Goal: Task Accomplishment & Management: Use online tool/utility

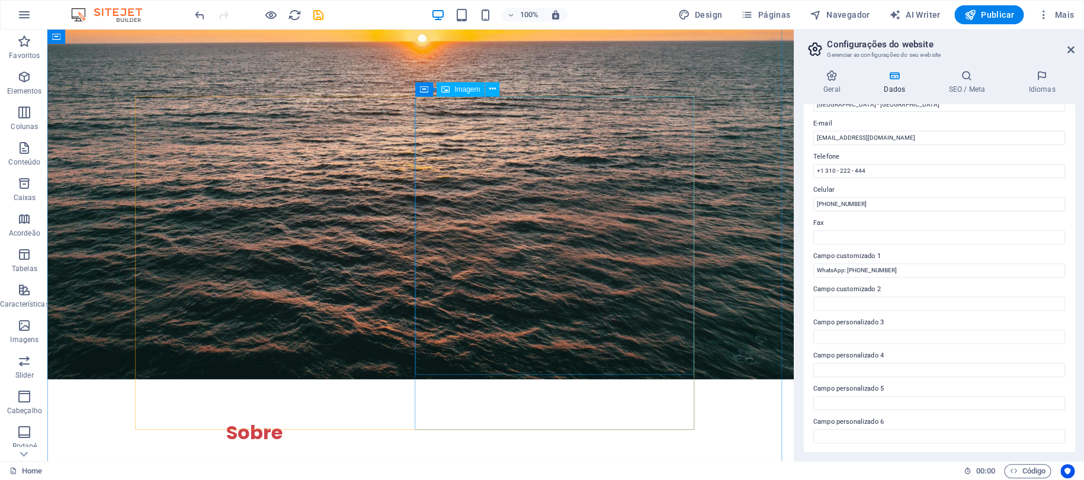
scroll to position [1735, 0]
click at [316, 17] on icon "save" at bounding box center [319, 15] width 14 height 14
checkbox input "false"
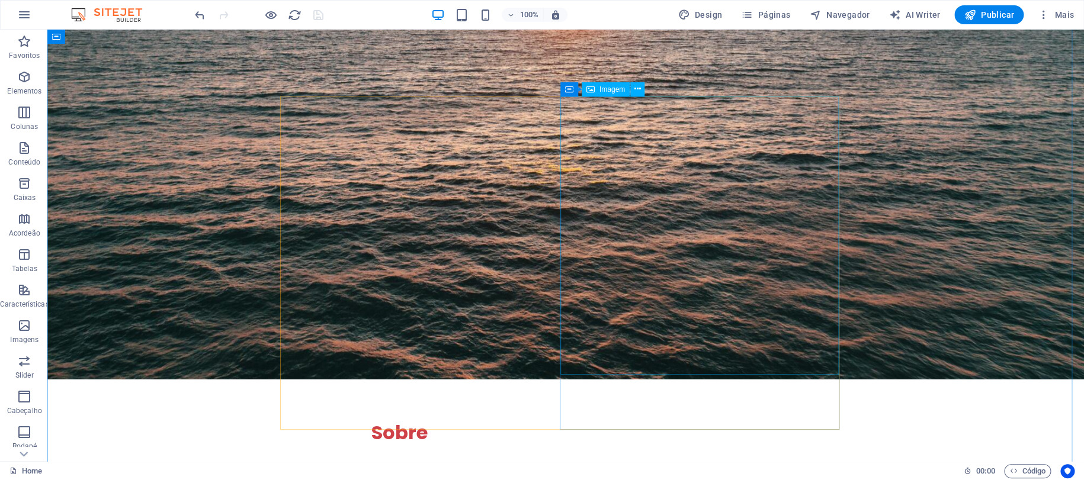
select select "vw"
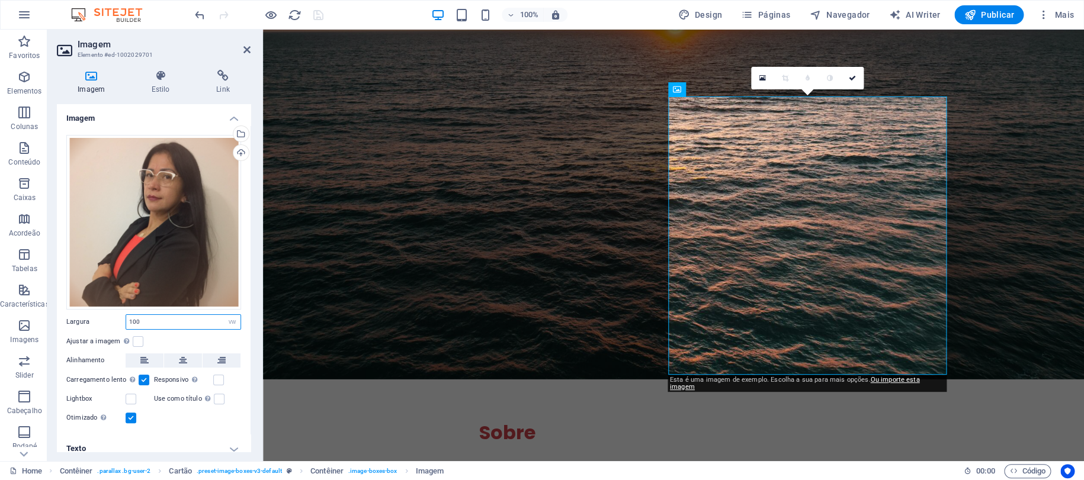
drag, startPoint x: 160, startPoint y: 321, endPoint x: 76, endPoint y: 321, distance: 84.1
click at [76, 321] on div "Largura 20 Padrão automático px rem % em vh vw" at bounding box center [153, 321] width 175 height 15
type input "40"
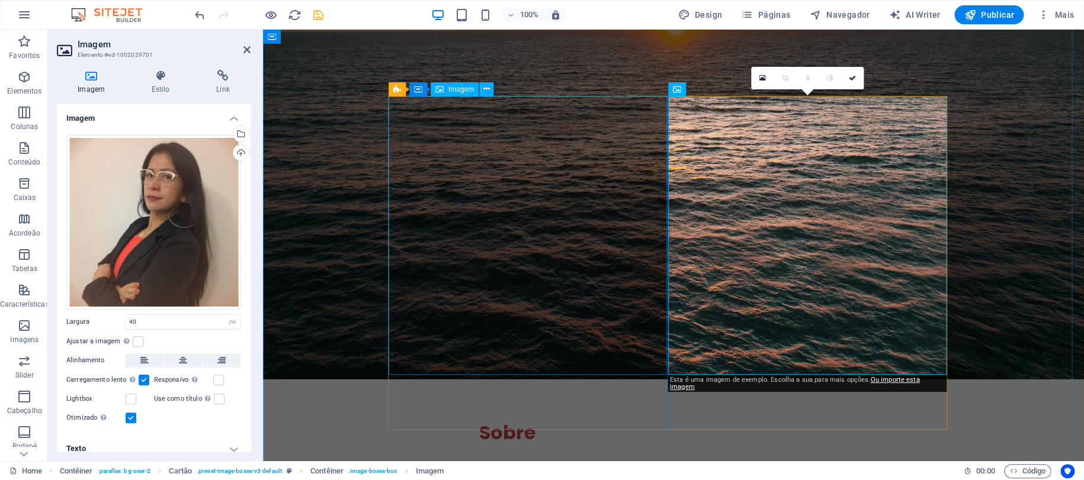
select select "vw"
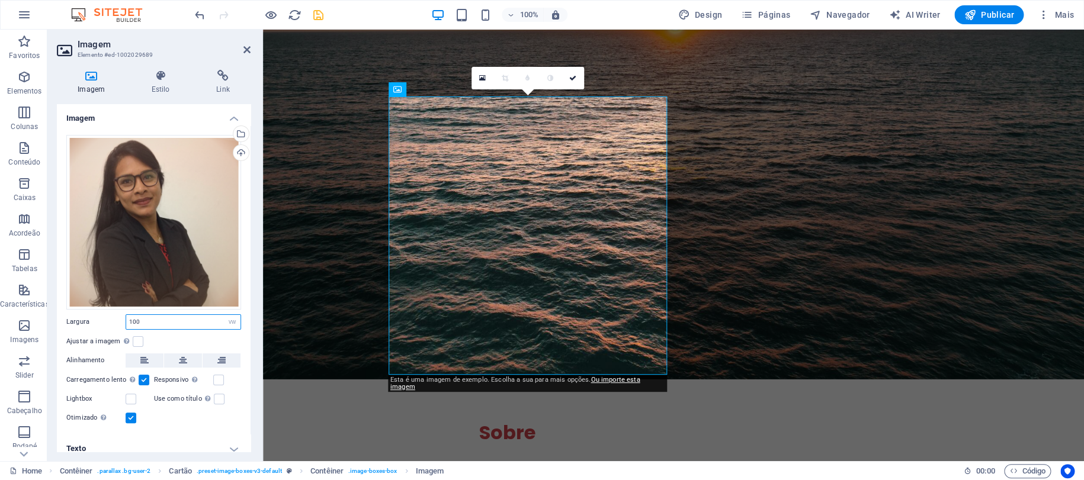
drag, startPoint x: 153, startPoint y: 322, endPoint x: 48, endPoint y: 323, distance: 105.4
click at [48, 323] on div "Imagem Estilo Link Imagem Arraste os arquivos aqui, clique para escolher os arq…" at bounding box center [153, 260] width 213 height 401
type input "40"
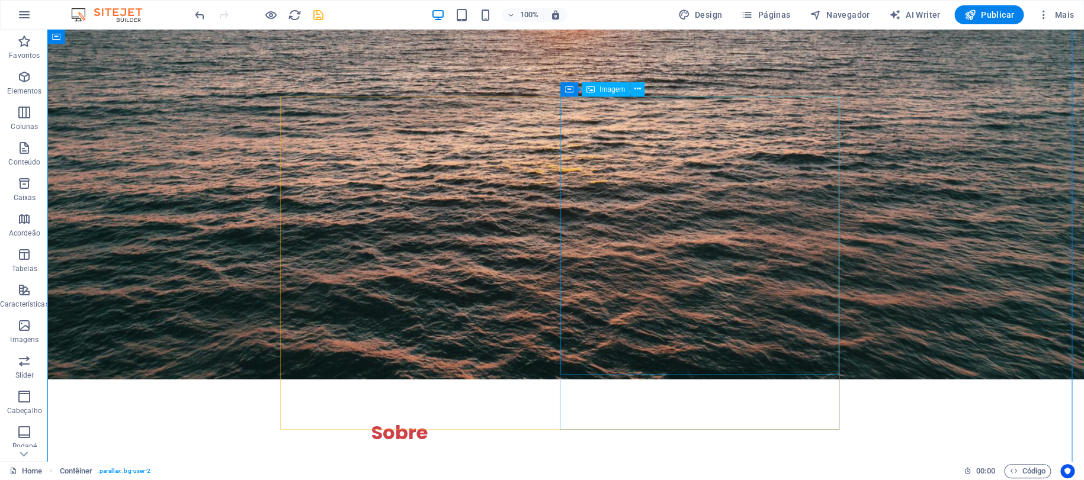
select select "vw"
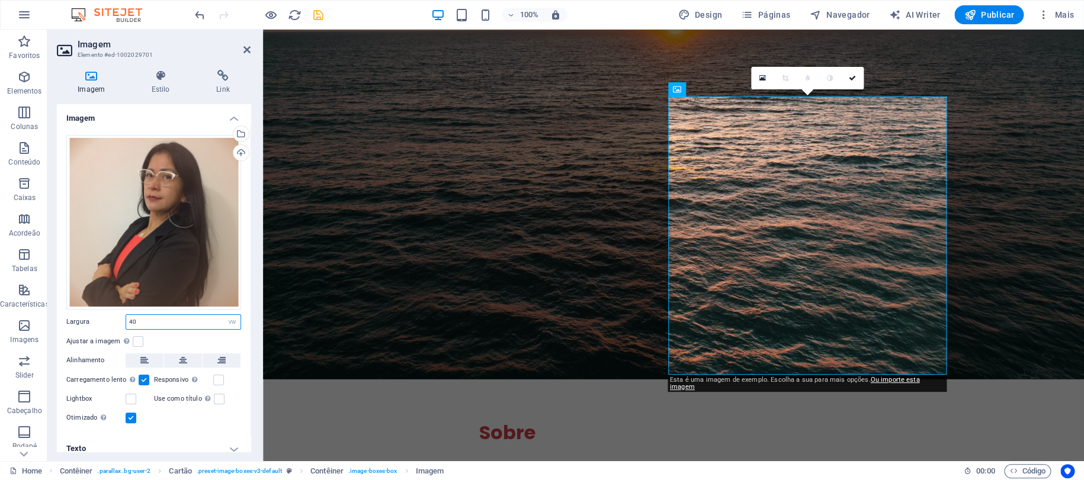
drag, startPoint x: 136, startPoint y: 323, endPoint x: 70, endPoint y: 319, distance: 65.8
click at [70, 320] on div "Largura 40 Padrão automático px rem % em vh vw" at bounding box center [153, 321] width 175 height 15
type input "20"
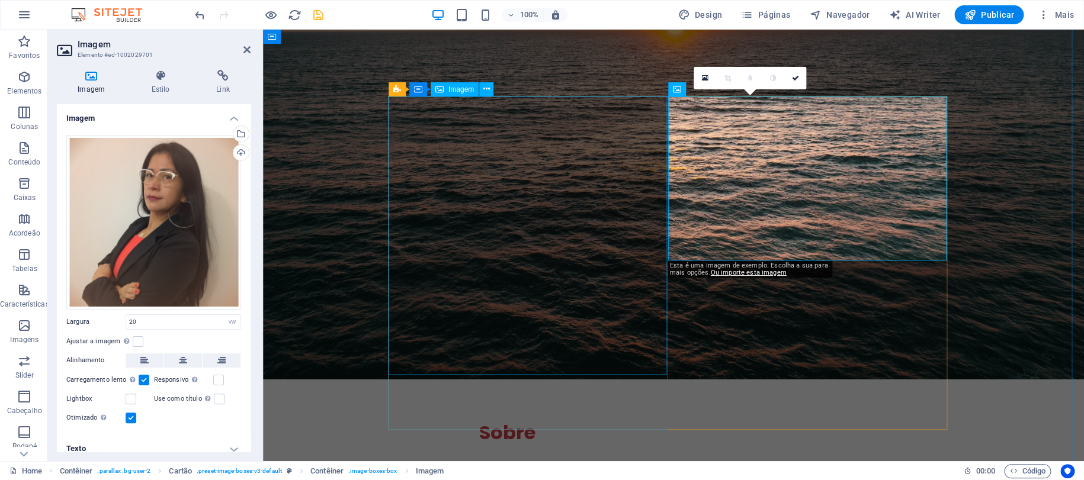
select select "vw"
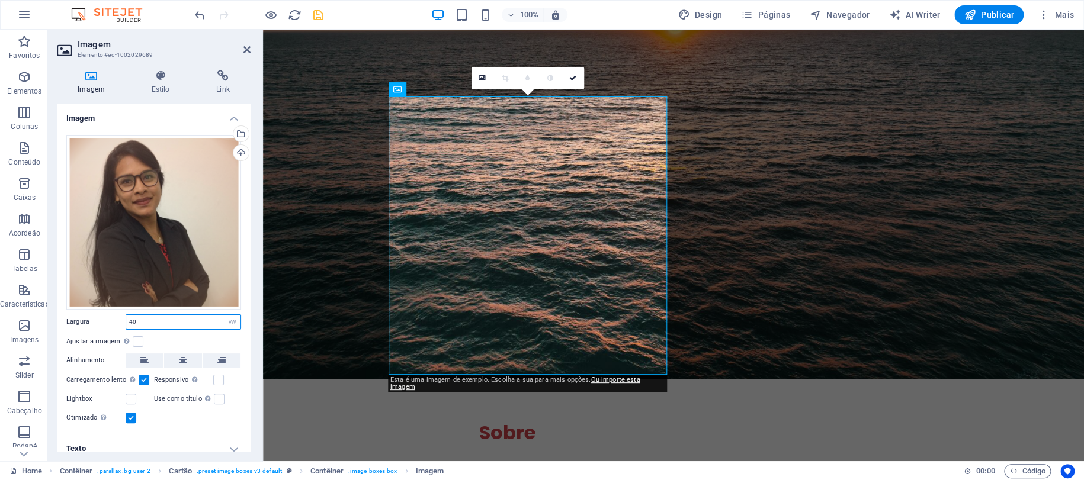
drag, startPoint x: 155, startPoint y: 323, endPoint x: 65, endPoint y: 322, distance: 89.4
click at [65, 322] on div "Arraste os arquivos aqui, clique para escolher os arquivos ou selecione os arqu…" at bounding box center [154, 280] width 194 height 309
type input "20"
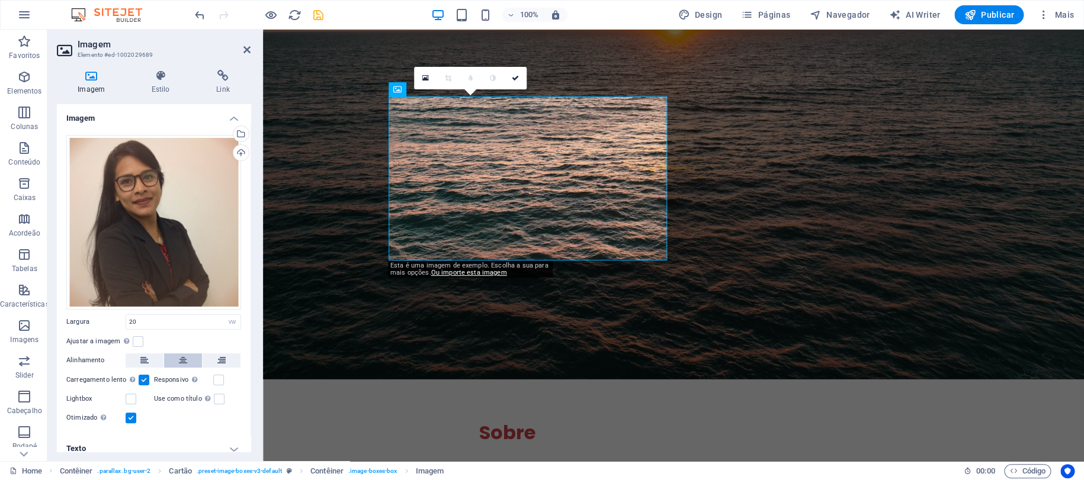
click at [184, 355] on icon at bounding box center [183, 361] width 8 height 14
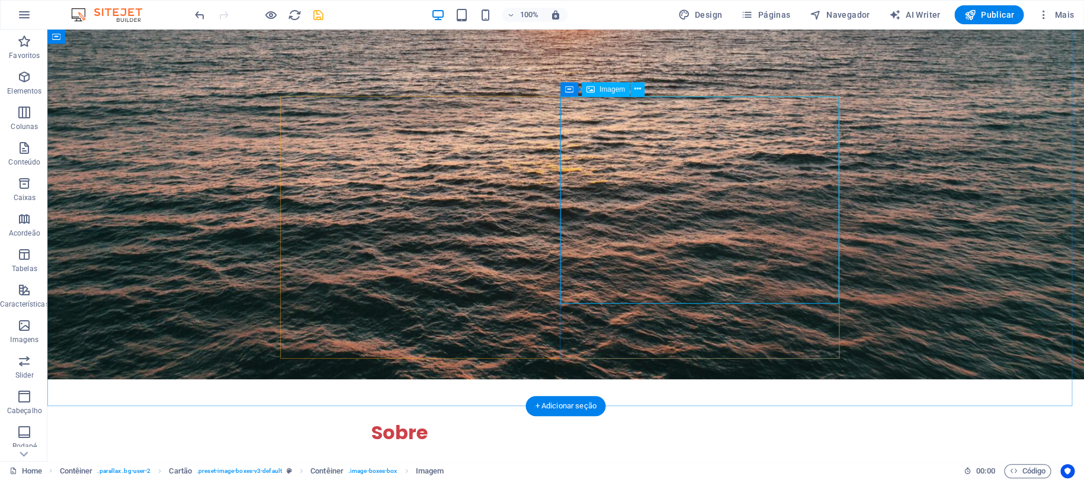
select select "vw"
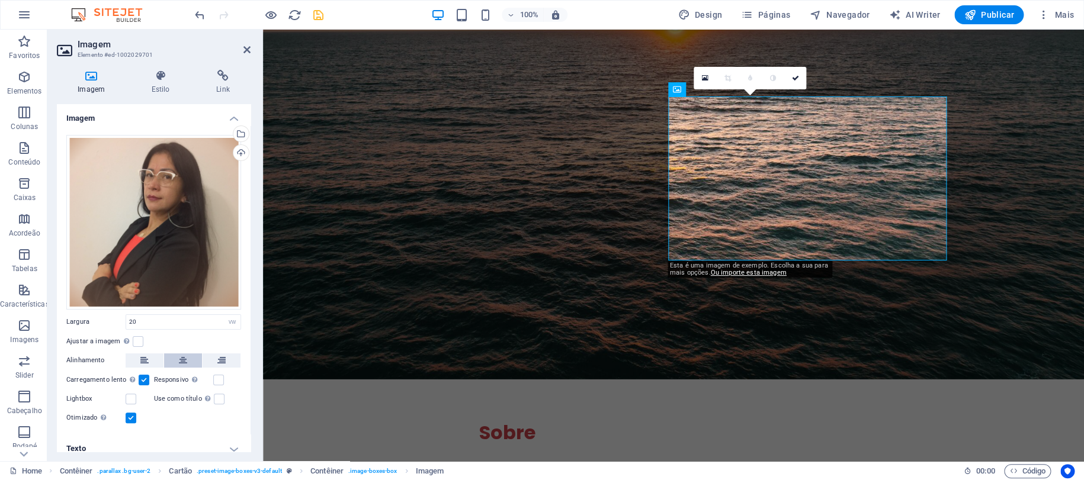
click at [179, 355] on icon at bounding box center [183, 361] width 8 height 14
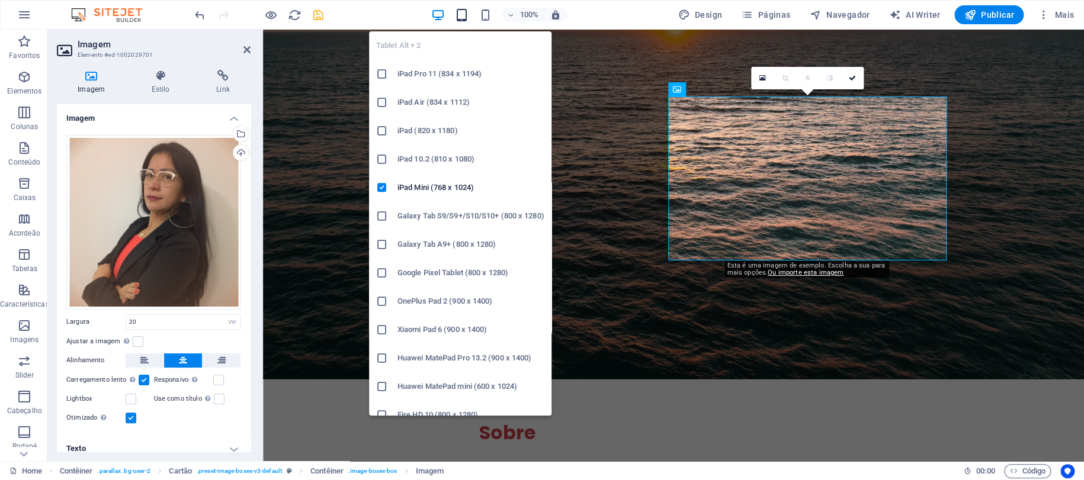
click at [465, 15] on icon "button" at bounding box center [462, 15] width 14 height 14
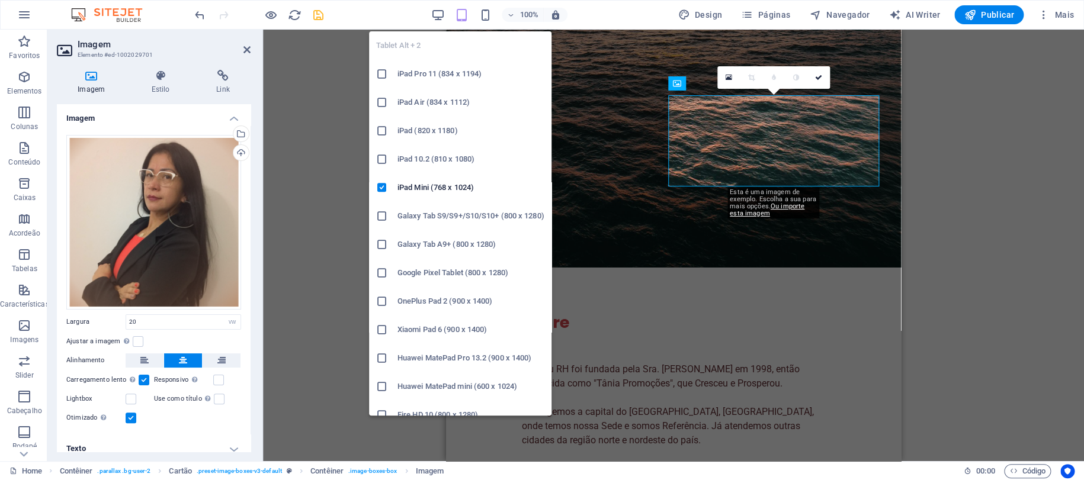
scroll to position [1843, 0]
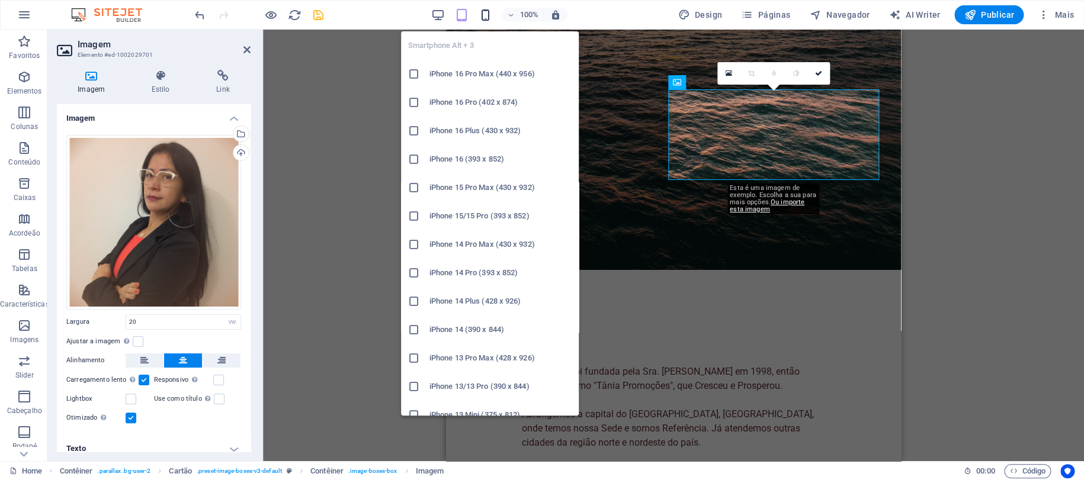
click at [484, 9] on icon "button" at bounding box center [486, 15] width 14 height 14
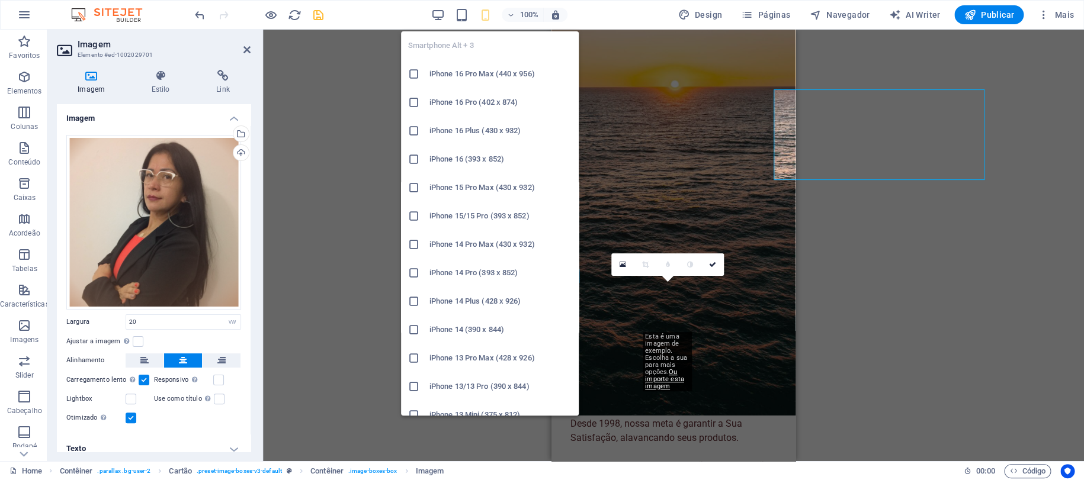
scroll to position [1842, 0]
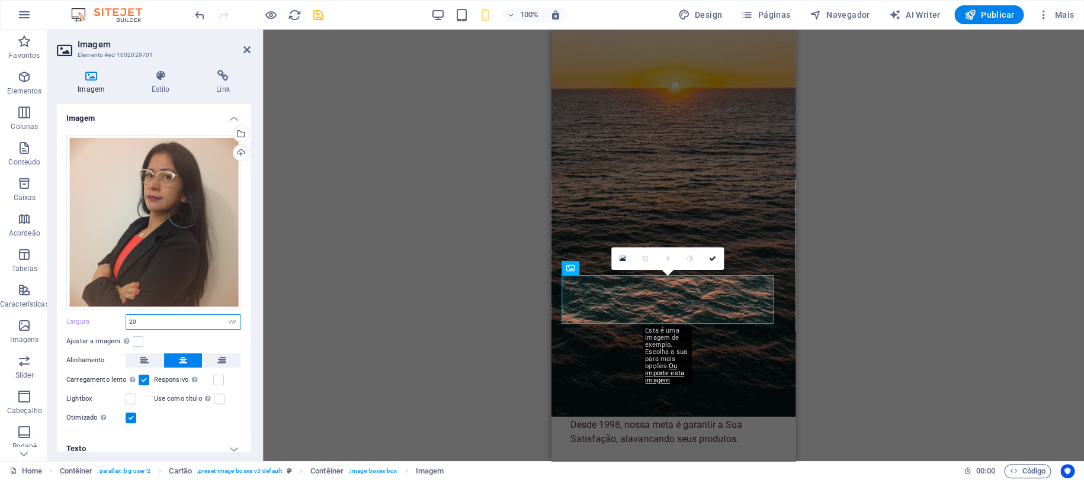
drag, startPoint x: 111, startPoint y: 320, endPoint x: 101, endPoint y: 317, distance: 10.3
click at [101, 317] on div "Largura 20 Padrão automático px rem % em vh vw" at bounding box center [153, 321] width 175 height 15
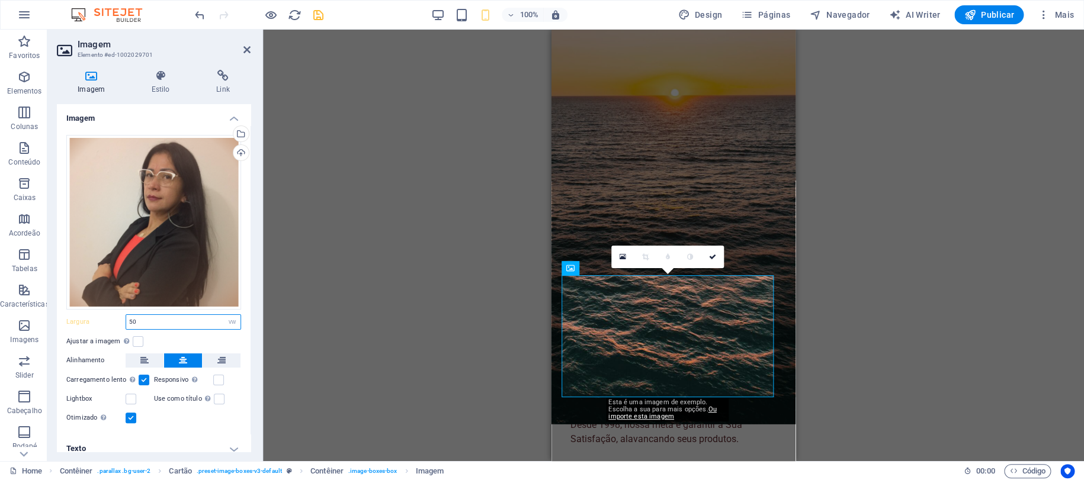
click at [95, 317] on div "Largura 50 Padrão automático px rem % em vh vw" at bounding box center [153, 321] width 175 height 15
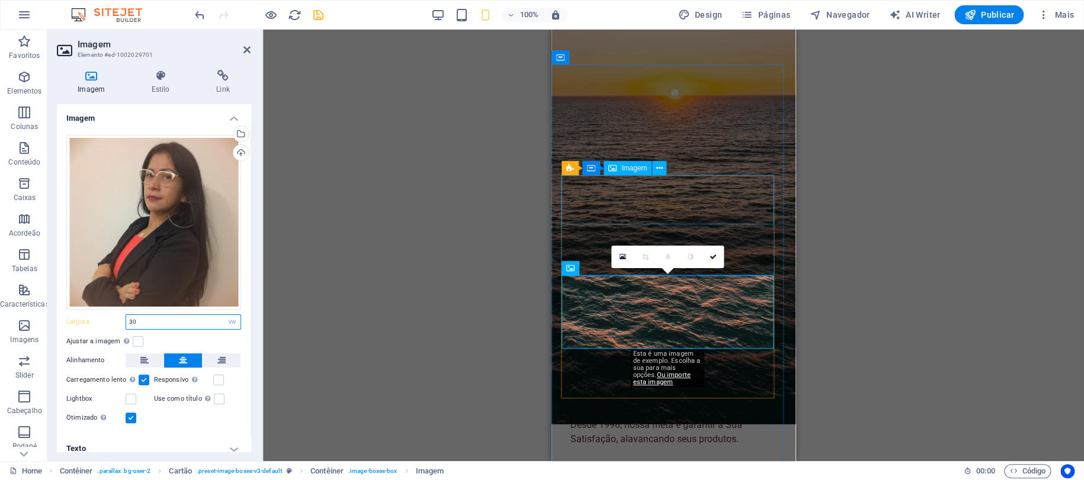
type input "30"
select select "vw"
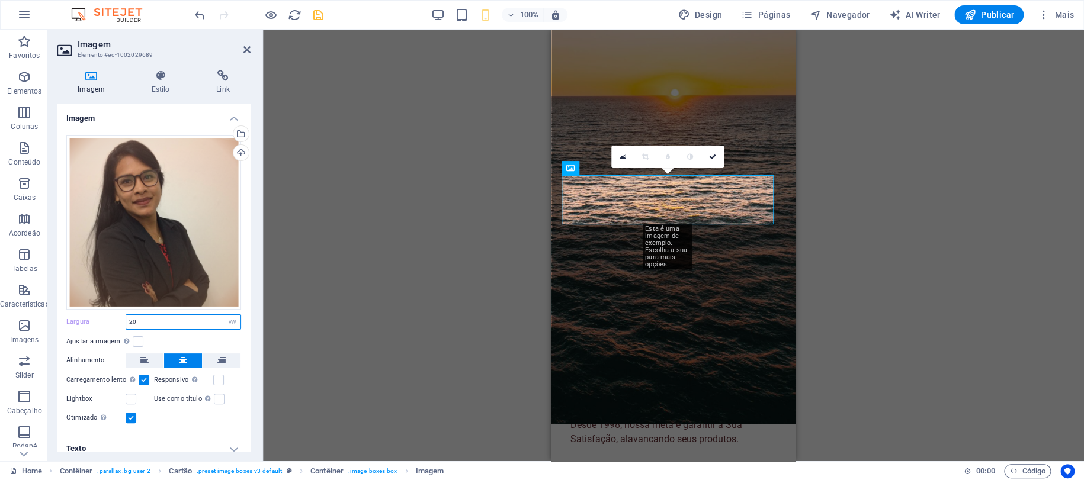
drag, startPoint x: 150, startPoint y: 318, endPoint x: 117, endPoint y: 318, distance: 32.6
click at [117, 318] on div "Largura 20 Padrão automático px rem % em vh vw" at bounding box center [153, 321] width 175 height 15
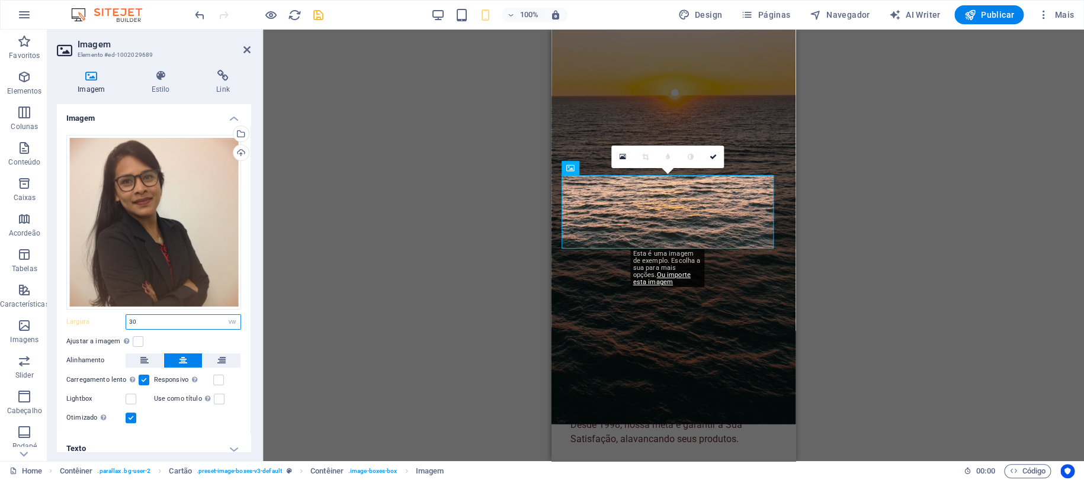
type input "30"
click at [896, 291] on div "H2 2 colunas Contêiner Barra do Menu Logotipo Contêiner Imagem Contêiner H3 Aco…" at bounding box center [673, 246] width 821 height 432
click at [319, 14] on icon "save" at bounding box center [319, 15] width 14 height 14
checkbox input "false"
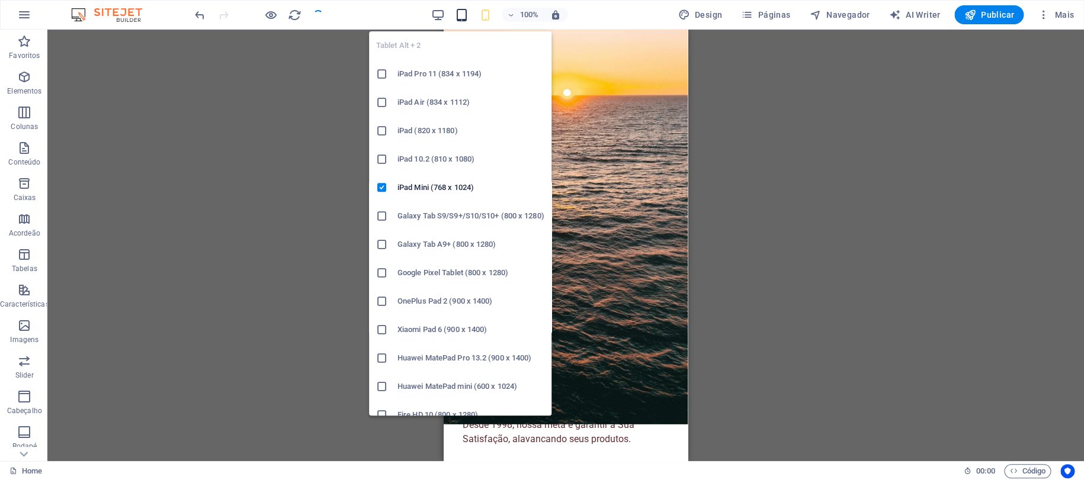
click at [465, 15] on icon "button" at bounding box center [462, 15] width 14 height 14
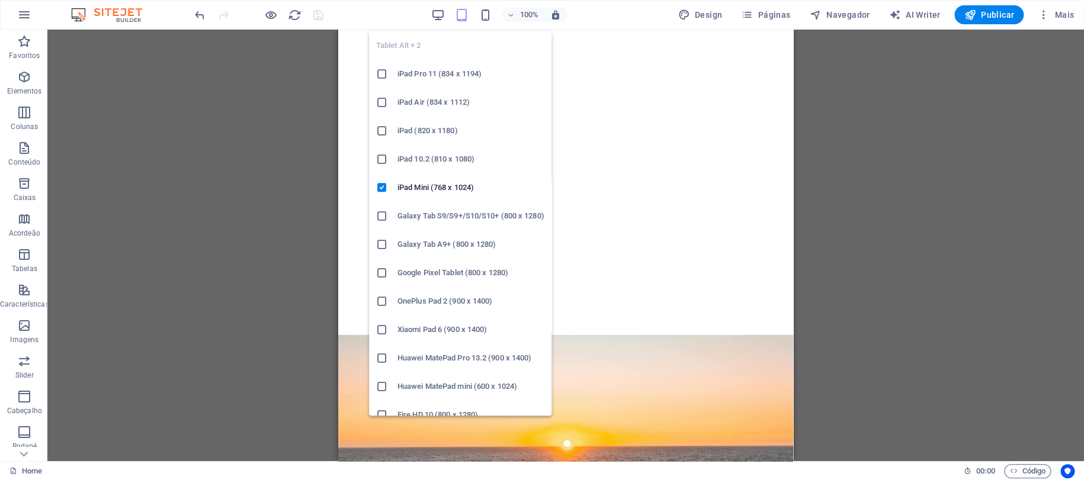
scroll to position [1781, 0]
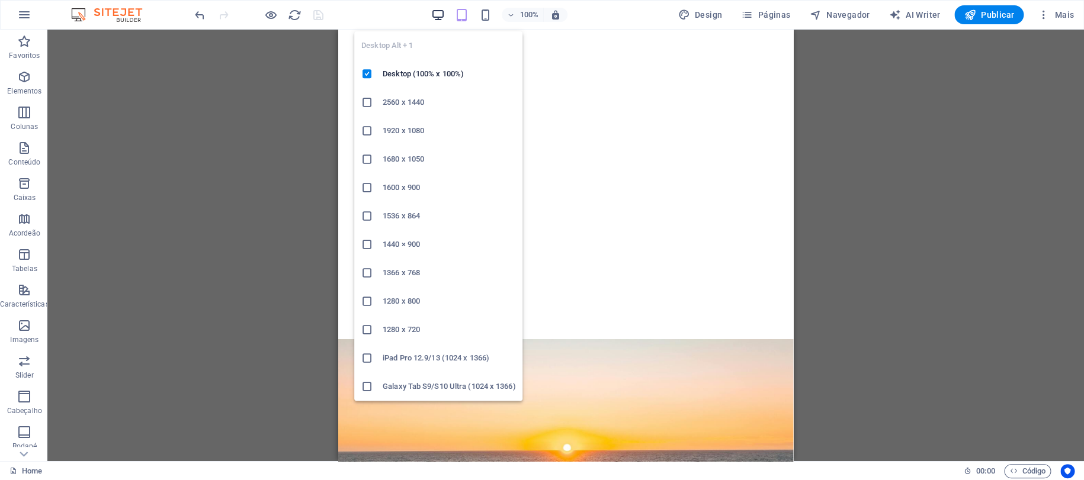
click at [439, 11] on icon "button" at bounding box center [438, 15] width 14 height 14
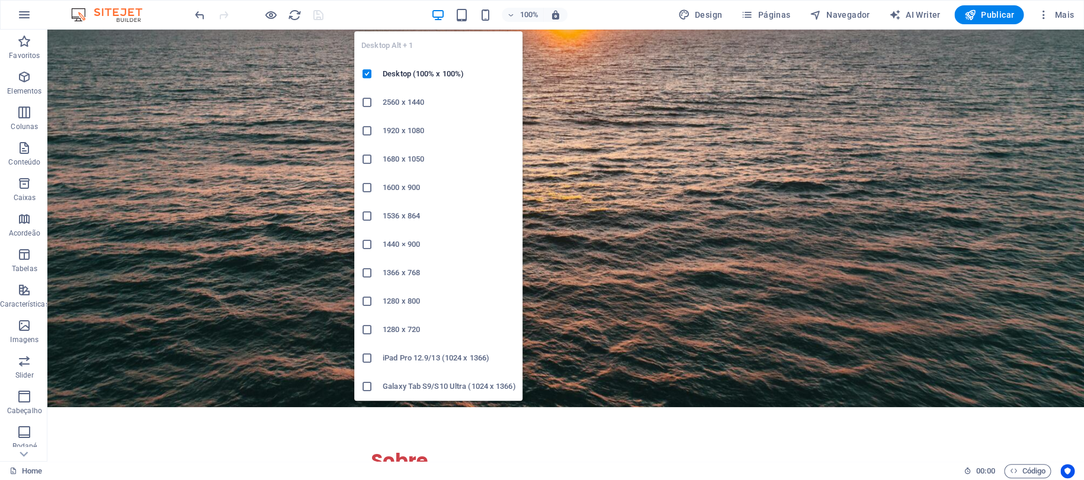
scroll to position [1709, 0]
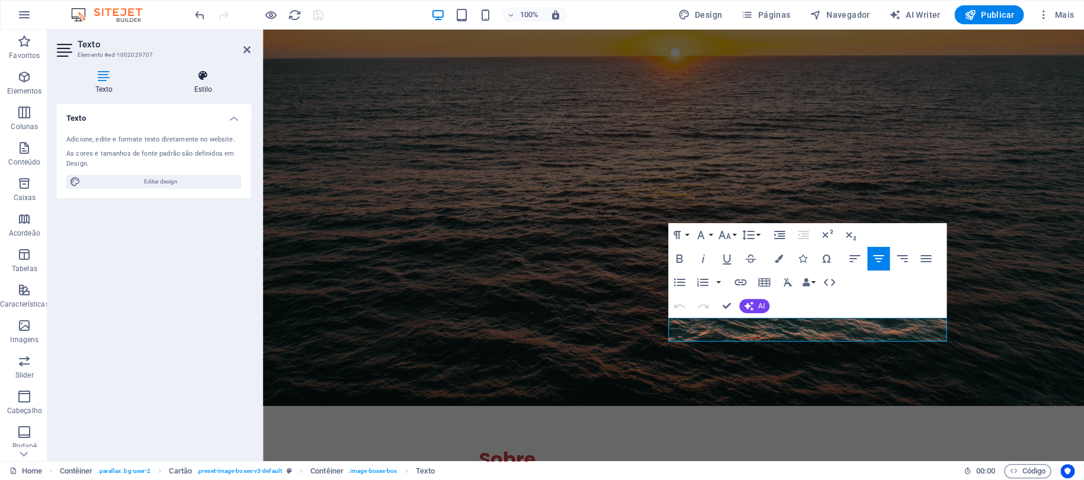
click at [200, 79] on icon at bounding box center [203, 76] width 95 height 12
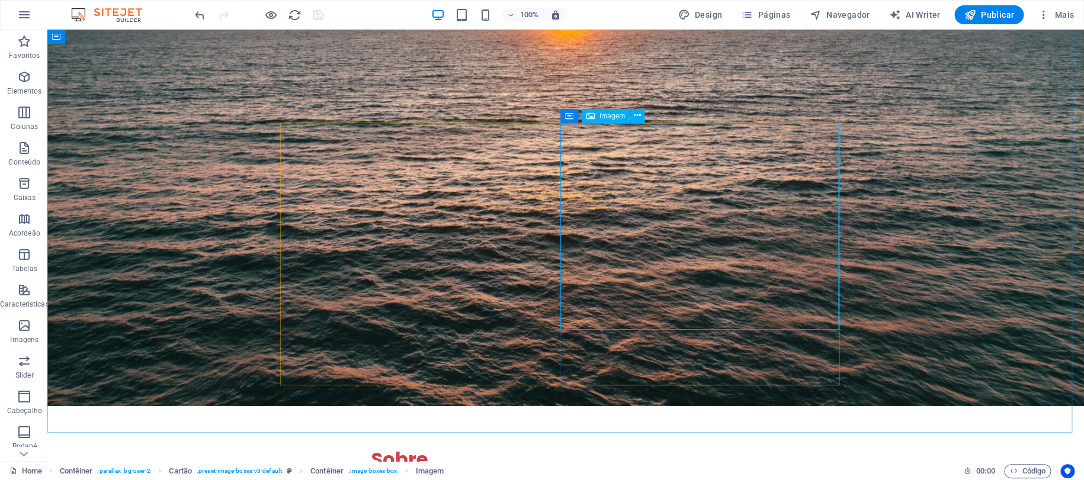
click at [599, 114] on span "Imagem" at bounding box center [611, 116] width 25 height 7
select select "vw"
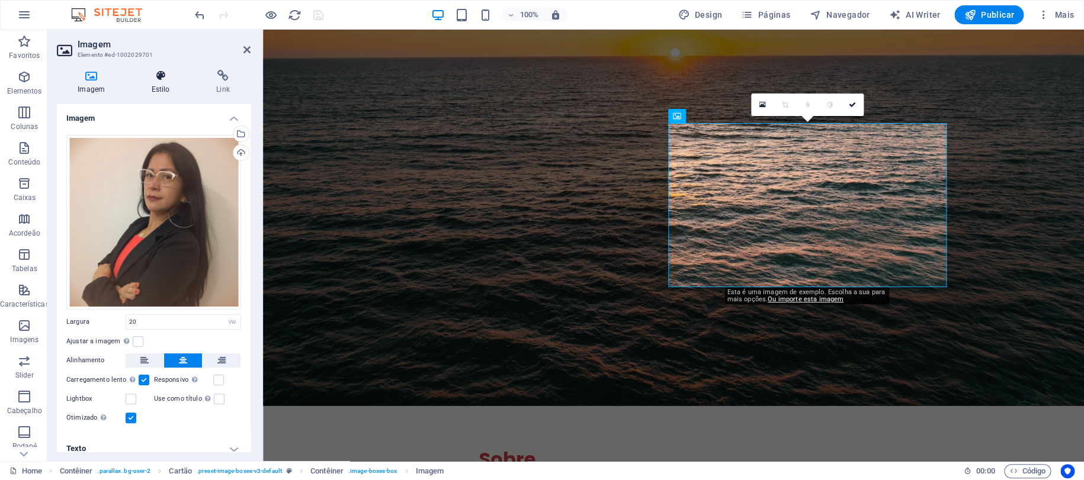
click at [161, 82] on h4 "Estilo" at bounding box center [162, 82] width 65 height 25
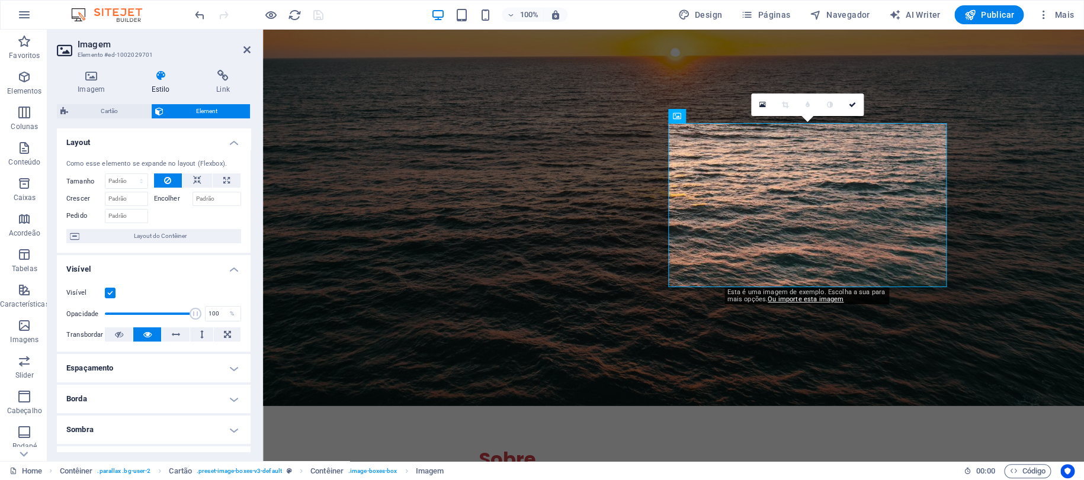
scroll to position [176, 0]
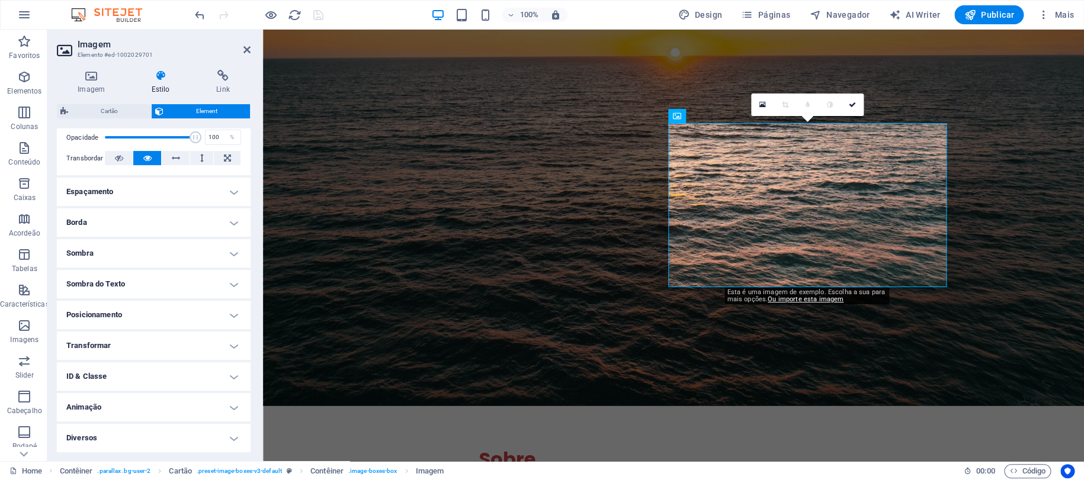
click at [95, 223] on h4 "Borda" at bounding box center [154, 222] width 194 height 28
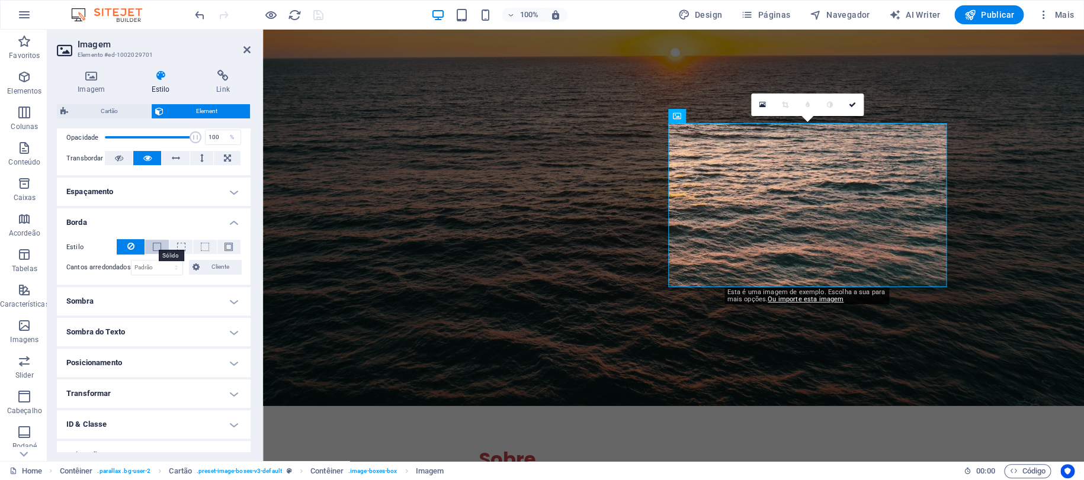
click at [153, 245] on span at bounding box center [157, 247] width 8 height 8
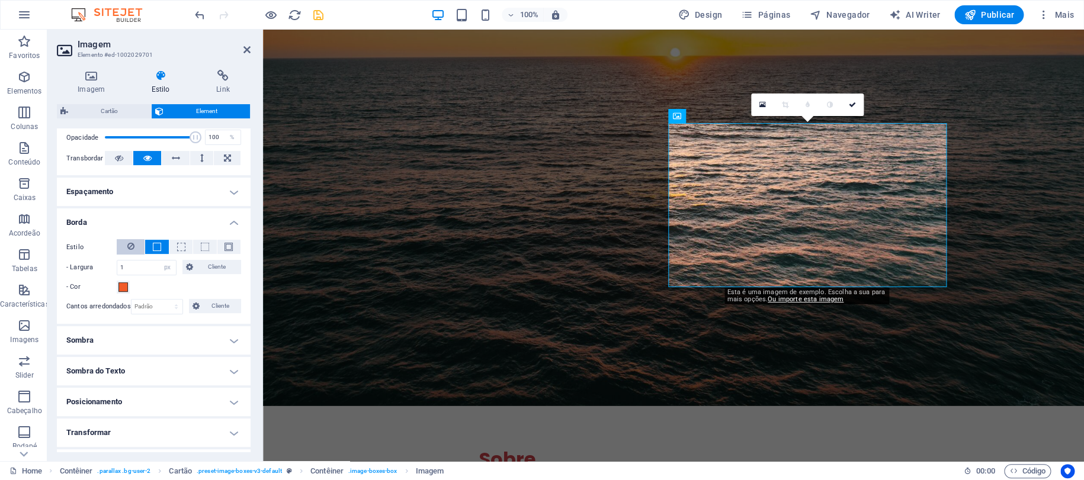
click at [139, 245] on button at bounding box center [131, 246] width 28 height 15
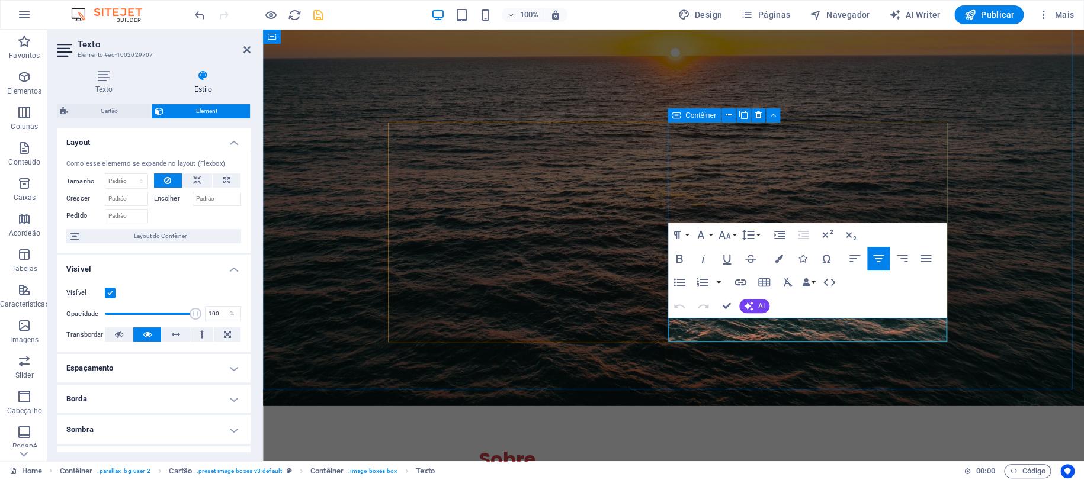
click at [670, 120] on div "Contêiner" at bounding box center [693, 115] width 53 height 14
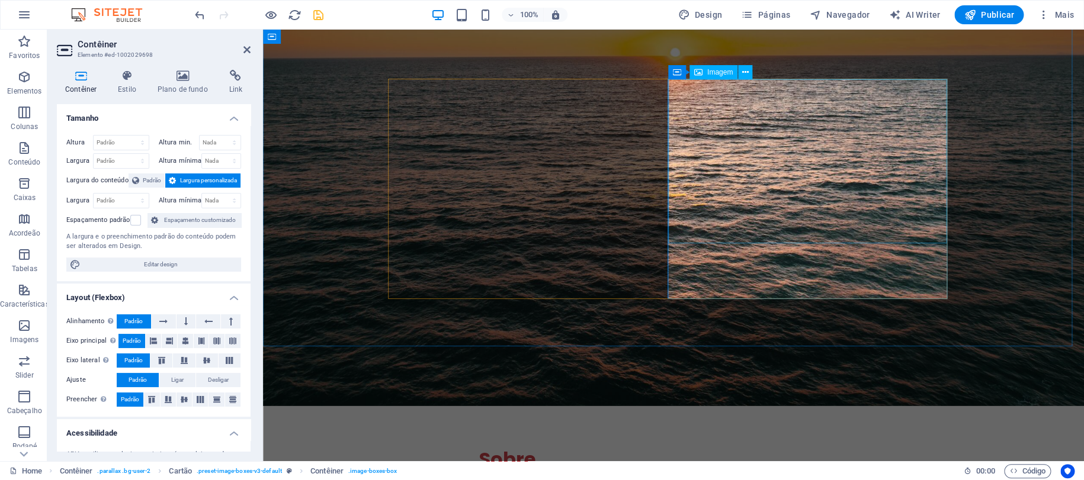
scroll to position [1752, 0]
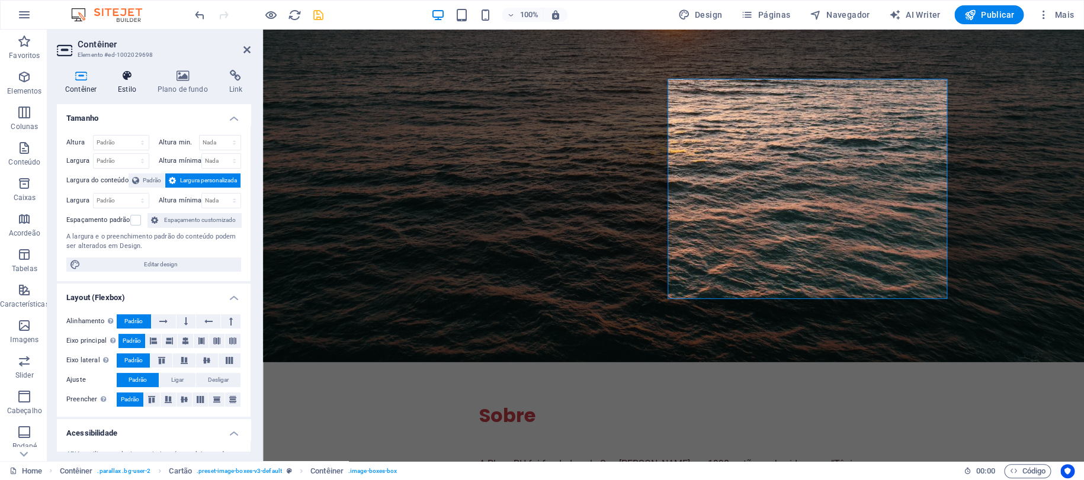
click at [113, 72] on icon at bounding box center [127, 76] width 35 height 12
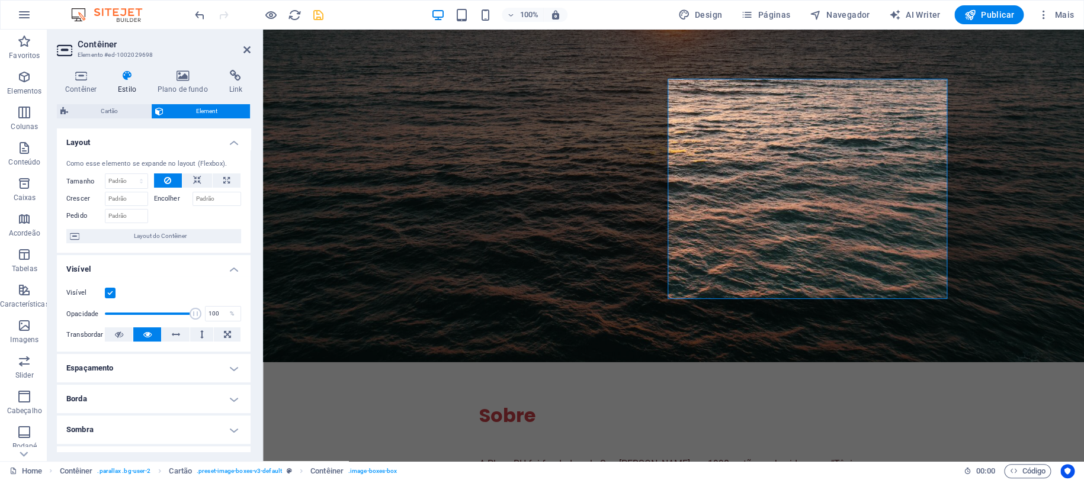
click at [113, 387] on h4 "Borda" at bounding box center [154, 399] width 194 height 28
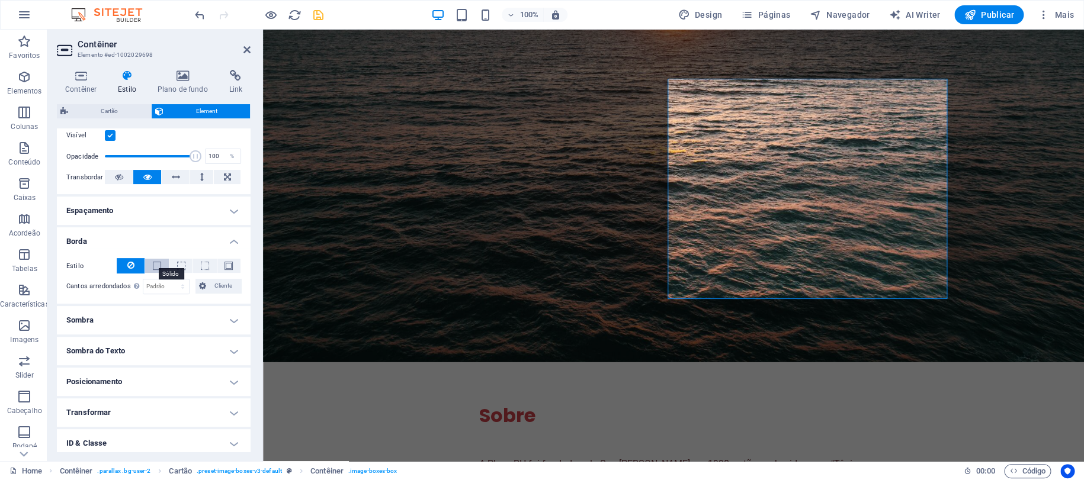
click at [158, 263] on span at bounding box center [157, 266] width 8 height 8
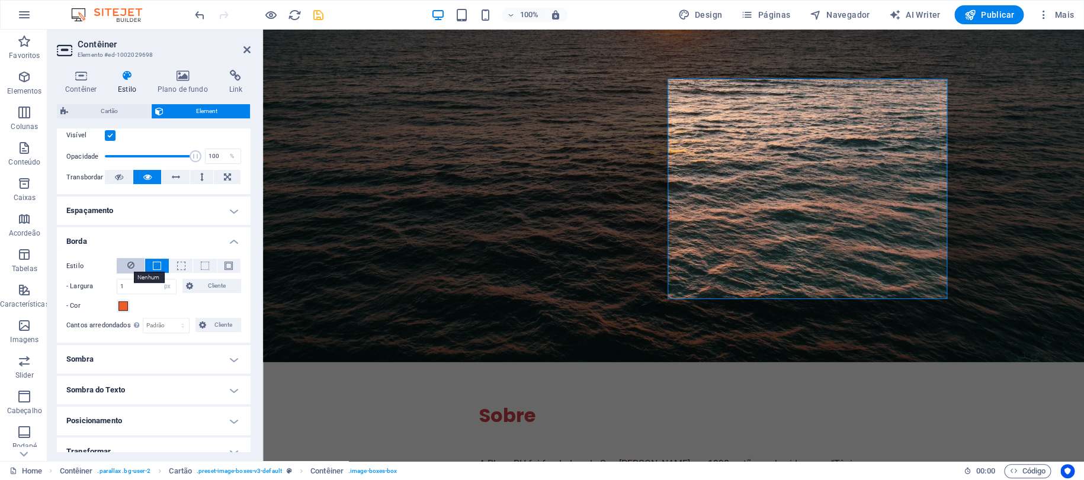
click at [133, 264] on icon at bounding box center [130, 265] width 7 height 14
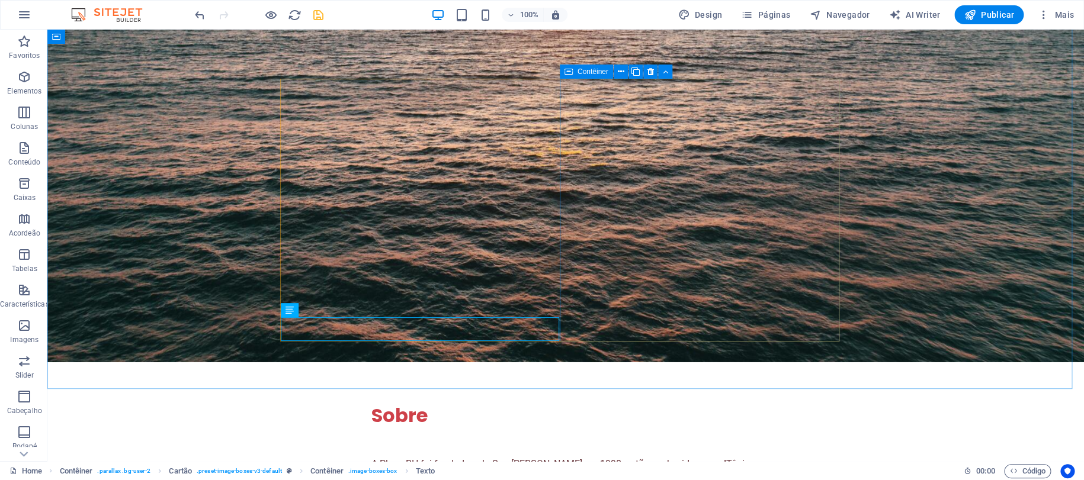
click at [590, 73] on span "Contêiner" at bounding box center [592, 71] width 31 height 7
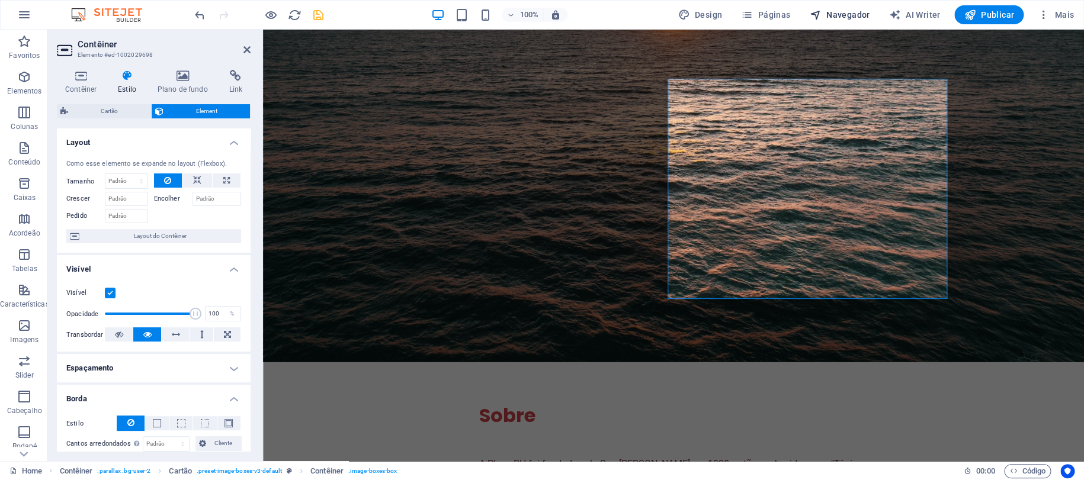
click at [851, 12] on span "Navegador" at bounding box center [839, 15] width 60 height 12
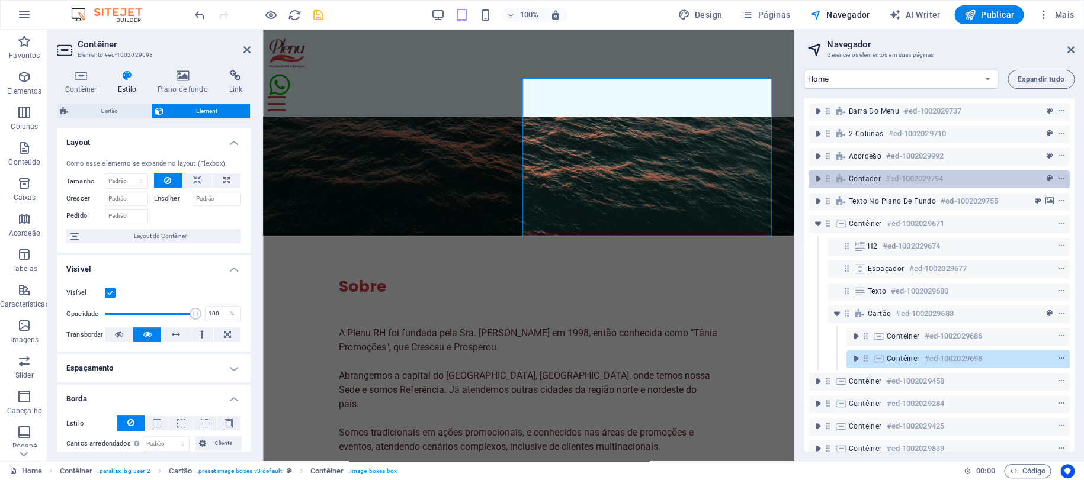
scroll to position [1819, 0]
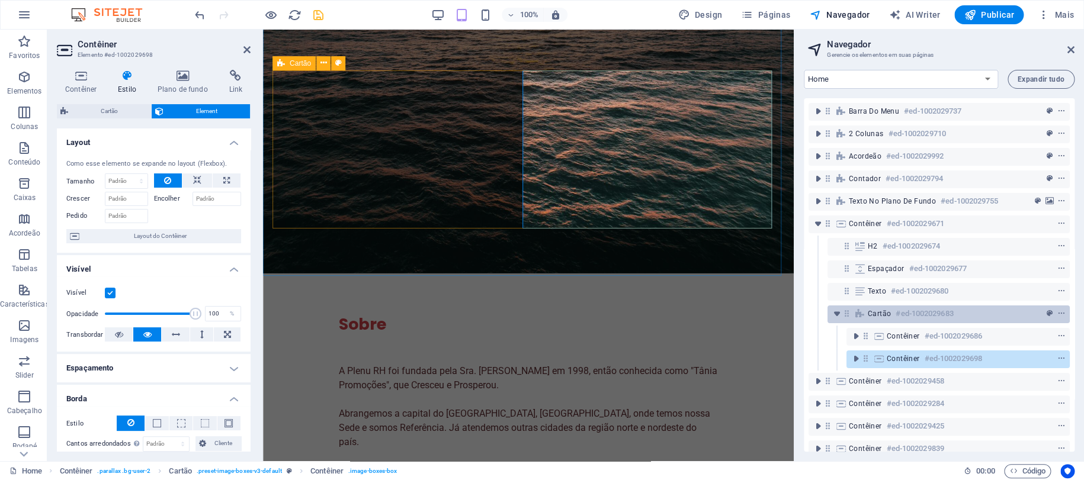
click at [893, 315] on div "Cartão #ed-1002029683" at bounding box center [939, 314] width 143 height 14
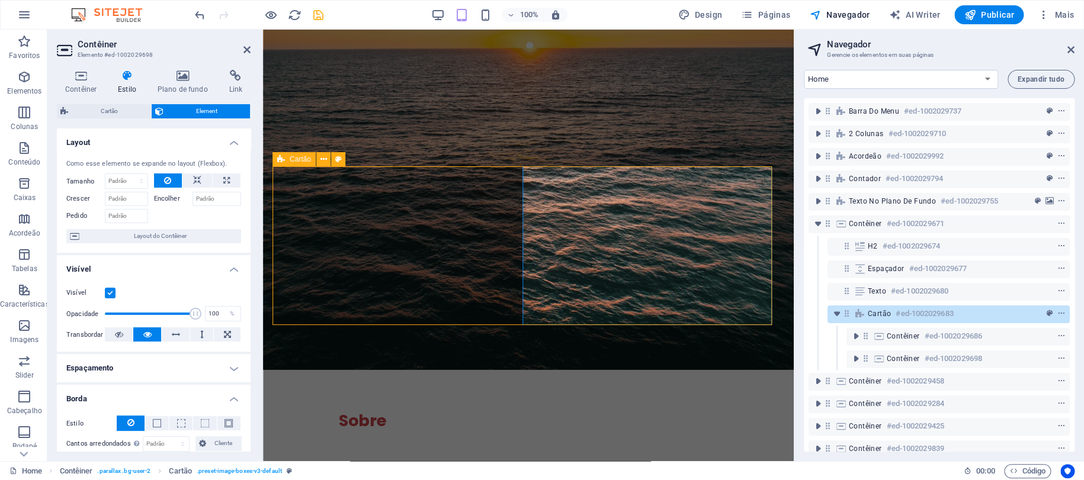
click at [893, 315] on div "Cartão #ed-1002029683" at bounding box center [939, 314] width 143 height 14
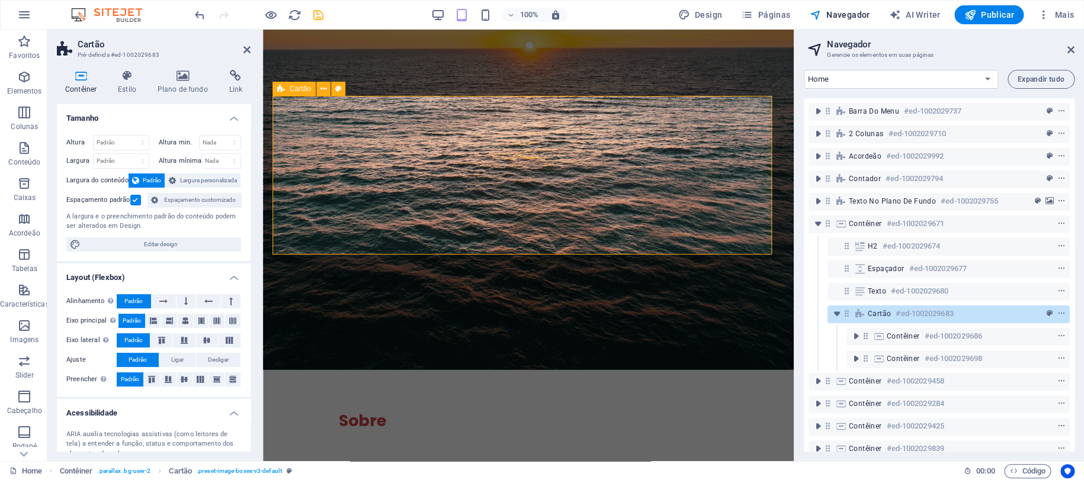
scroll to position [1793, 0]
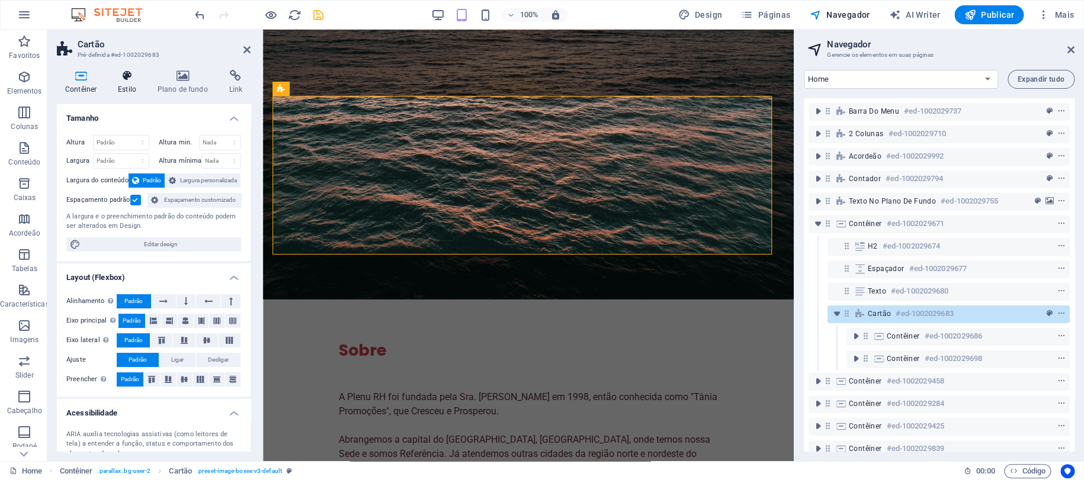
click at [121, 82] on h4 "Estilo" at bounding box center [130, 82] width 40 height 25
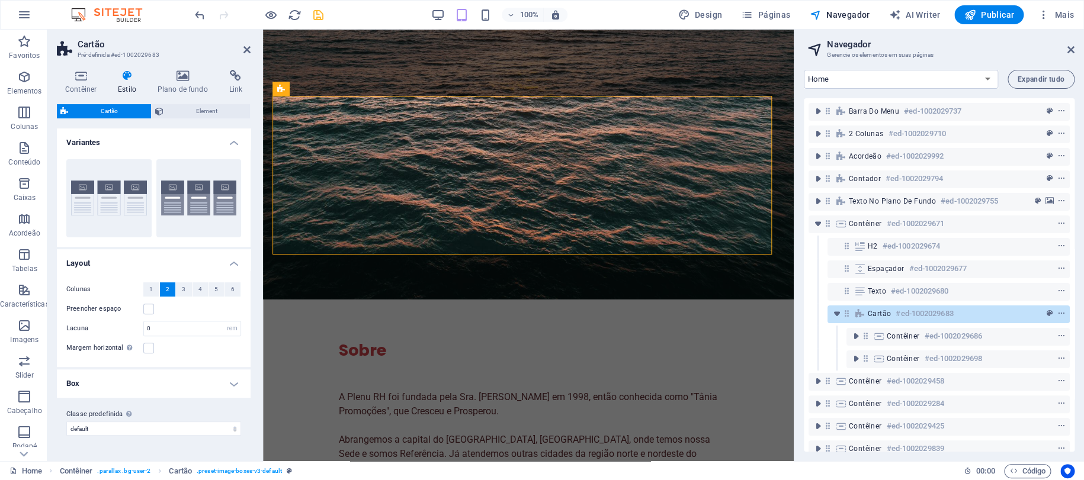
click at [105, 389] on h4 "Box" at bounding box center [154, 384] width 194 height 28
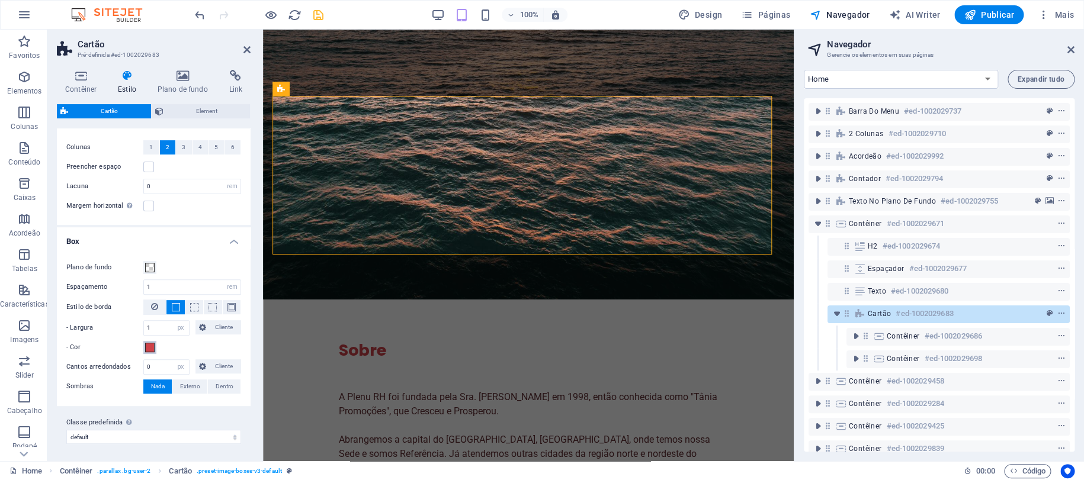
click at [148, 346] on span at bounding box center [149, 347] width 9 height 9
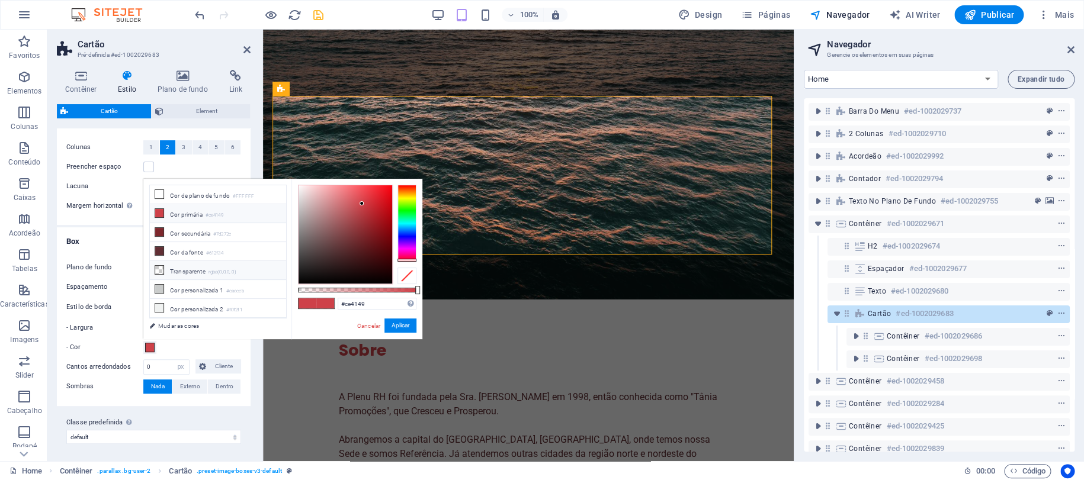
click at [192, 269] on li "Transparente rgba(0,0,0,.0)" at bounding box center [218, 270] width 136 height 19
click at [90, 327] on label "- Largura" at bounding box center [104, 328] width 77 height 14
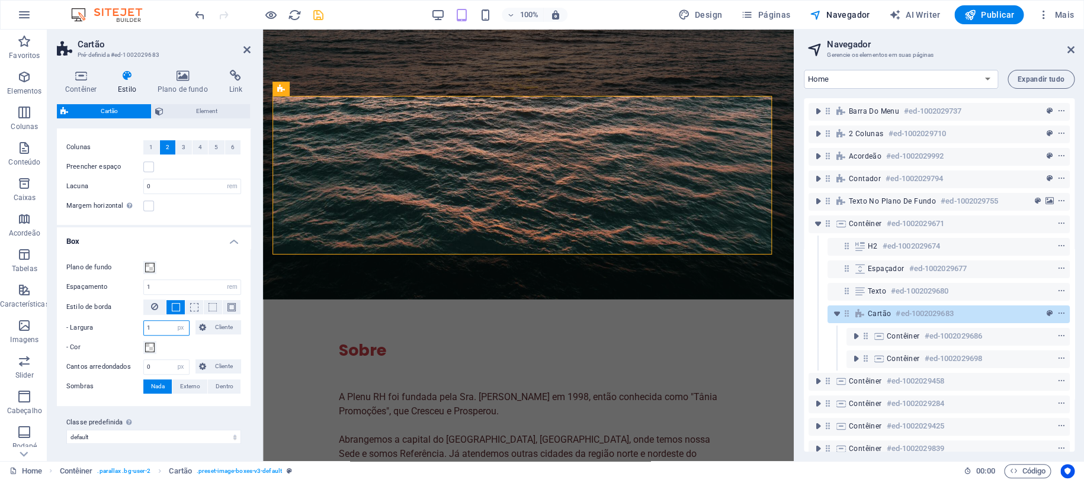
drag, startPoint x: 159, startPoint y: 328, endPoint x: 126, endPoint y: 328, distance: 33.2
click at [129, 328] on div "- Largura 1 px rem vh vw Cliente Cliente" at bounding box center [153, 327] width 175 height 15
click at [154, 351] on span at bounding box center [149, 347] width 9 height 9
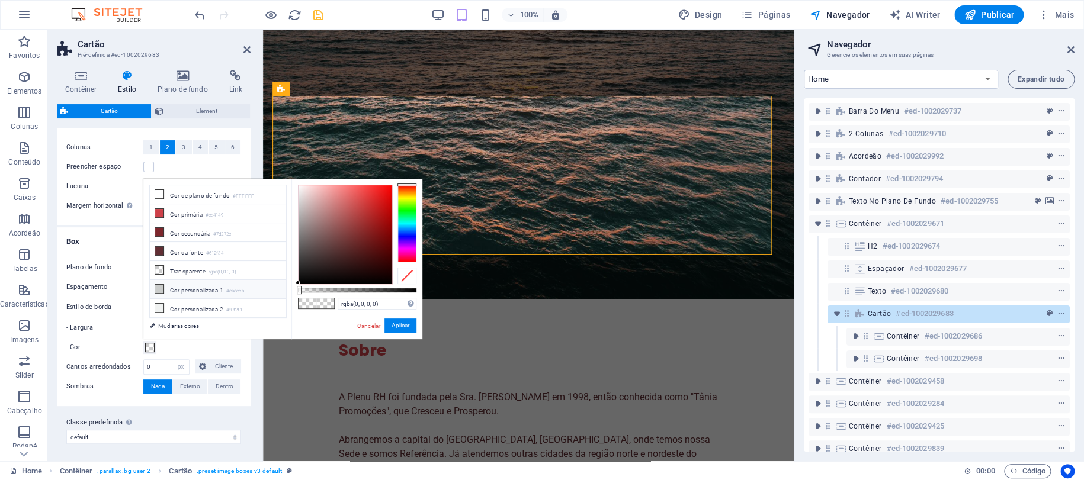
click at [210, 291] on li "Cor personalizada 1 #cacccb" at bounding box center [218, 289] width 136 height 19
type input "#cacccb"
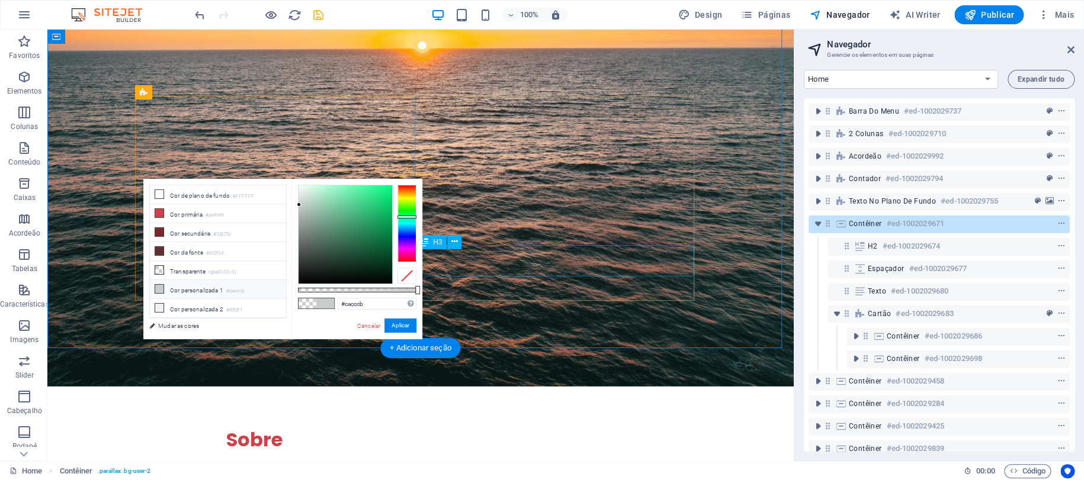
scroll to position [1731, 0]
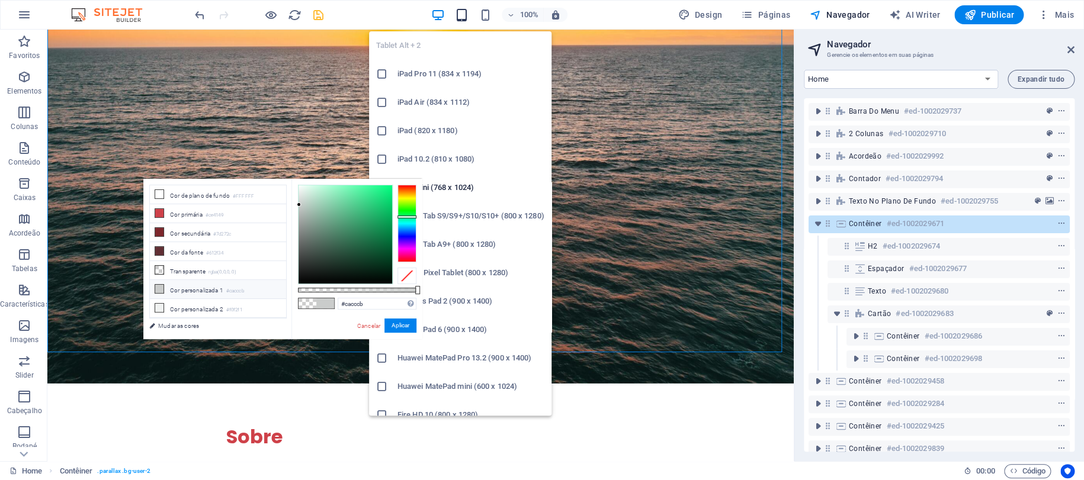
click at [461, 15] on icon "button" at bounding box center [462, 15] width 14 height 14
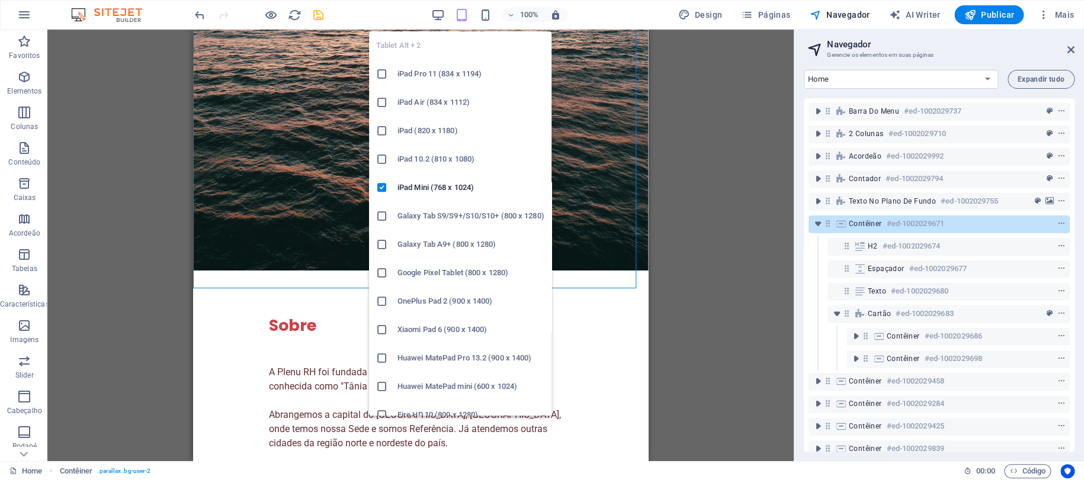
scroll to position [1840, 0]
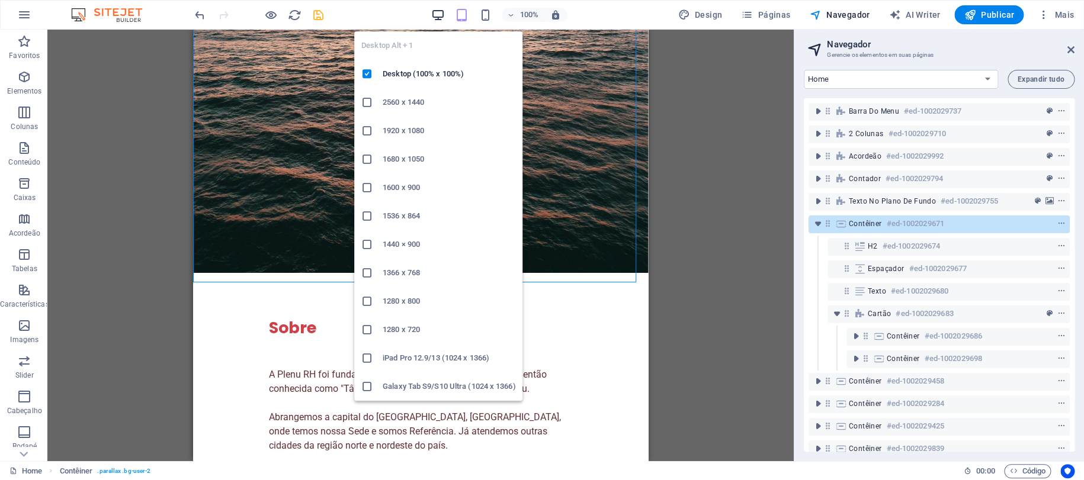
click at [440, 12] on icon "button" at bounding box center [438, 15] width 14 height 14
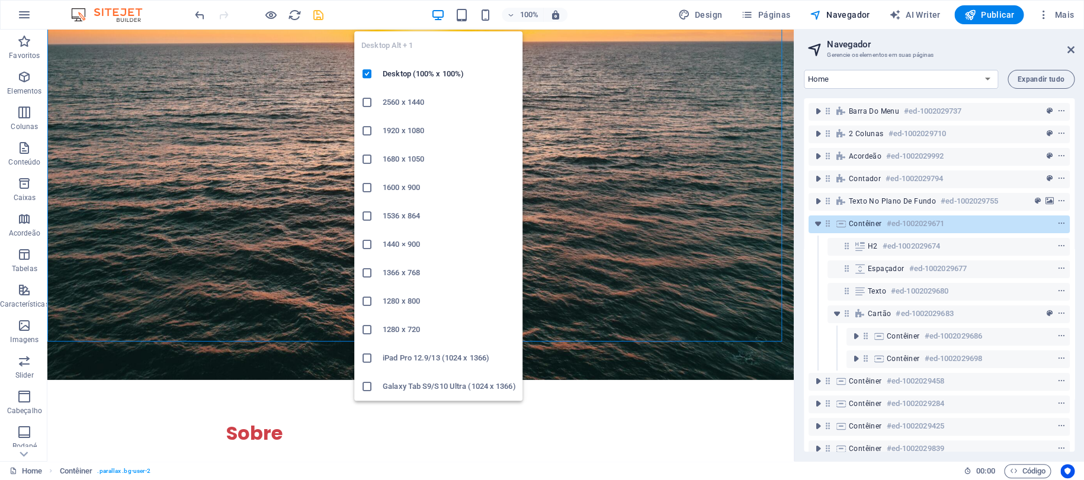
scroll to position [1736, 0]
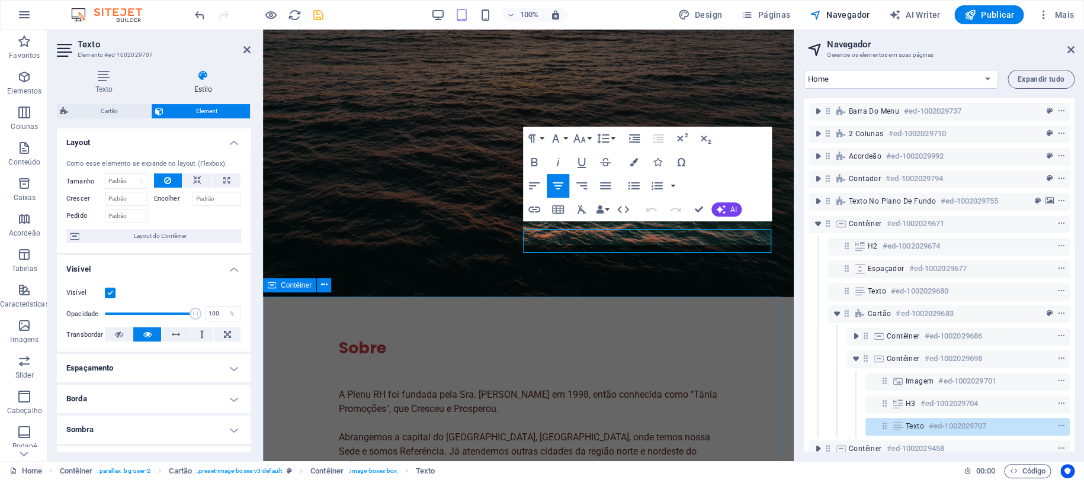
scroll to position [1802, 0]
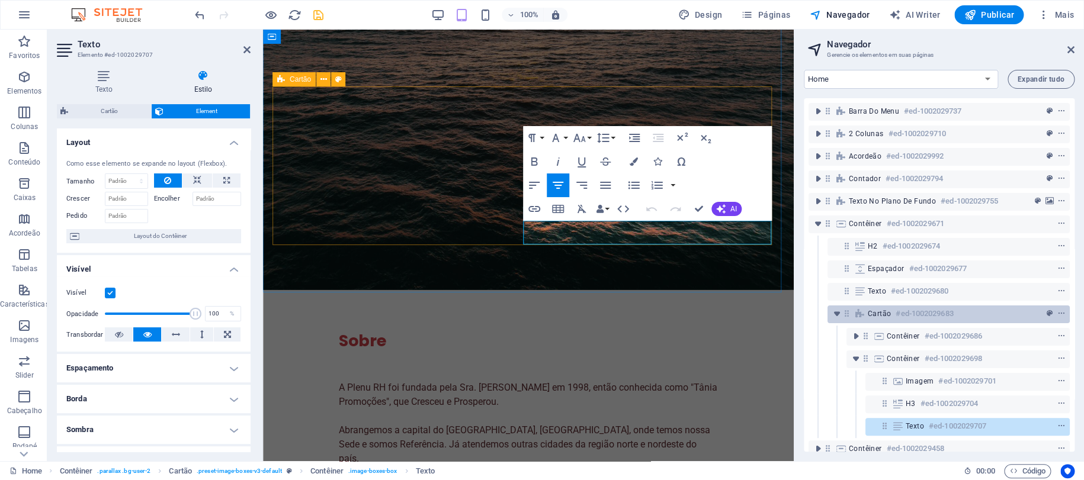
click at [876, 317] on span "Cartão" at bounding box center [879, 313] width 23 height 9
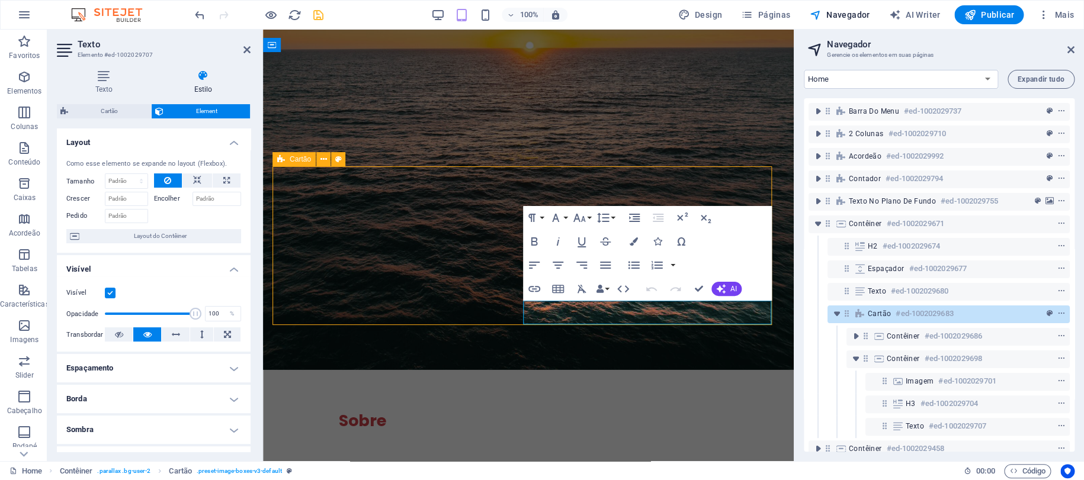
click at [876, 317] on span "Cartão" at bounding box center [879, 313] width 23 height 9
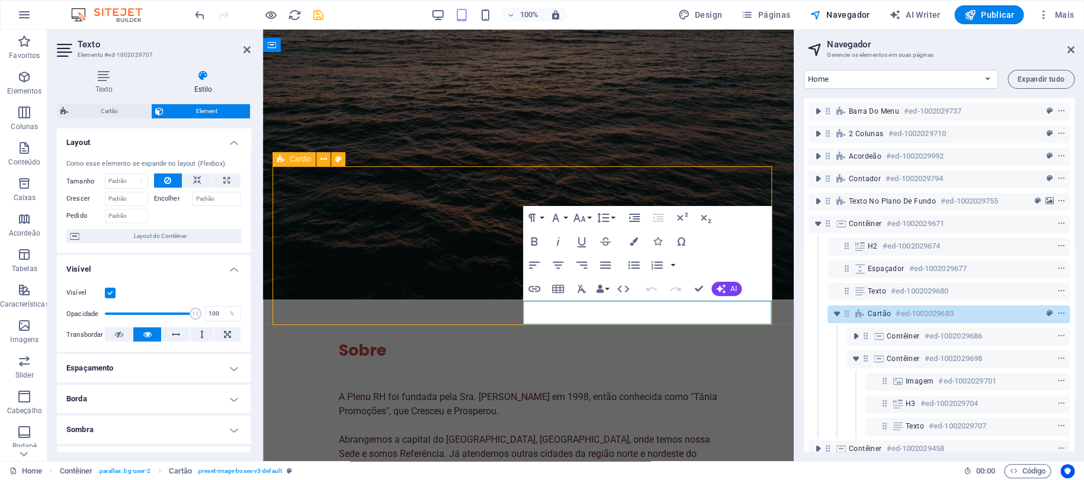
select select "rem"
select select "px"
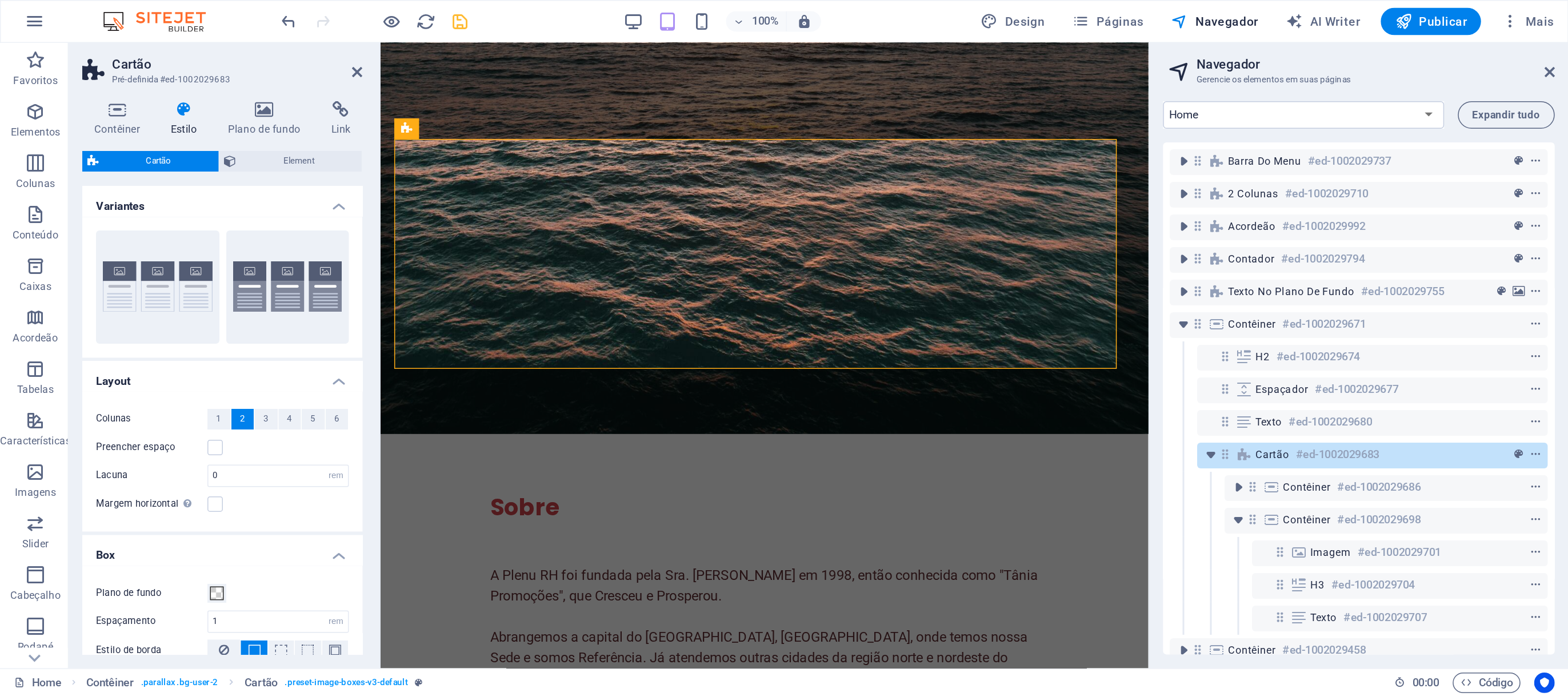
scroll to position [61, 0]
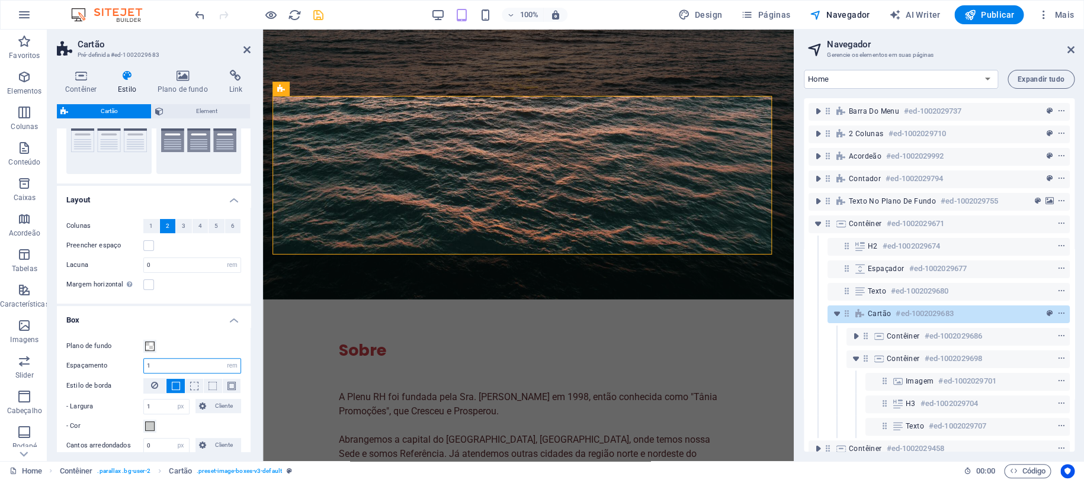
drag, startPoint x: 157, startPoint y: 362, endPoint x: 123, endPoint y: 362, distance: 33.8
click at [123, 362] on div "Espaçamento 1 px rem % vw vh" at bounding box center [153, 365] width 175 height 15
type input "2"
drag, startPoint x: 156, startPoint y: 409, endPoint x: 111, endPoint y: 406, distance: 44.5
click at [111, 406] on div "- Largura 1 px rem vh vw Cliente Cliente" at bounding box center [153, 406] width 175 height 15
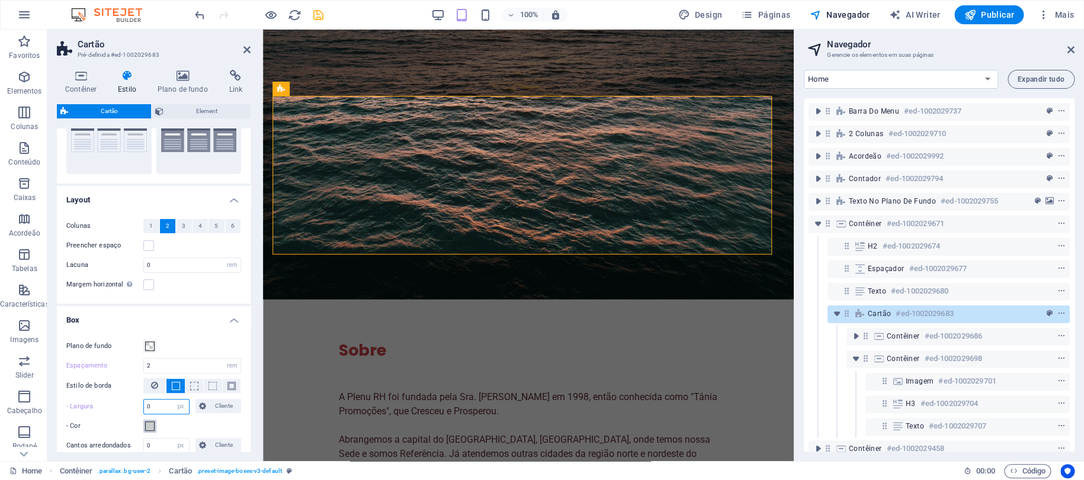
type input "0"
click at [146, 428] on span at bounding box center [149, 426] width 9 height 9
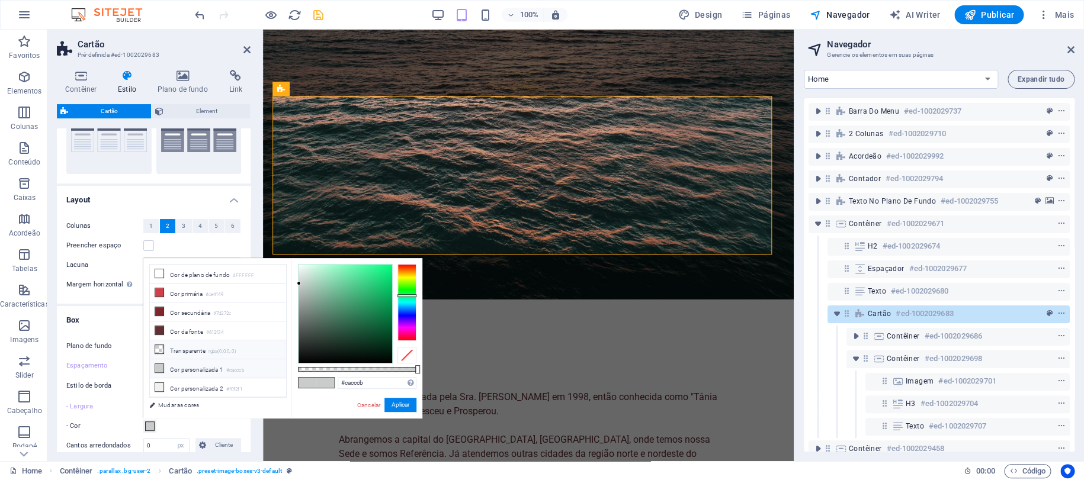
click at [193, 351] on li "Transparente rgba(0,0,0,.0)" at bounding box center [218, 350] width 136 height 19
type input "rgba(0, 0, 0, 0)"
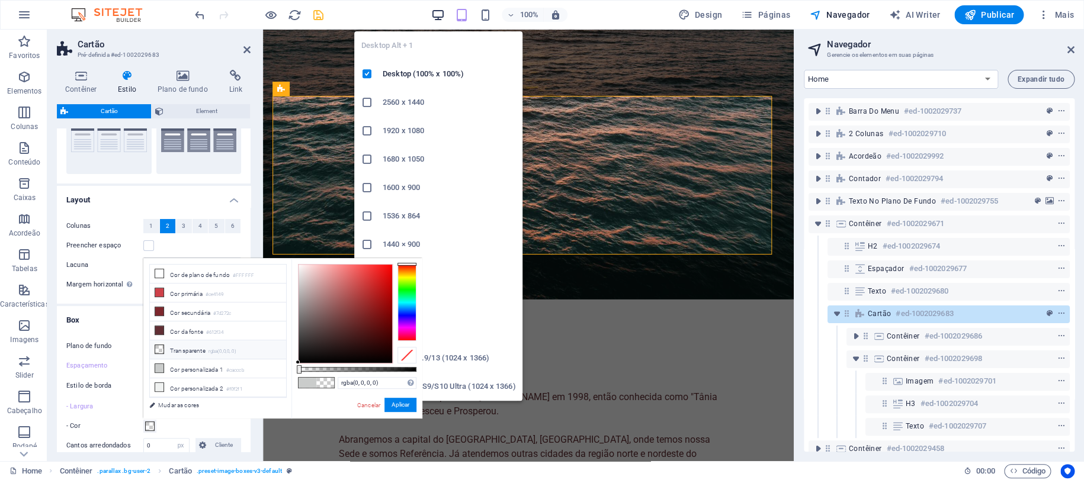
click at [437, 12] on icon "button" at bounding box center [438, 15] width 14 height 14
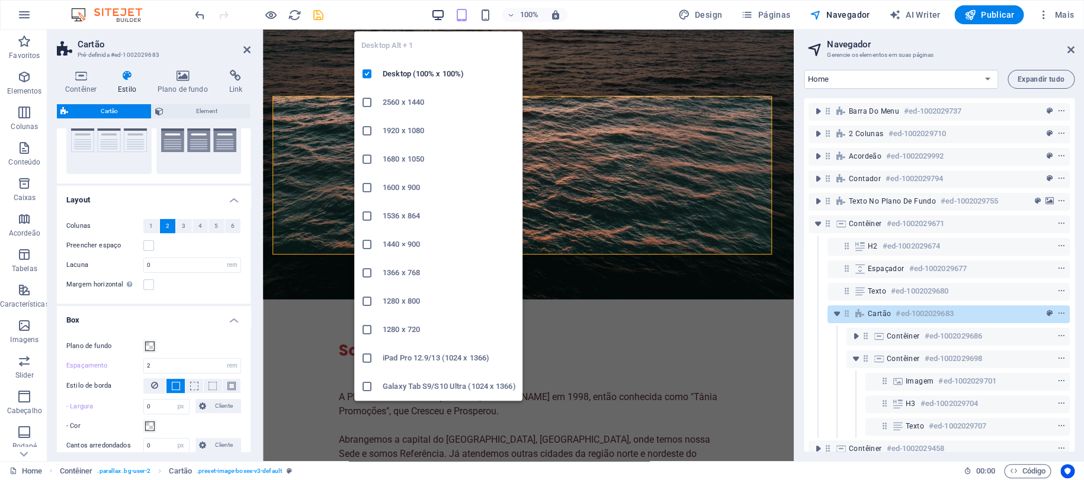
click at [439, 11] on icon "button" at bounding box center [438, 15] width 14 height 14
click at [442, 12] on icon "button" at bounding box center [438, 15] width 14 height 14
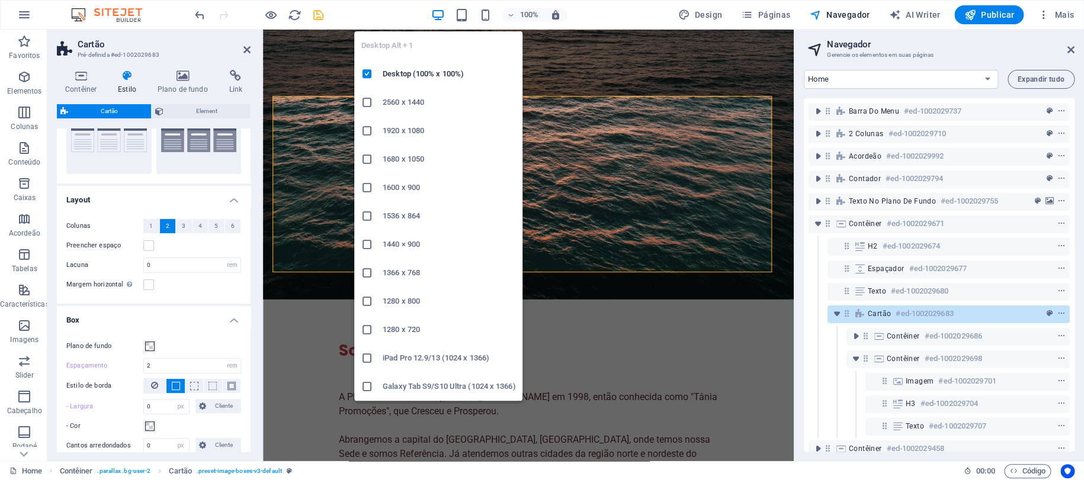
click at [442, 12] on icon "button" at bounding box center [438, 15] width 14 height 14
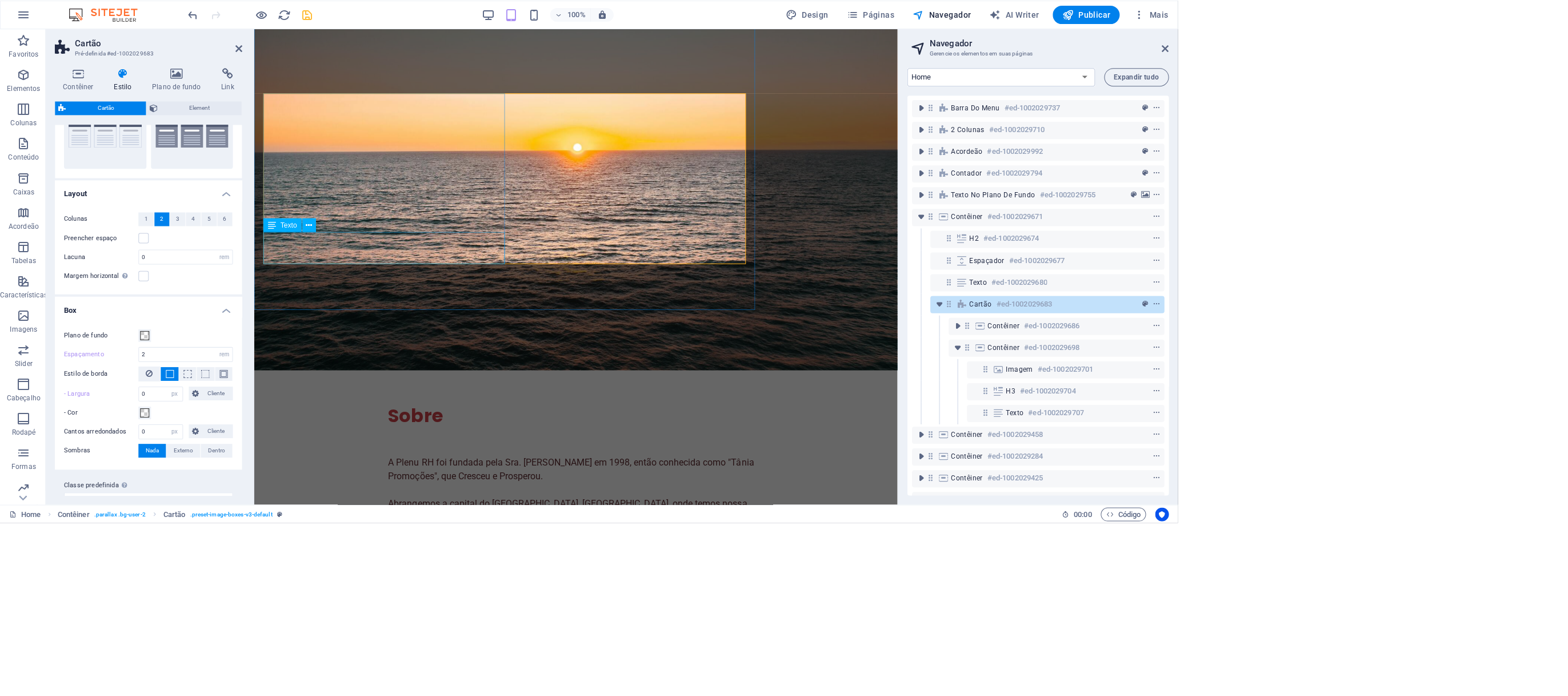
scroll to position [1738, 0]
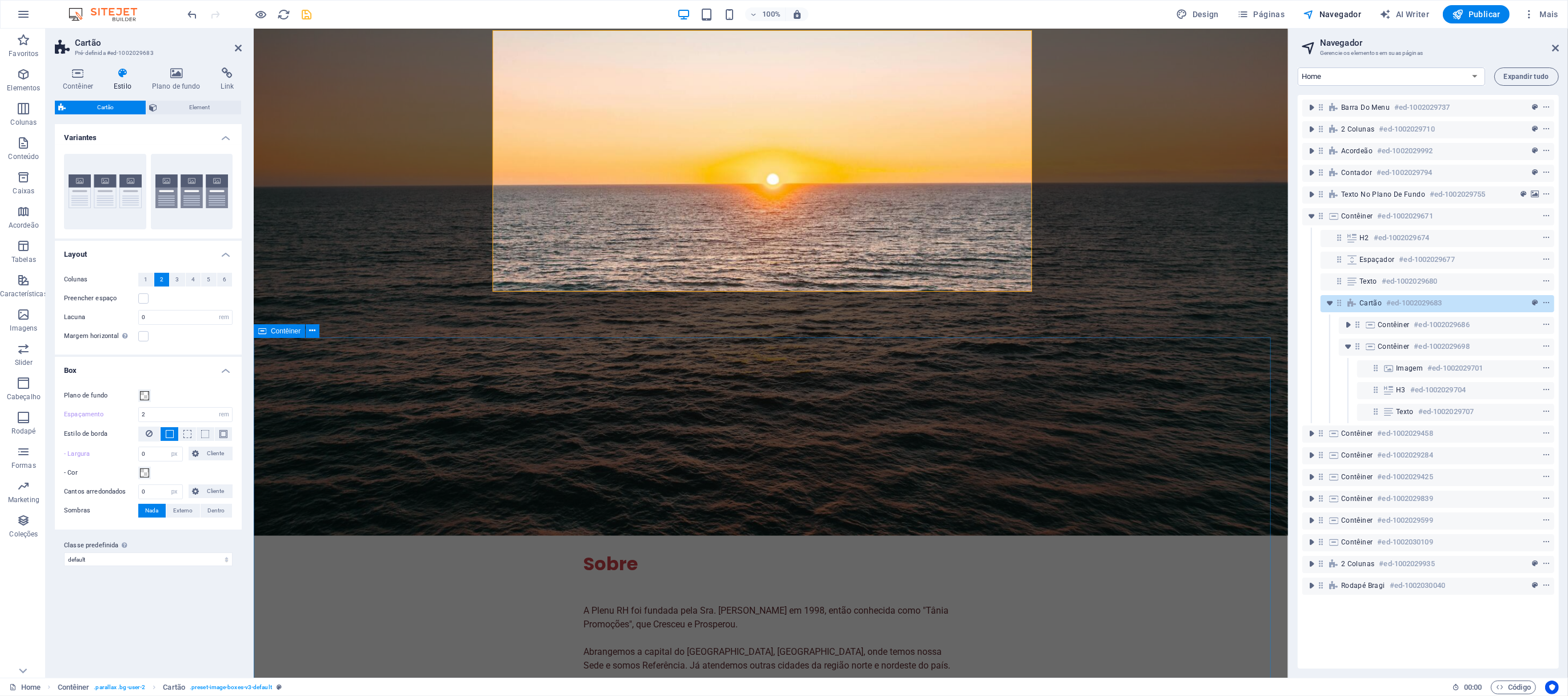
type input "1"
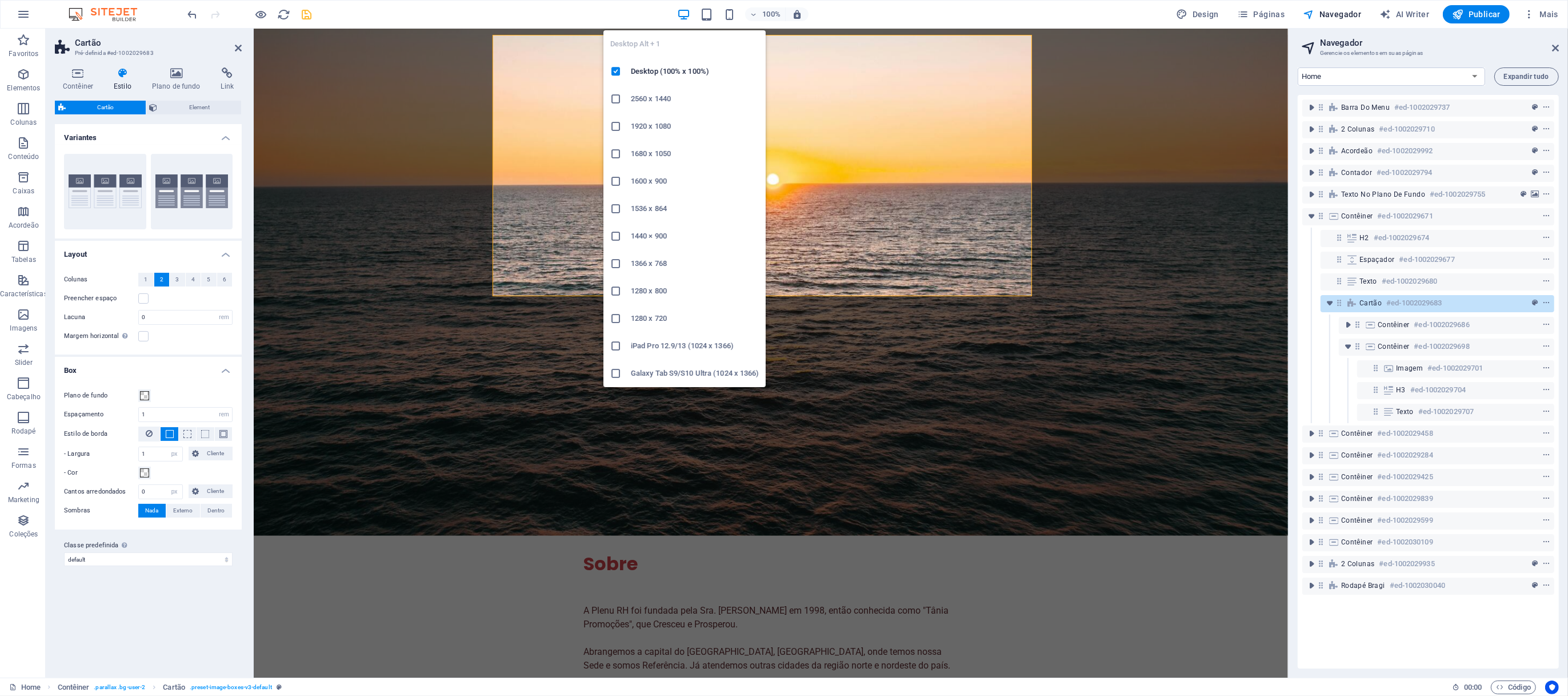
click at [688, 11] on icon "button" at bounding box center [684, 14] width 14 height 14
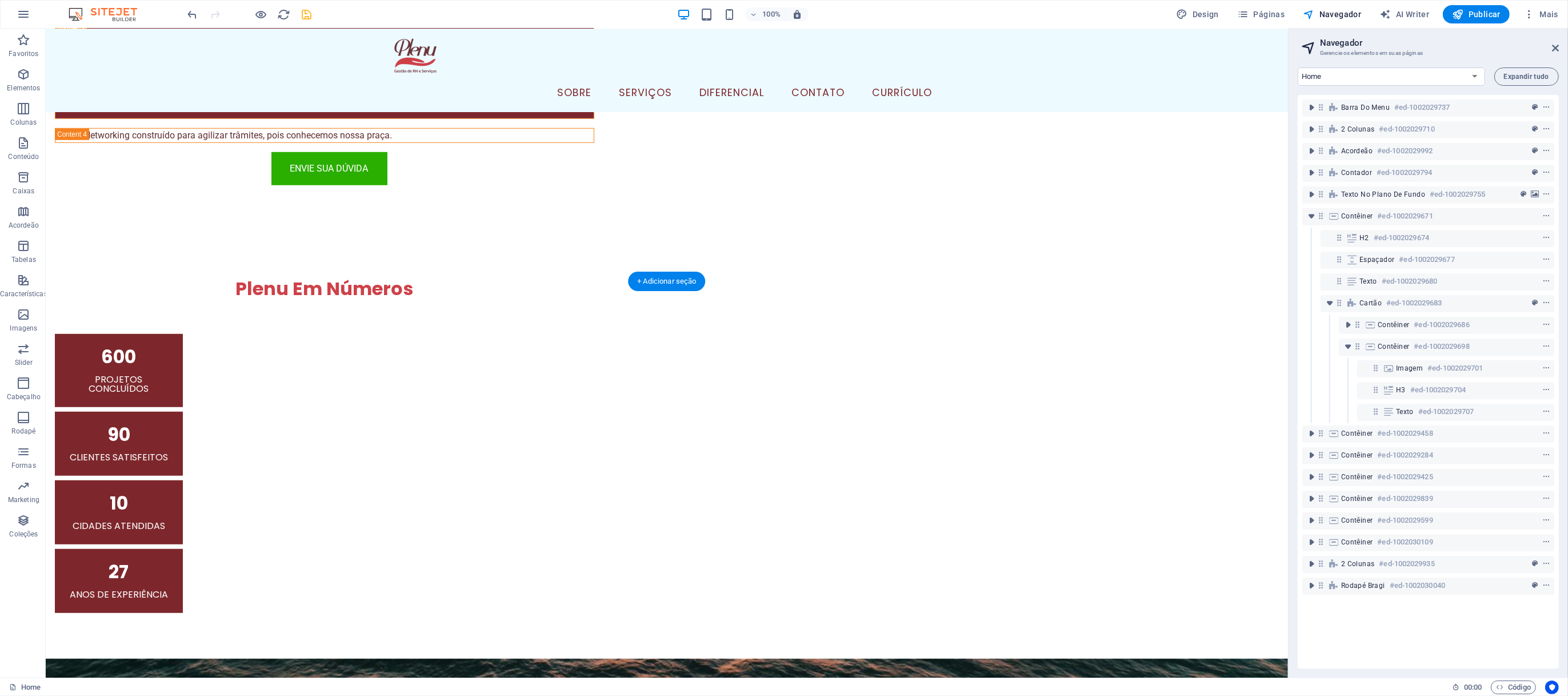
scroll to position [709, 0]
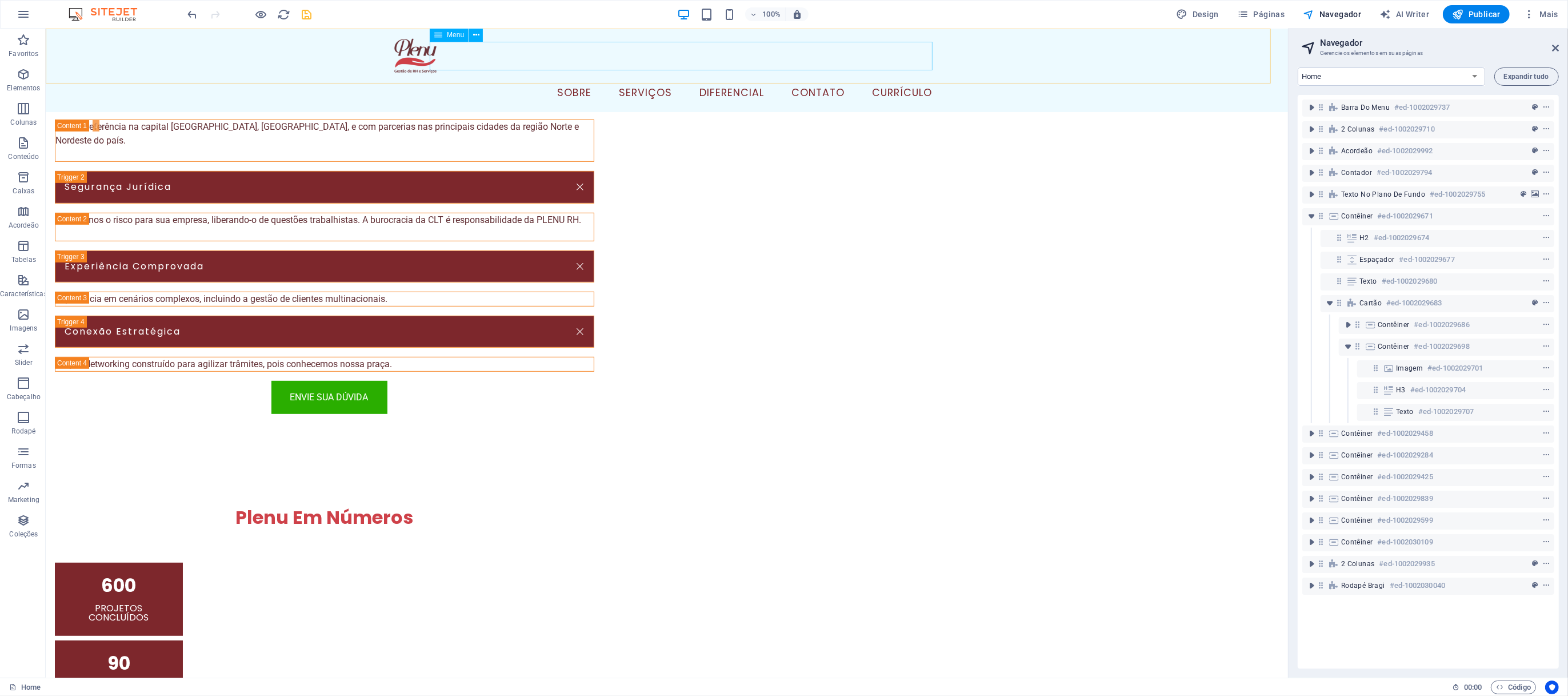
click at [731, 79] on nav "Sobre Serviços Diferencial Contato Currículo" at bounding box center [666, 94] width 549 height 29
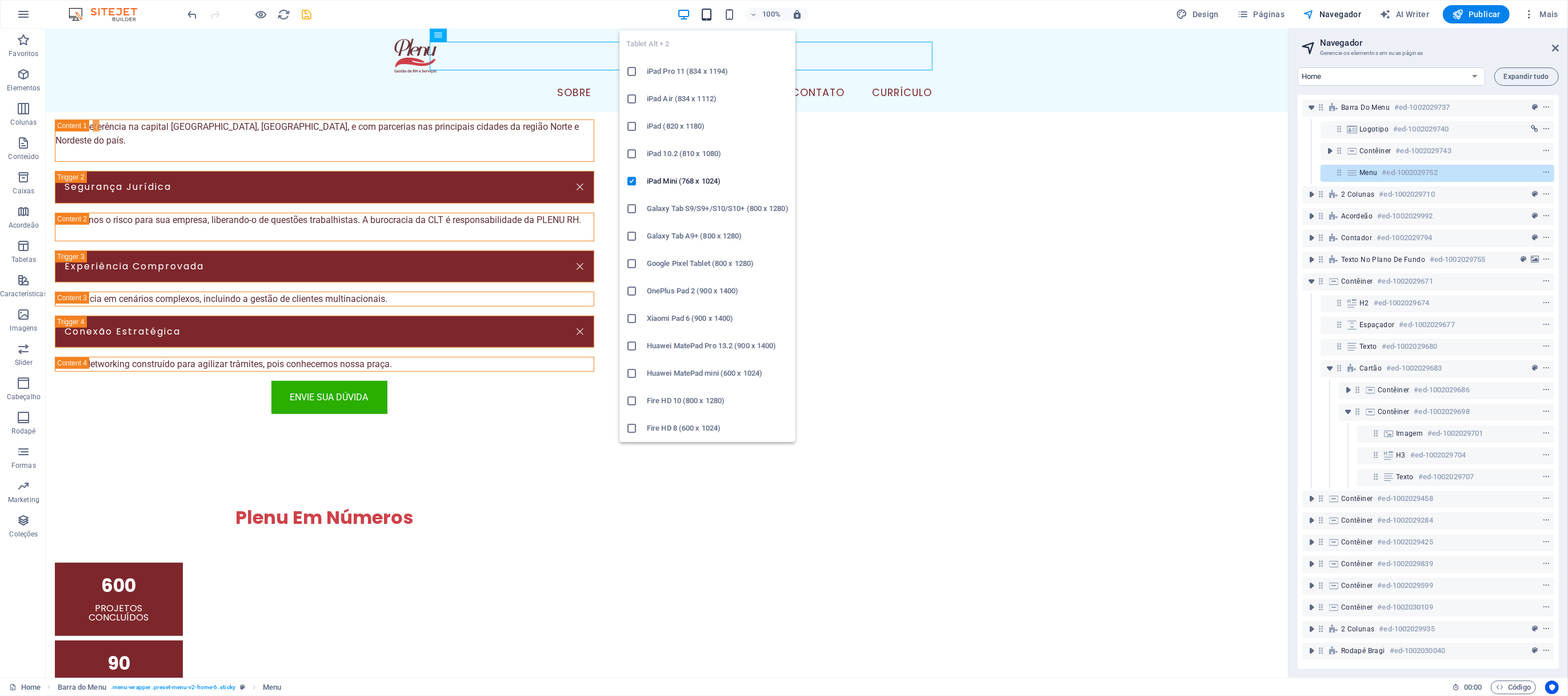
click at [703, 19] on icon "button" at bounding box center [706, 14] width 14 height 14
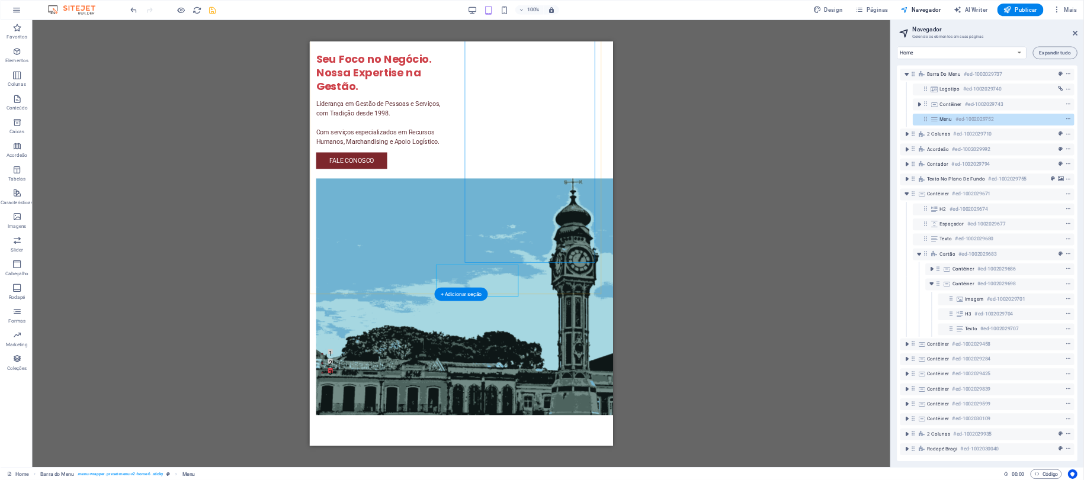
scroll to position [0, 0]
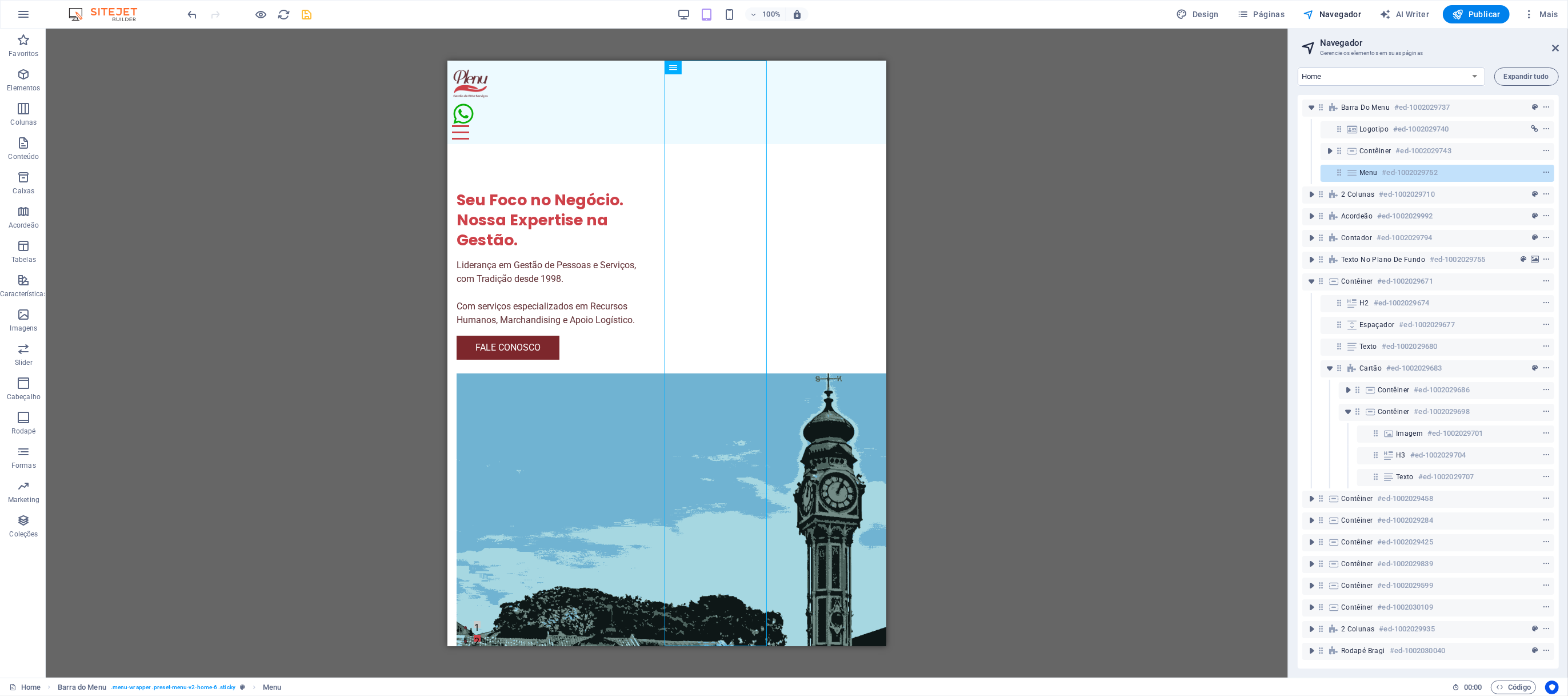
click at [1031, 206] on div "Arraste aqui para substituir o conteúdo existente. Pressione “Ctrl” se quiser c…" at bounding box center [666, 353] width 1242 height 649
click at [545, 144] on div "Seu Foco no Negócio. Nossa Expertise na Gestão. Liderança em Gestão de Pessoas …" at bounding box center [666, 453] width 439 height 618
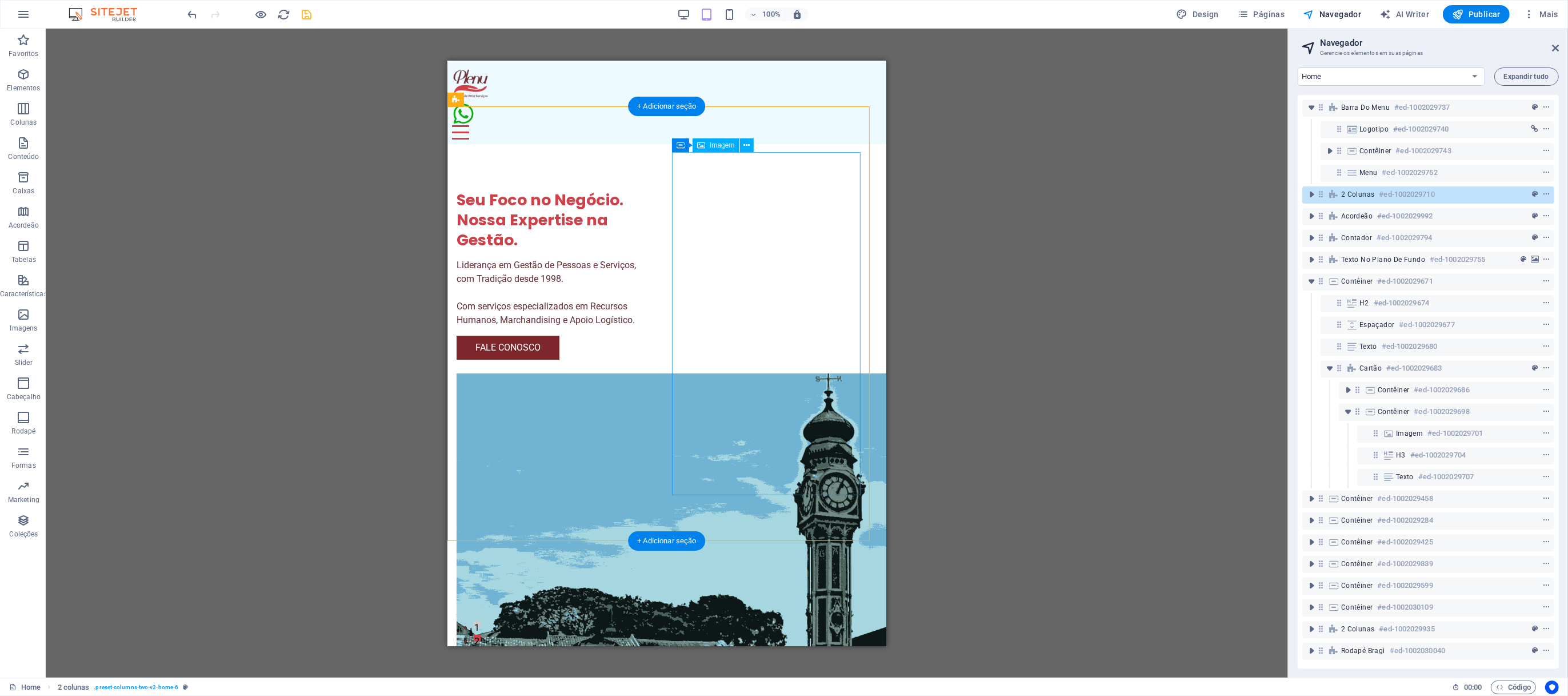
click at [652, 373] on figure at bounding box center [555, 543] width 197 height 343
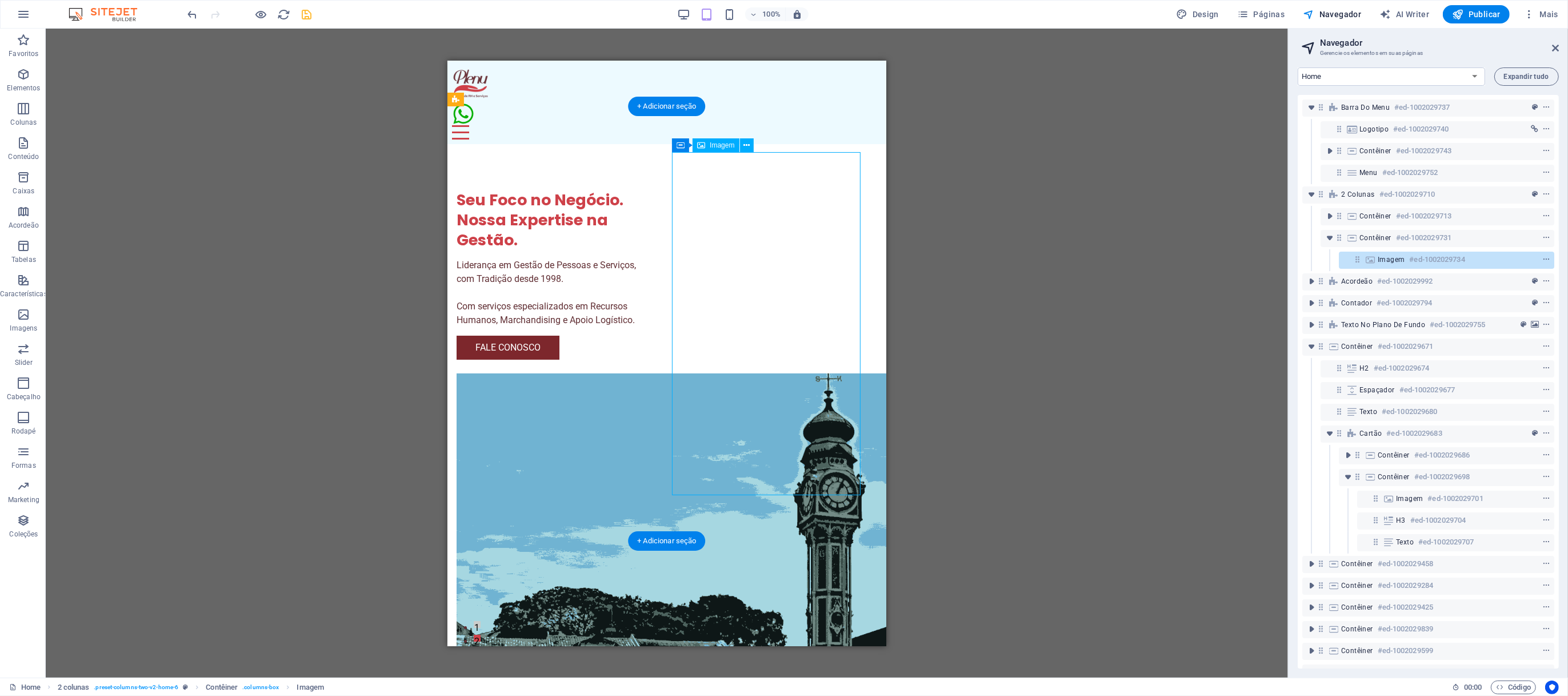
click at [652, 373] on figure at bounding box center [555, 543] width 197 height 343
select select "px"
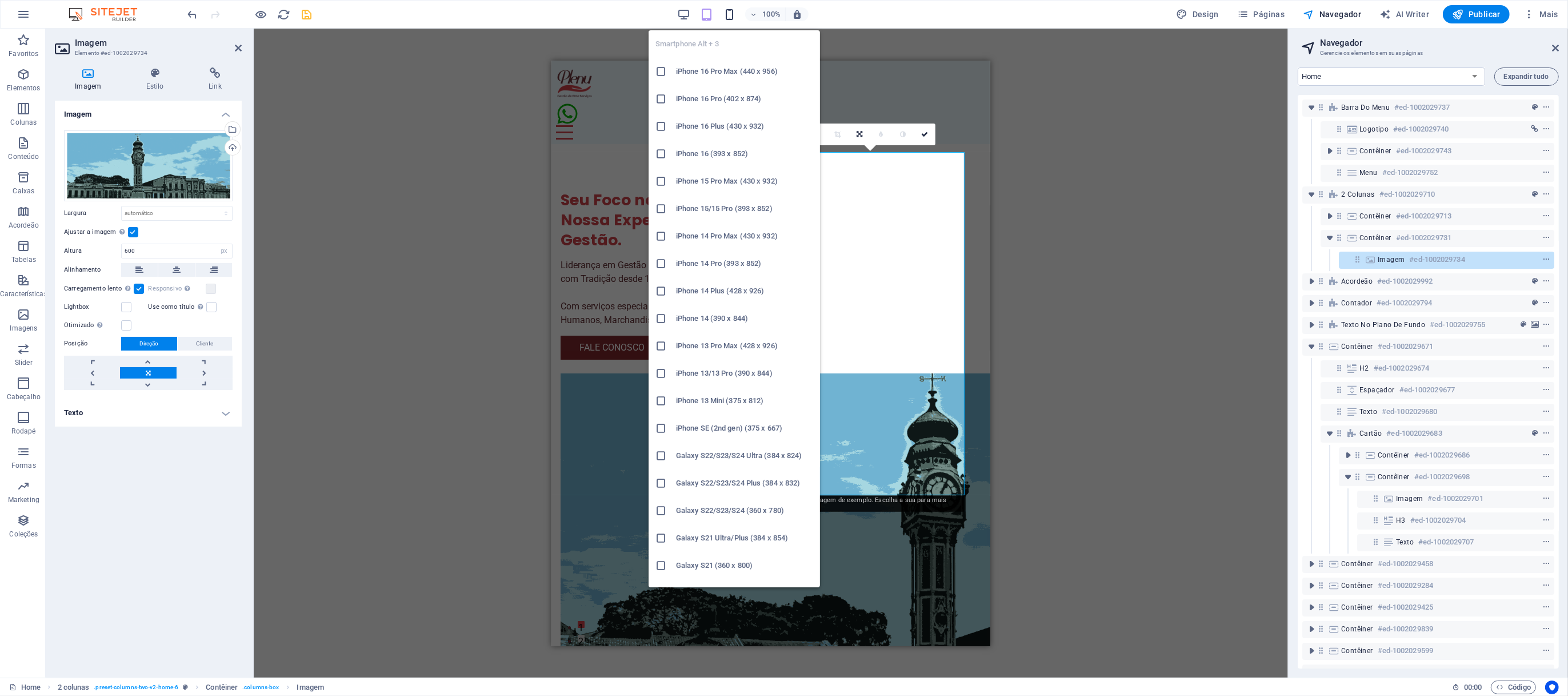
click at [726, 11] on icon "button" at bounding box center [729, 14] width 14 height 14
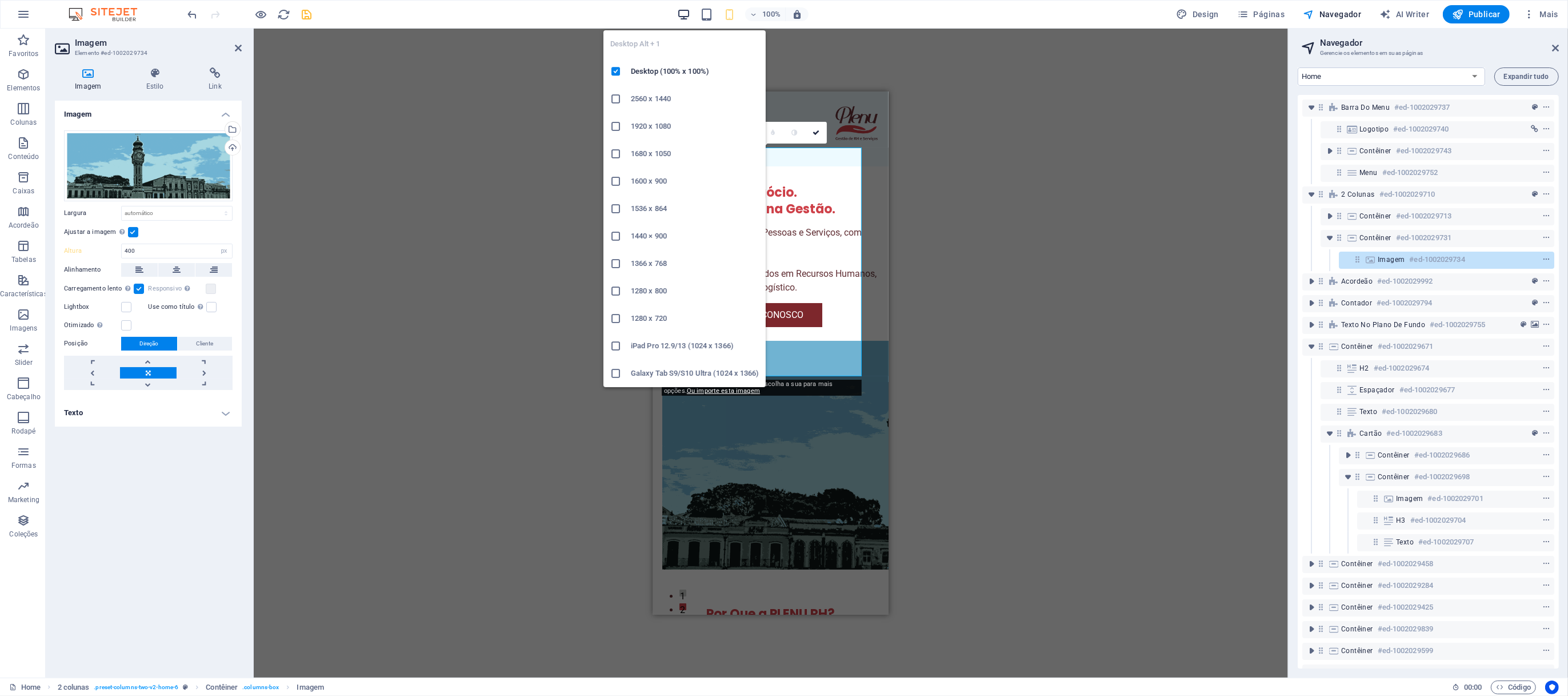
click at [684, 13] on icon "button" at bounding box center [684, 14] width 14 height 14
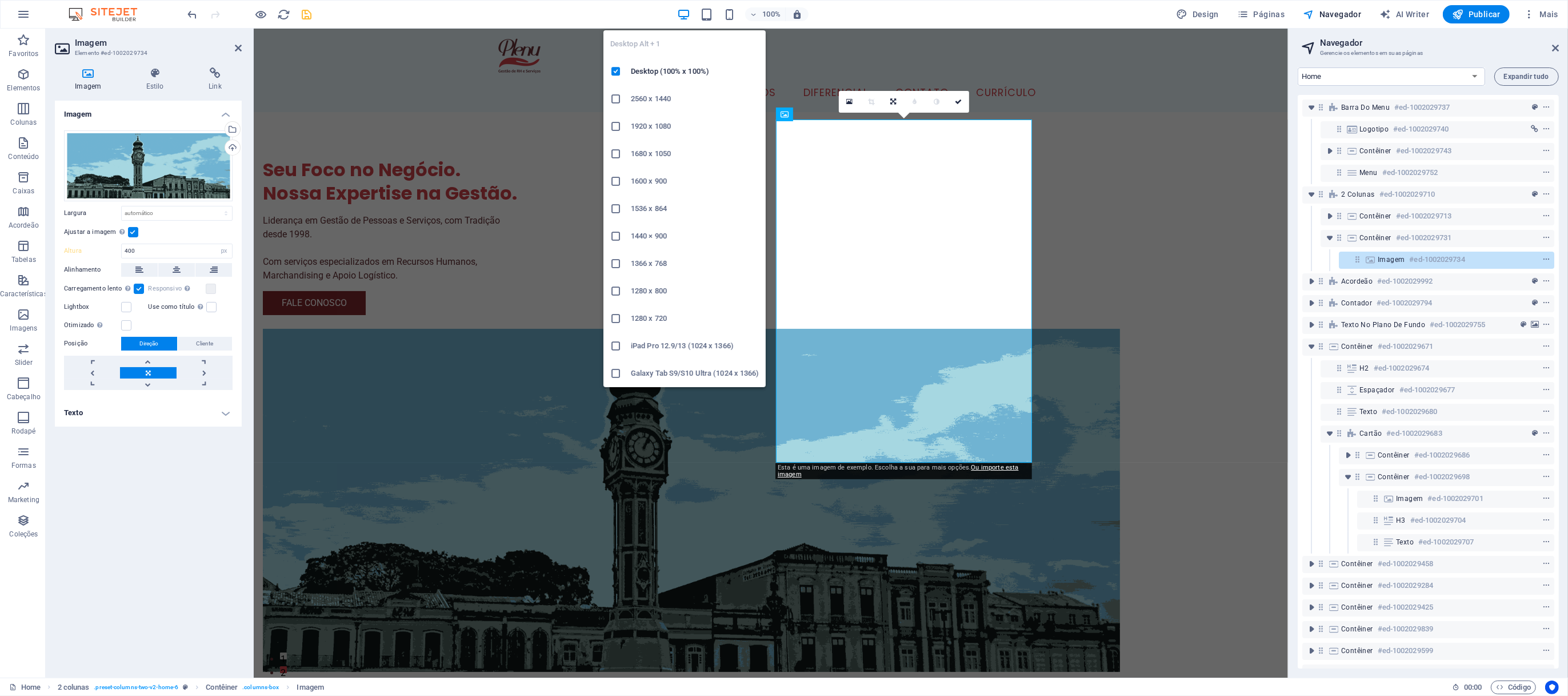
type input "600"
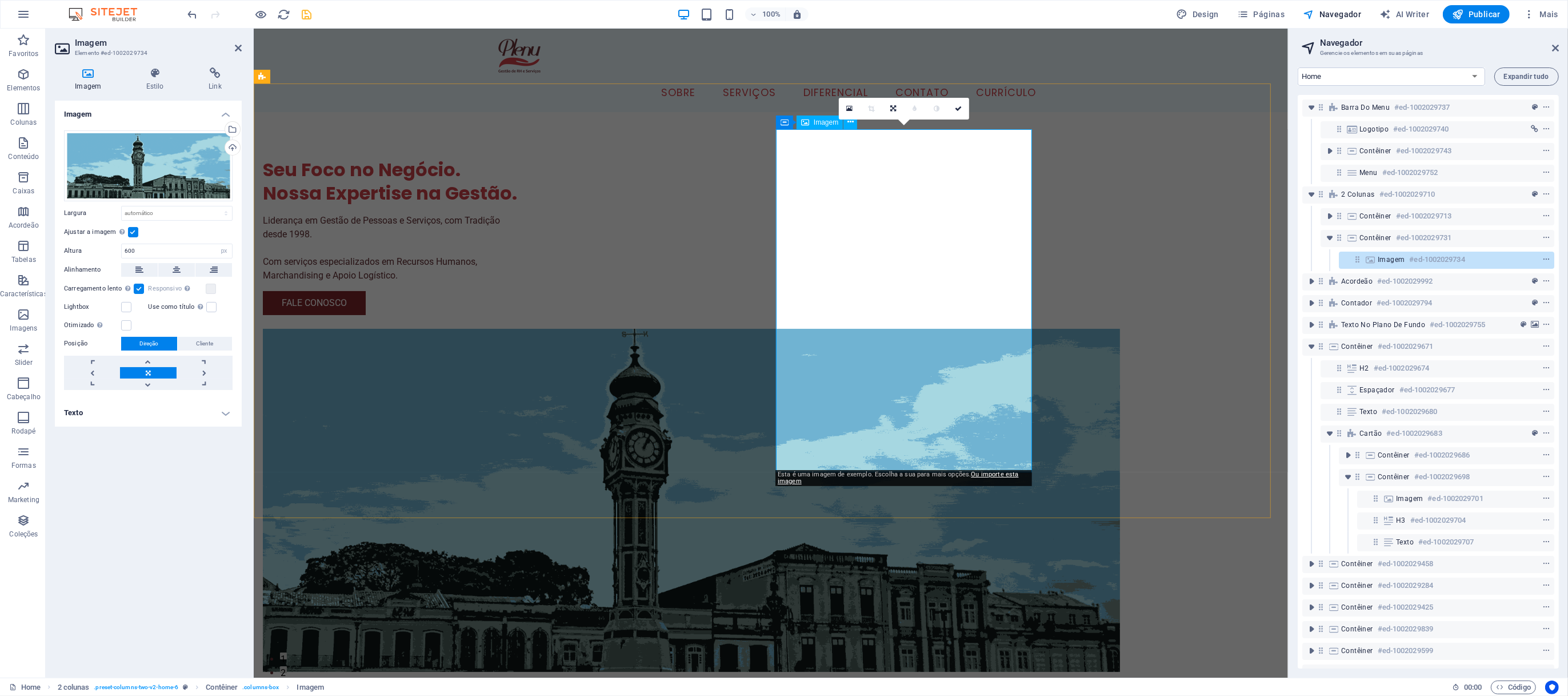
click at [518, 329] on figure at bounding box center [390, 500] width 256 height 343
click at [111, 151] on div "Arraste os arquivos aqui, clique para escolher os arquivos ou selecione os arqu…" at bounding box center [148, 165] width 169 height 70
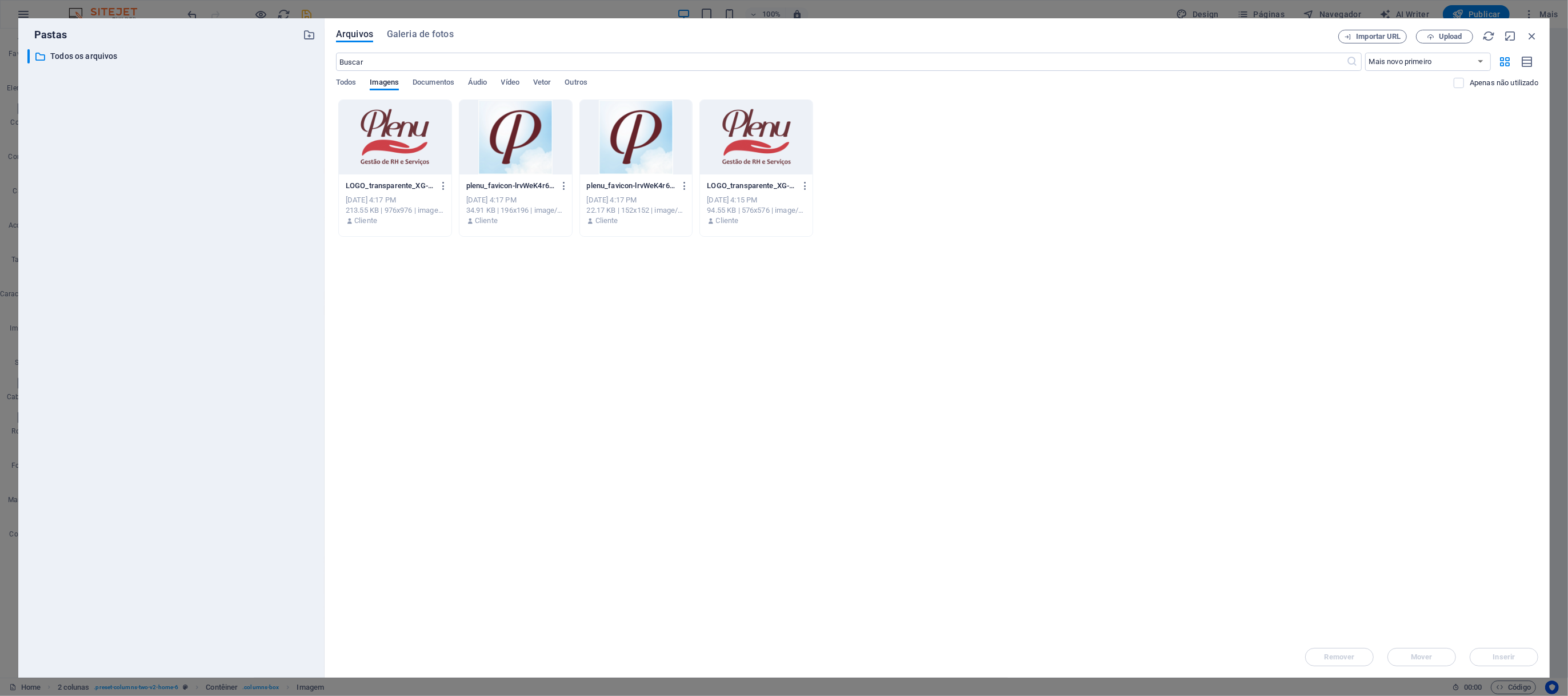
click at [422, 28] on div "Arquivos Galeria de fotos Importar URL Upload ​ Mais novo primeiro Mais antigo …" at bounding box center [937, 348] width 1225 height 659
click at [414, 32] on span "Galeria de fotos" at bounding box center [420, 34] width 67 height 14
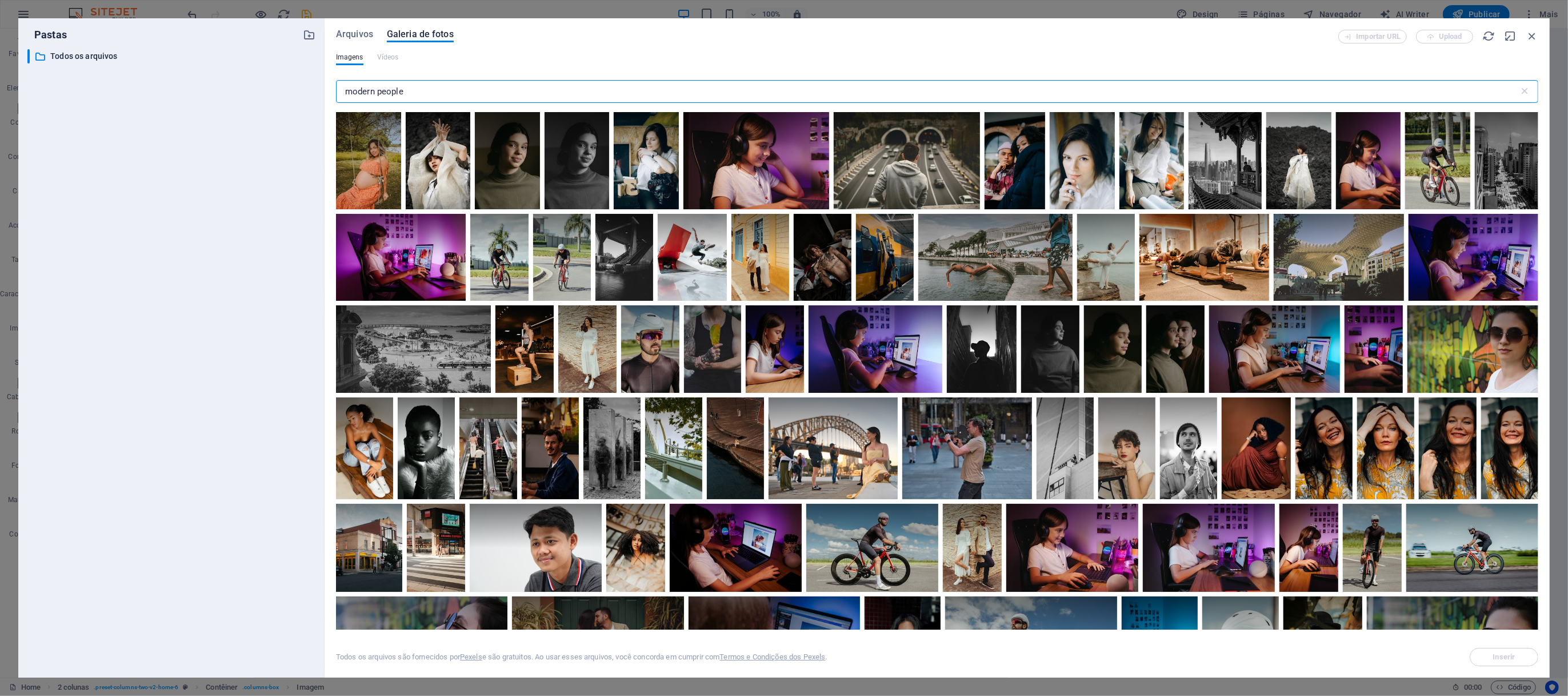
click at [717, 86] on input "modern people" at bounding box center [927, 92] width 1183 height 23
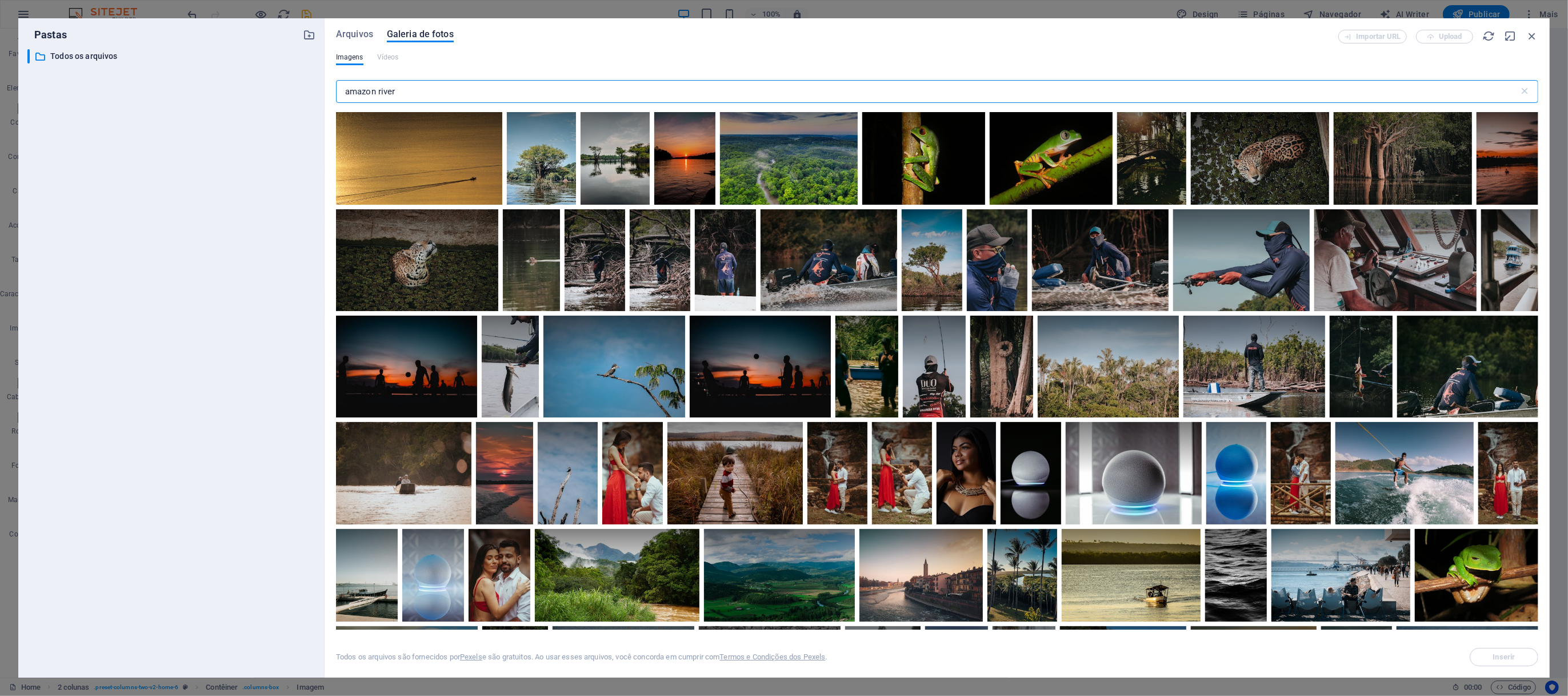
click at [773, 97] on input "amazon river" at bounding box center [927, 92] width 1183 height 23
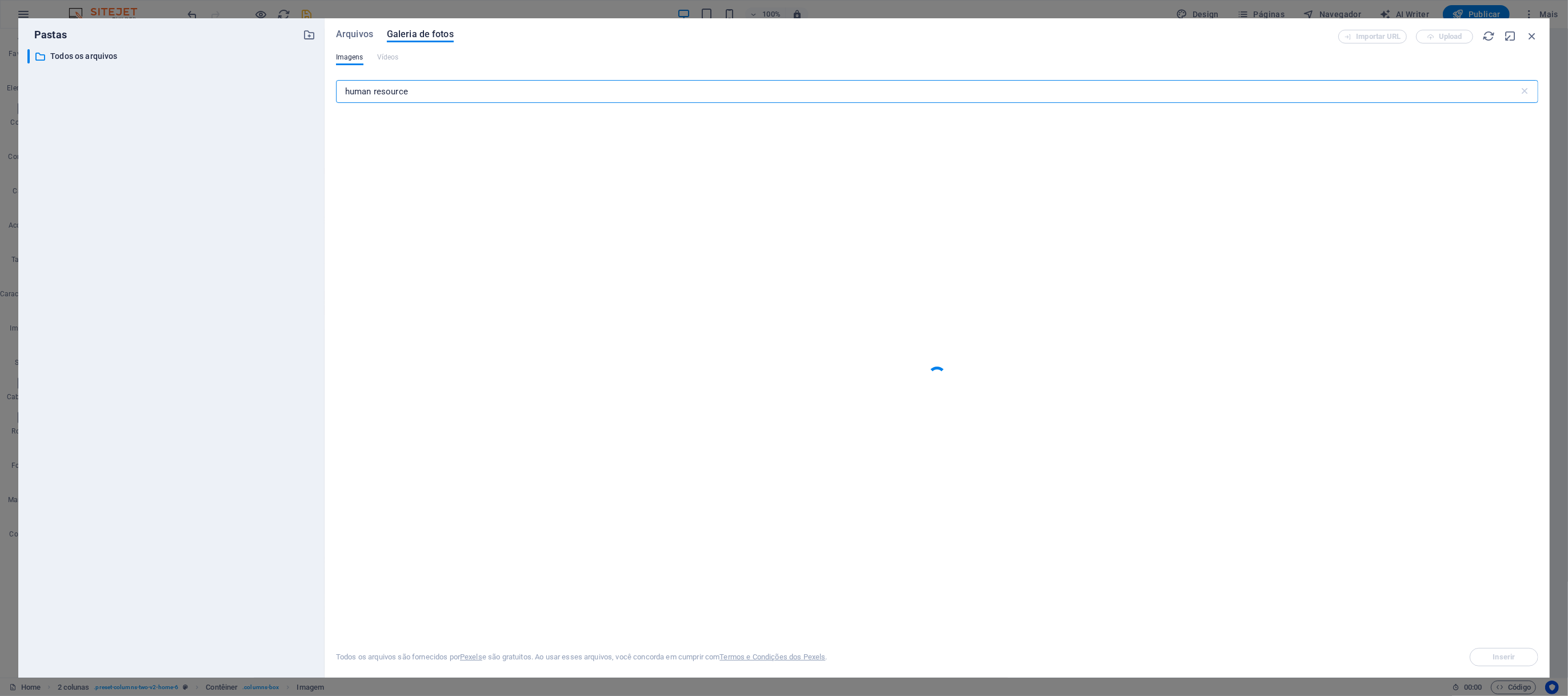
type input "human resources"
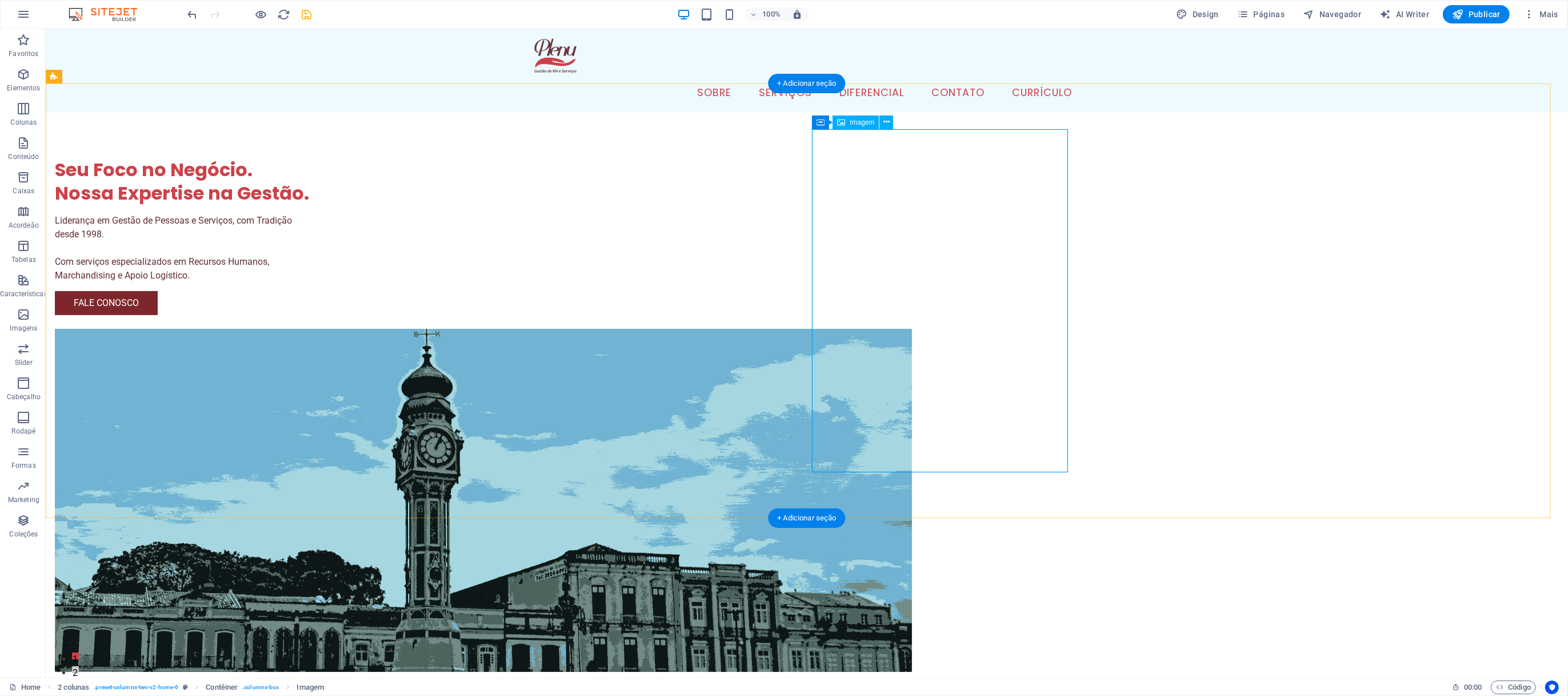
click at [311, 402] on figure at bounding box center [181, 500] width 256 height 343
select select "px"
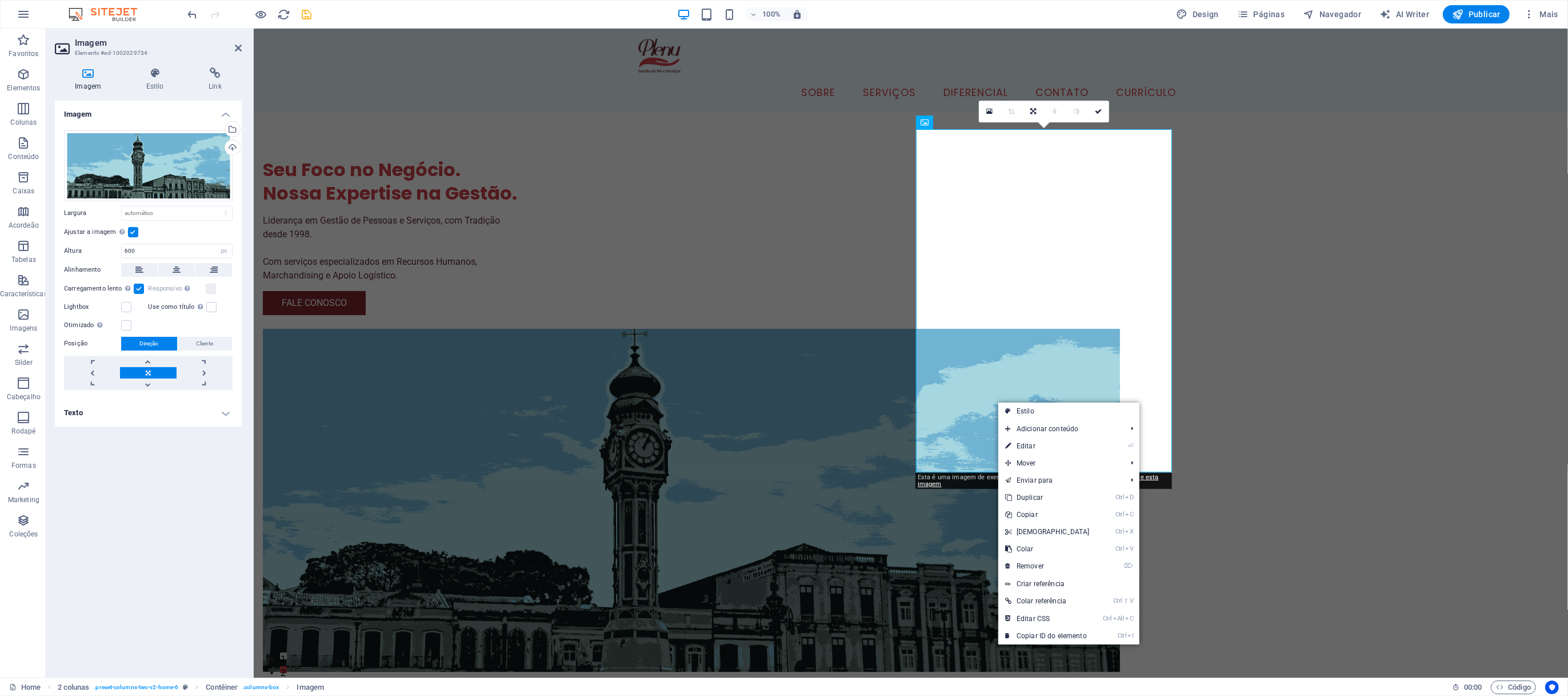
click at [958, 463] on div "Esta é uma imagem de exemplo. Escolha a sua para mais opções. Ou importe esta i…" at bounding box center [1044, 481] width 257 height 16
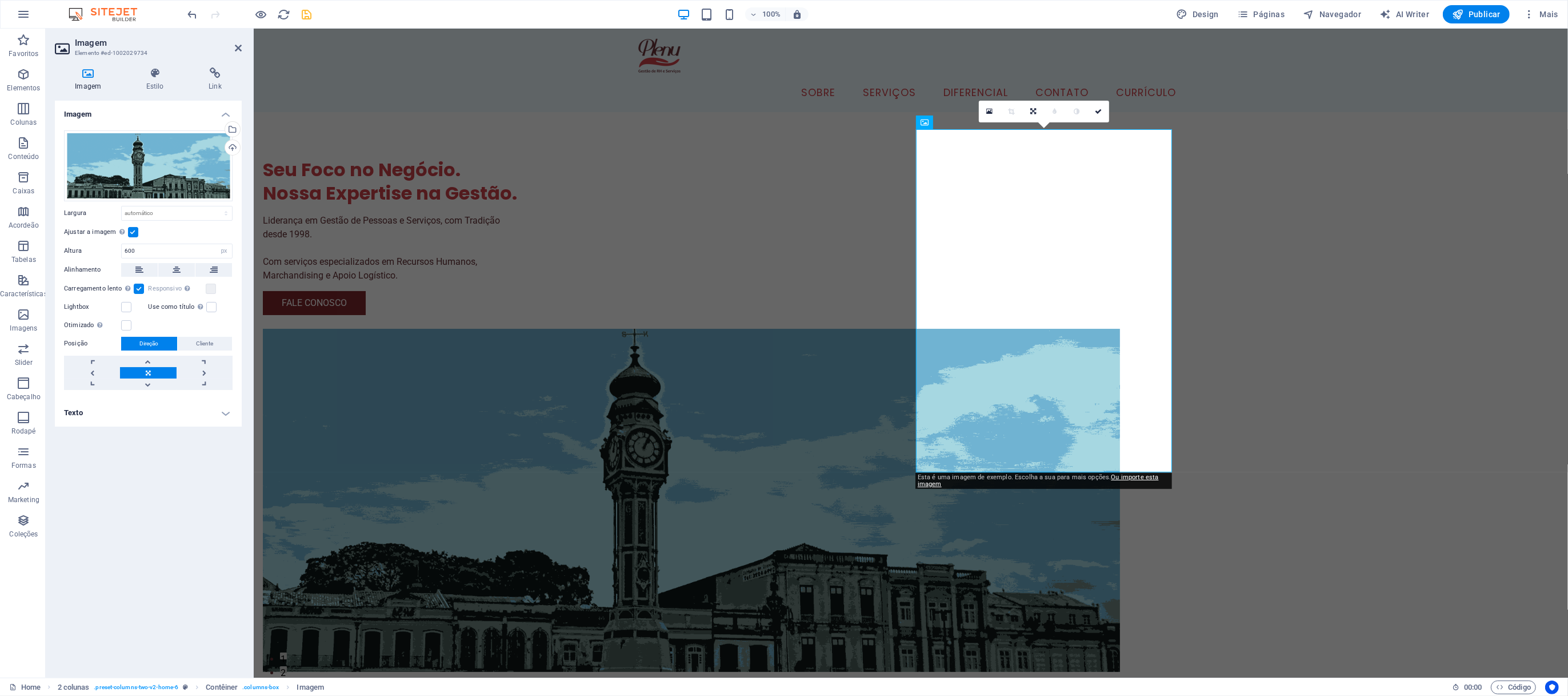
click at [159, 410] on h4 "Texto" at bounding box center [149, 412] width 187 height 27
click at [165, 463] on p at bounding box center [149, 500] width 156 height 11
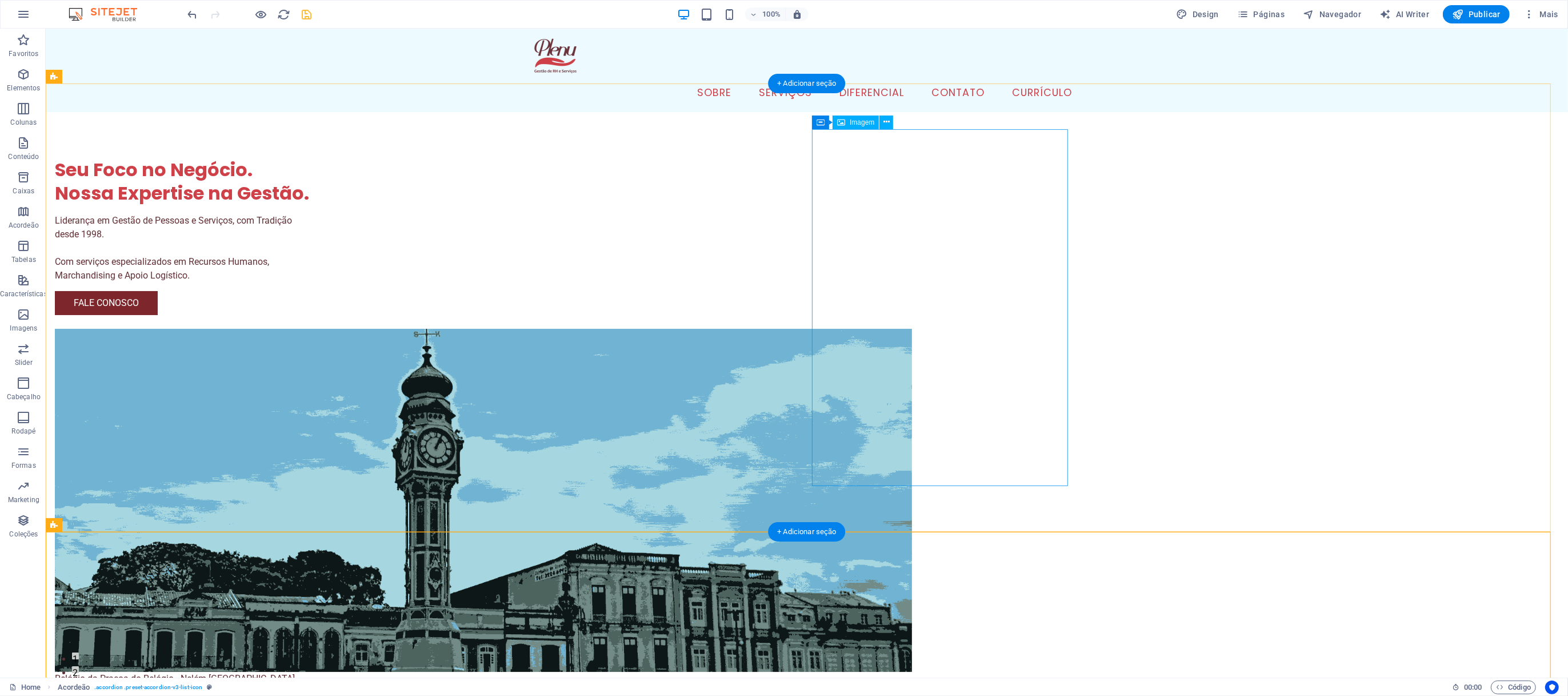
click at [311, 463] on figure "Relógio da Praçoa do Relógio - Nelém-[GEOGRAPHIC_DATA]" at bounding box center [181, 508] width 256 height 357
select select "px"
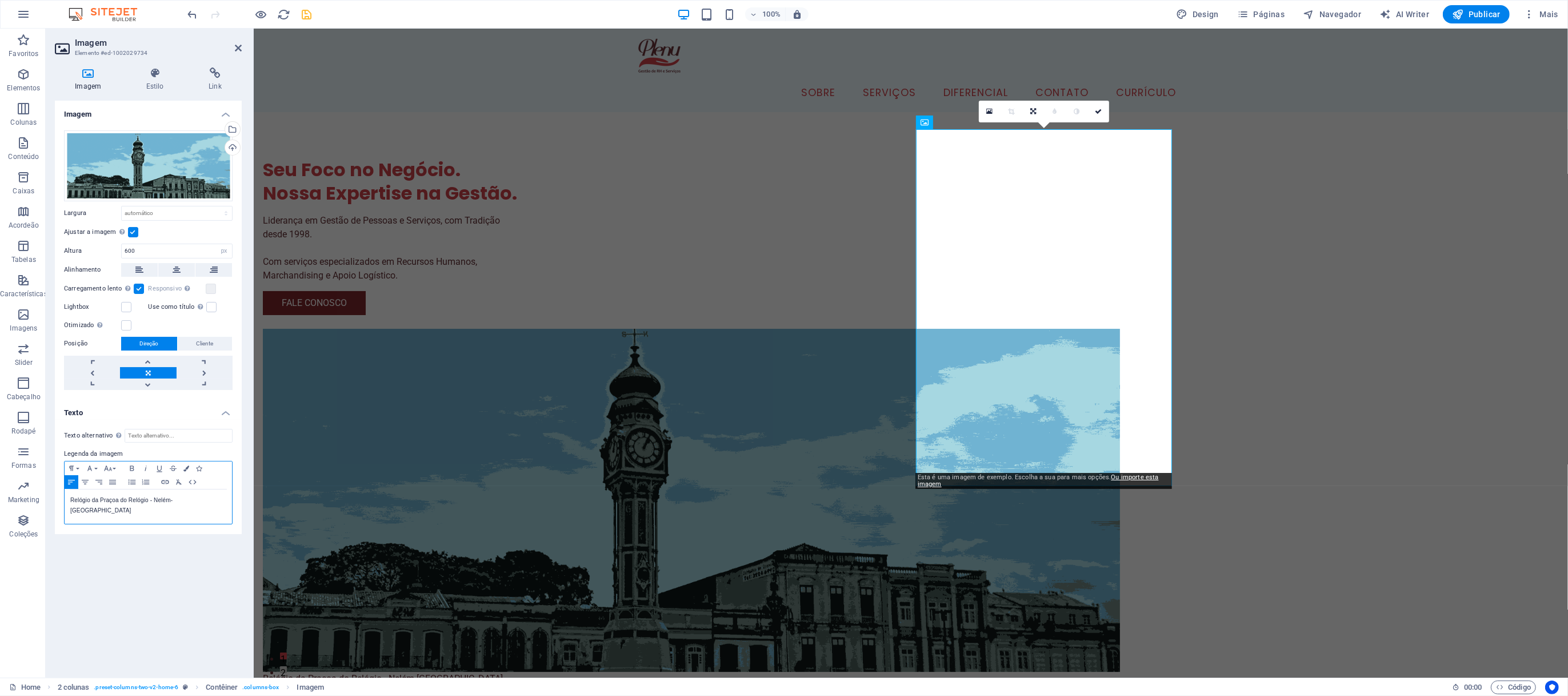
click at [153, 463] on p "Relógio da Praçoa do Relógio - Nelém-[GEOGRAPHIC_DATA]" at bounding box center [149, 505] width 156 height 20
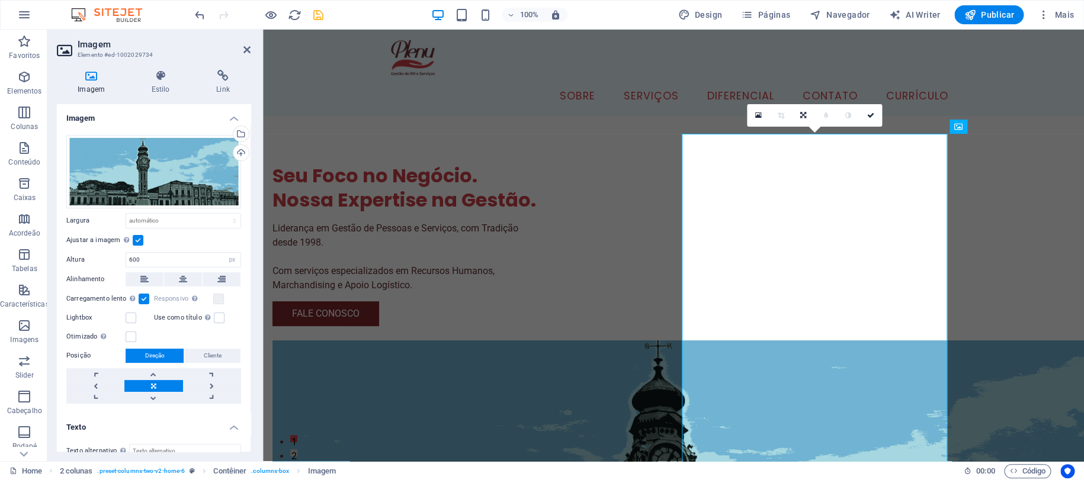
scroll to position [99, 0]
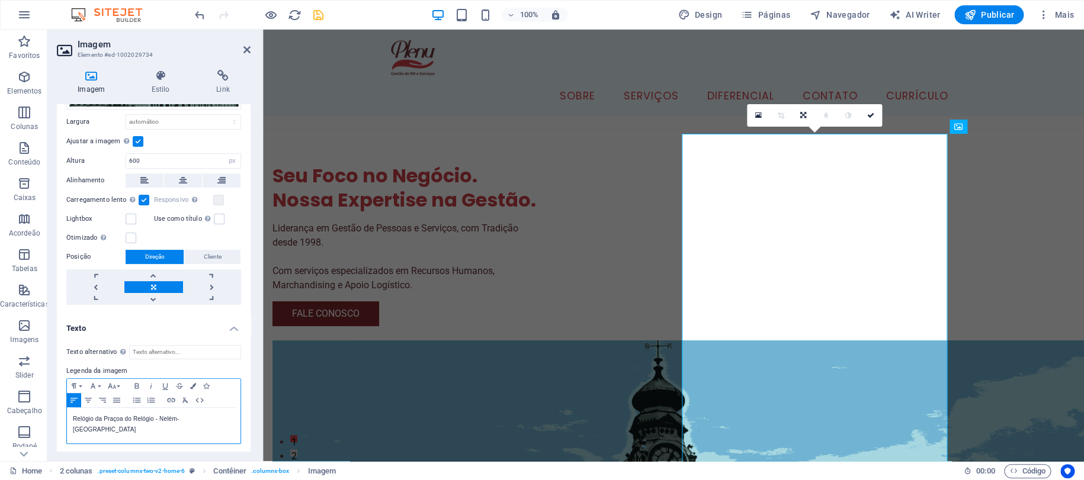
click at [143, 419] on p "Relógio da Praçoa do Relógio - Nelém-[GEOGRAPHIC_DATA]" at bounding box center [154, 424] width 162 height 21
click at [1012, 259] on div "Seu Foco no Negócio. Nossa Expertise na Gestão. Liderança em Gestão de Pessoas …" at bounding box center [673, 444] width 821 height 656
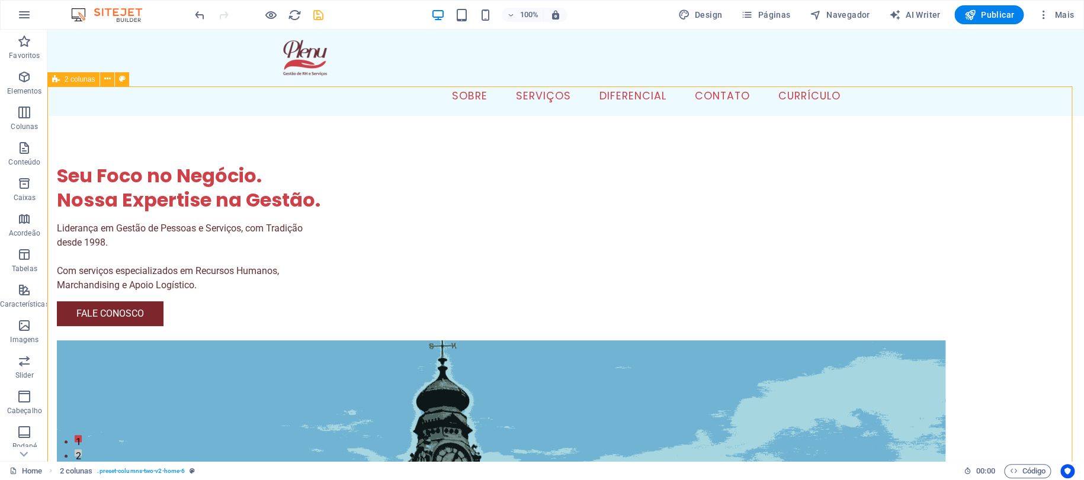
scroll to position [237, 0]
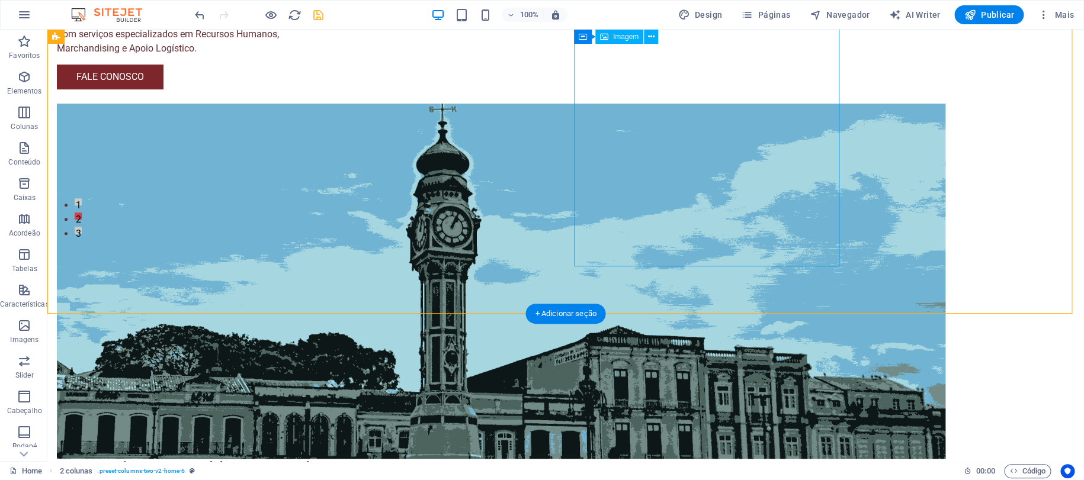
click at [322, 261] on figure "Monumento na [GEOGRAPHIC_DATA] - [GEOGRAPHIC_DATA], [GEOGRAPHIC_DATA]-[GEOGRAPH…" at bounding box center [189, 296] width 265 height 384
select select "px"
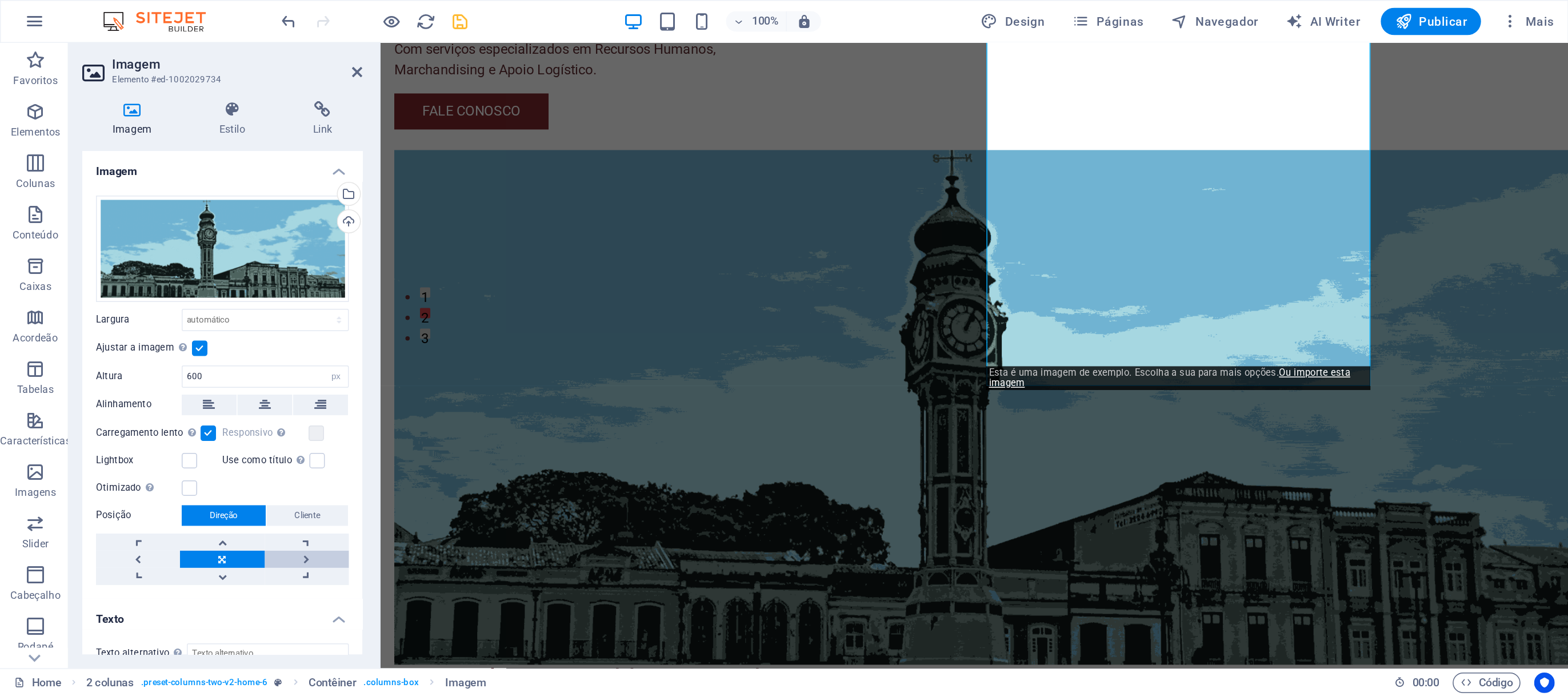
scroll to position [96, 0]
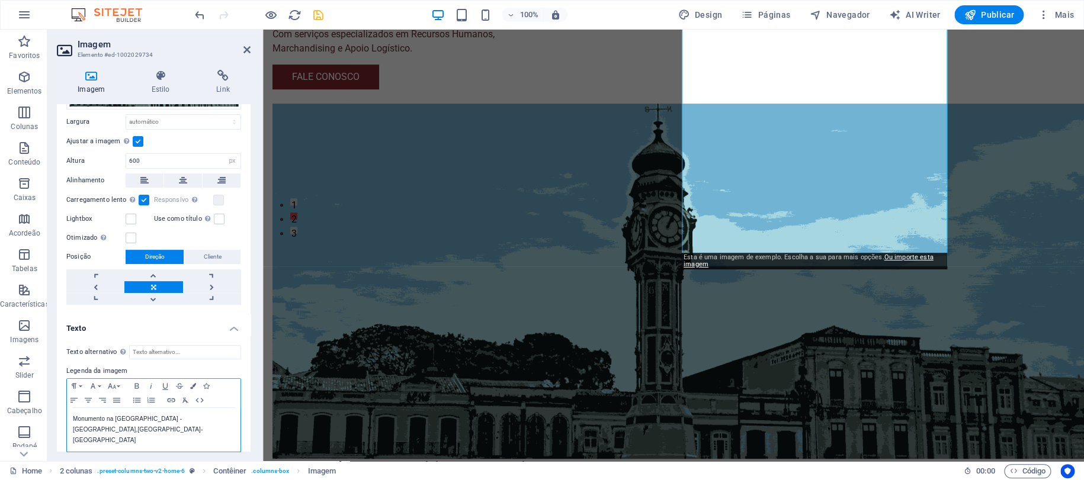
click at [114, 434] on div "Monumento na [GEOGRAPHIC_DATA] - [GEOGRAPHIC_DATA], [GEOGRAPHIC_DATA]-[GEOGRAPH…" at bounding box center [154, 430] width 174 height 44
click at [88, 400] on icon "button" at bounding box center [88, 400] width 7 height 5
click at [147, 383] on icon "button" at bounding box center [151, 385] width 14 height 9
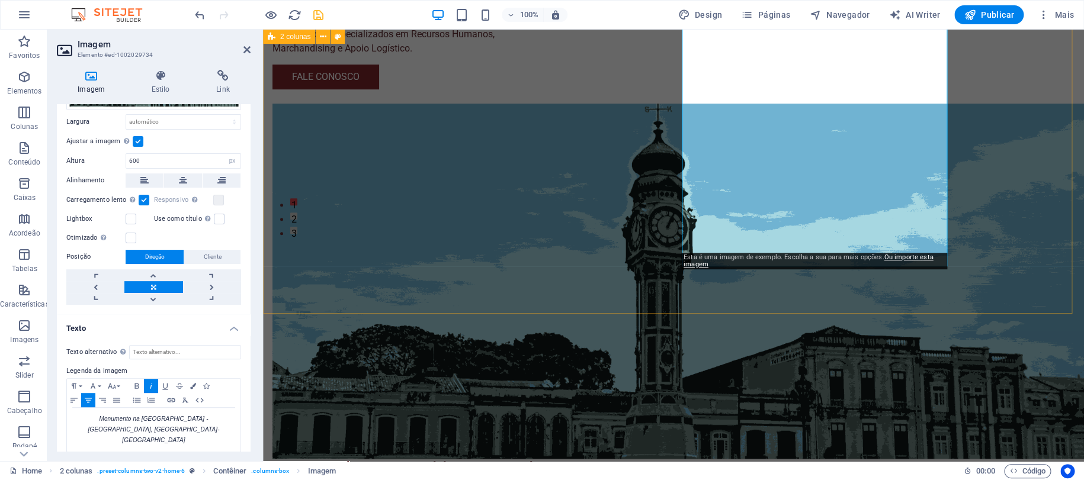
click at [1006, 271] on div "Seu Foco no Negócio. Nossa Expertise na Gestão. Liderança em Gestão de Pessoas …" at bounding box center [673, 207] width 821 height 656
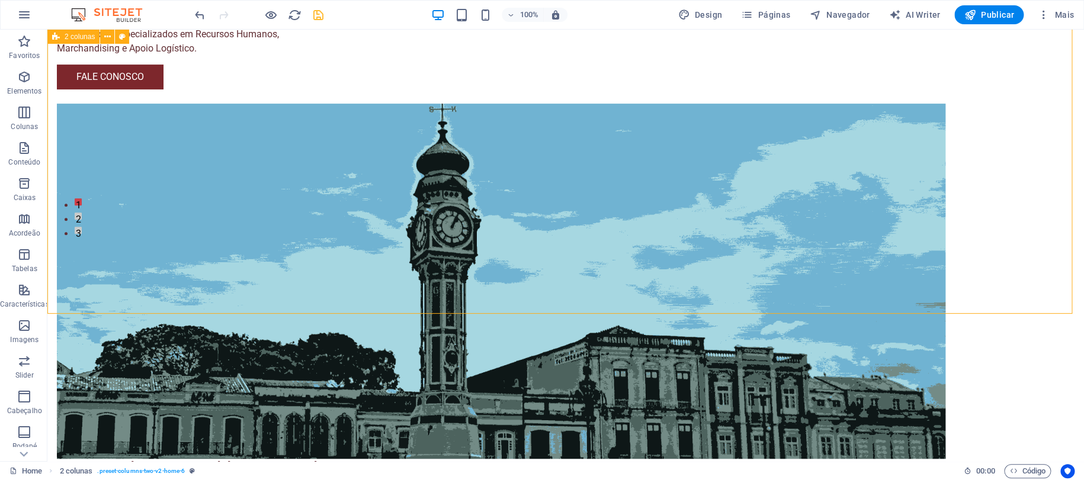
click at [1006, 271] on div "Seu Foco no Negócio. Nossa Expertise na Gestão. Liderança em Gestão de Pessoas …" at bounding box center [565, 207] width 1036 height 656
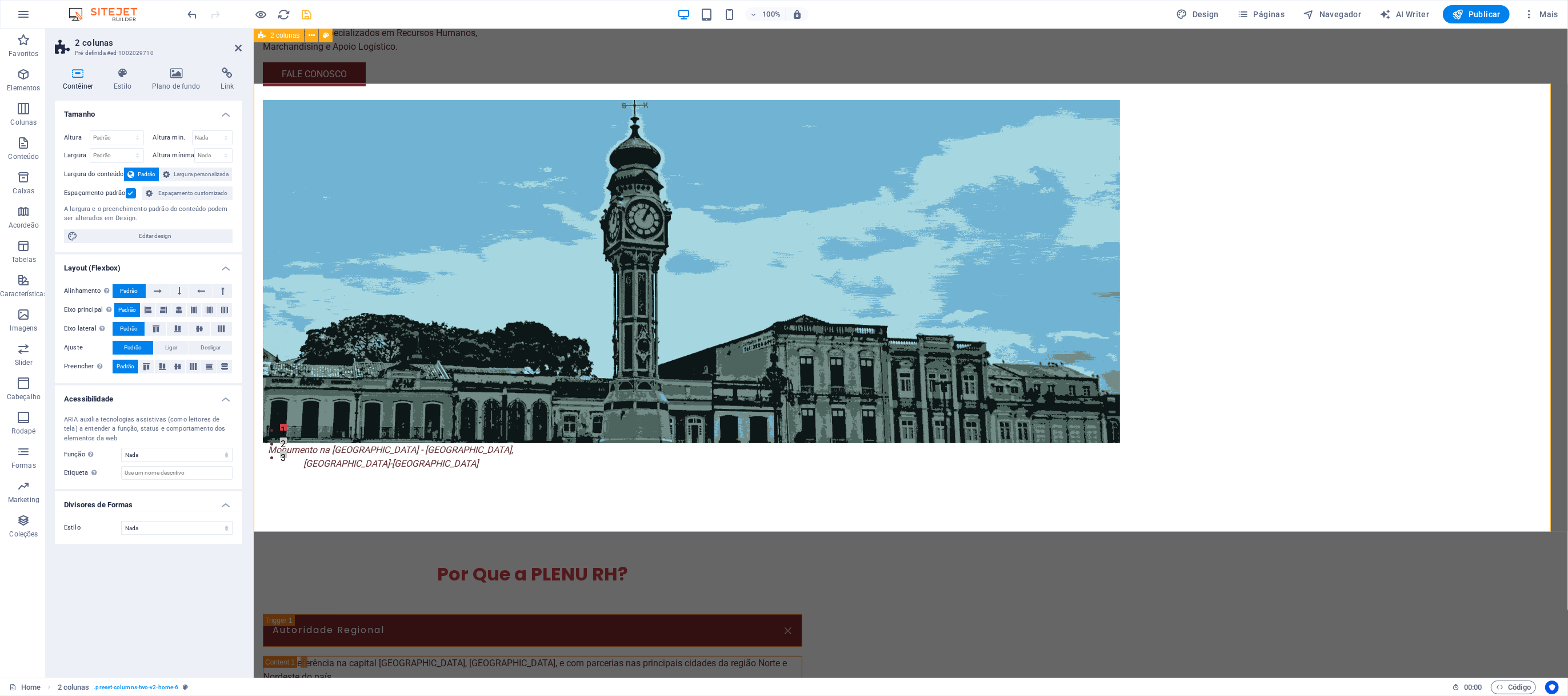
scroll to position [0, 0]
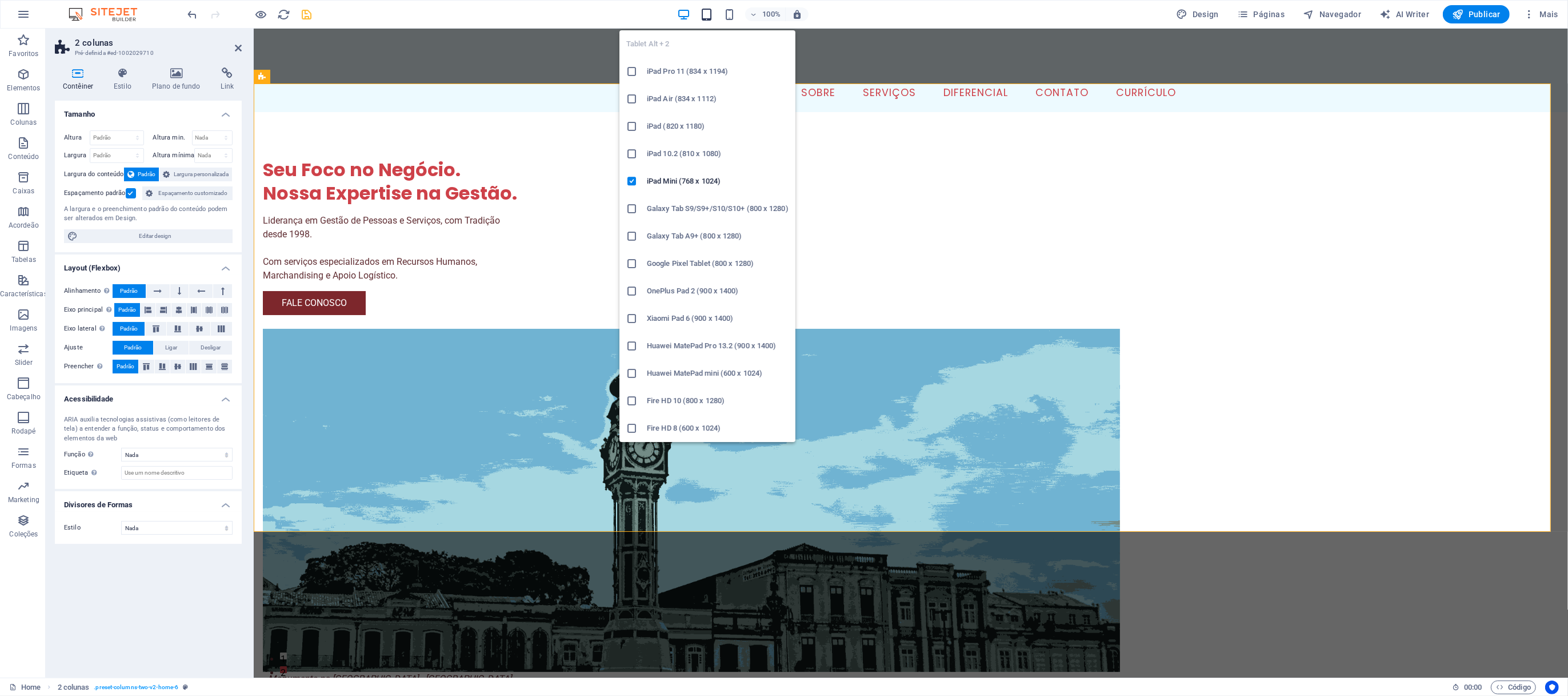
click at [704, 9] on icon "button" at bounding box center [706, 14] width 14 height 14
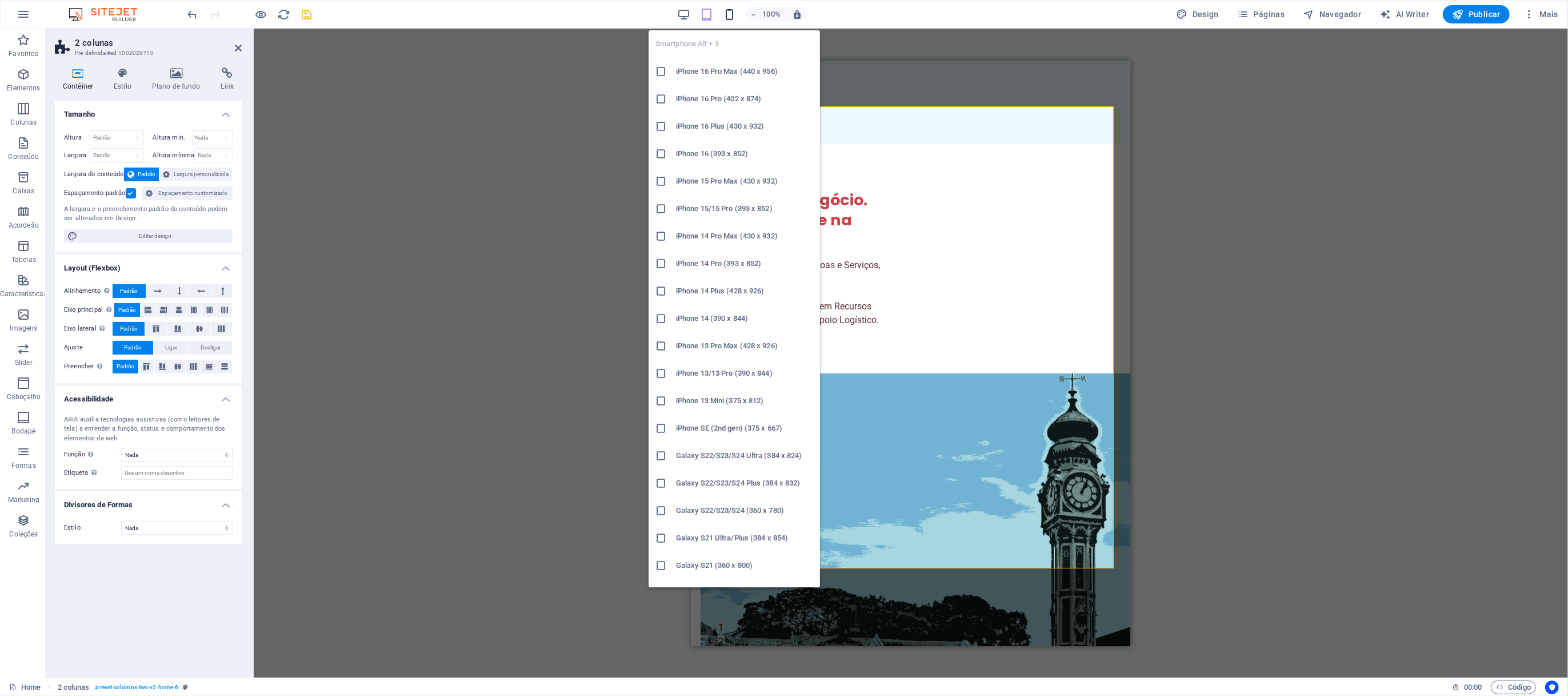
click at [729, 18] on icon "button" at bounding box center [729, 14] width 14 height 14
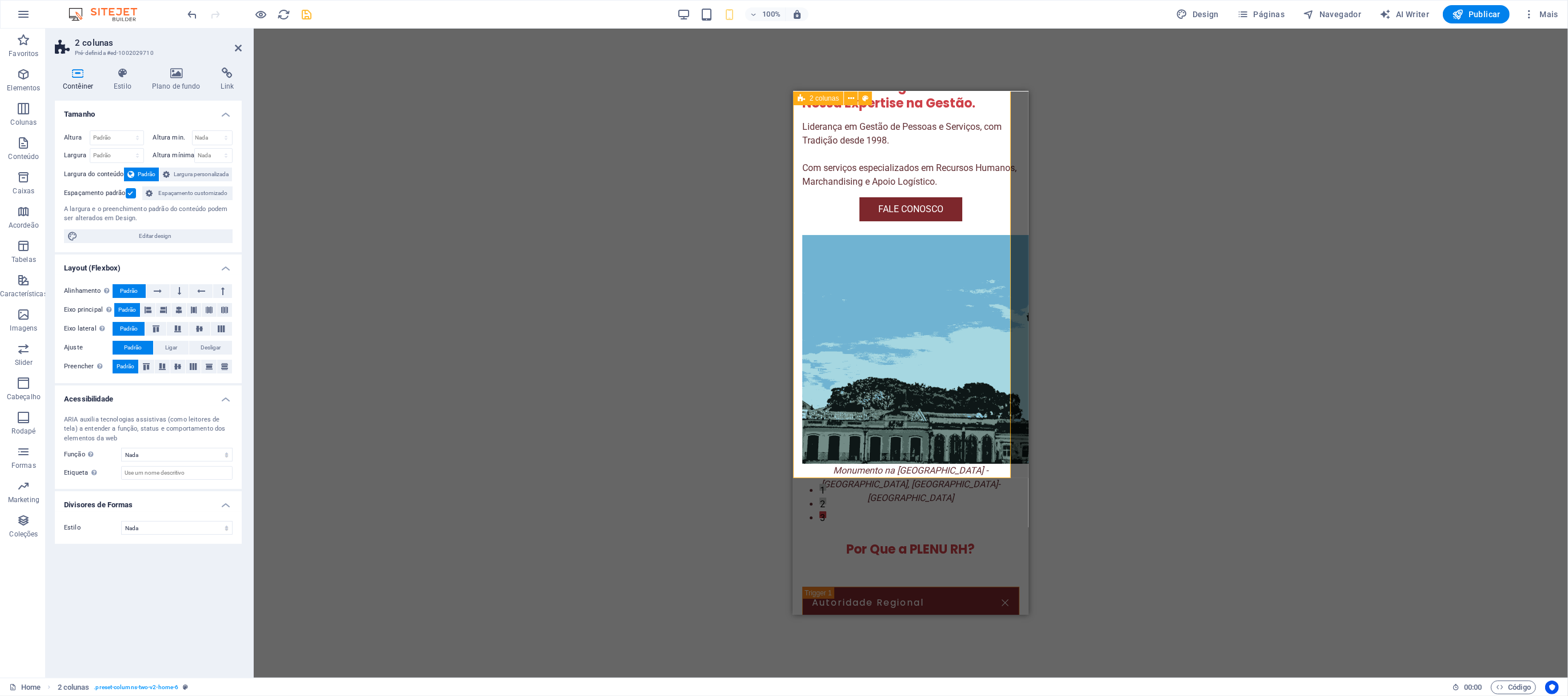
scroll to position [229, 0]
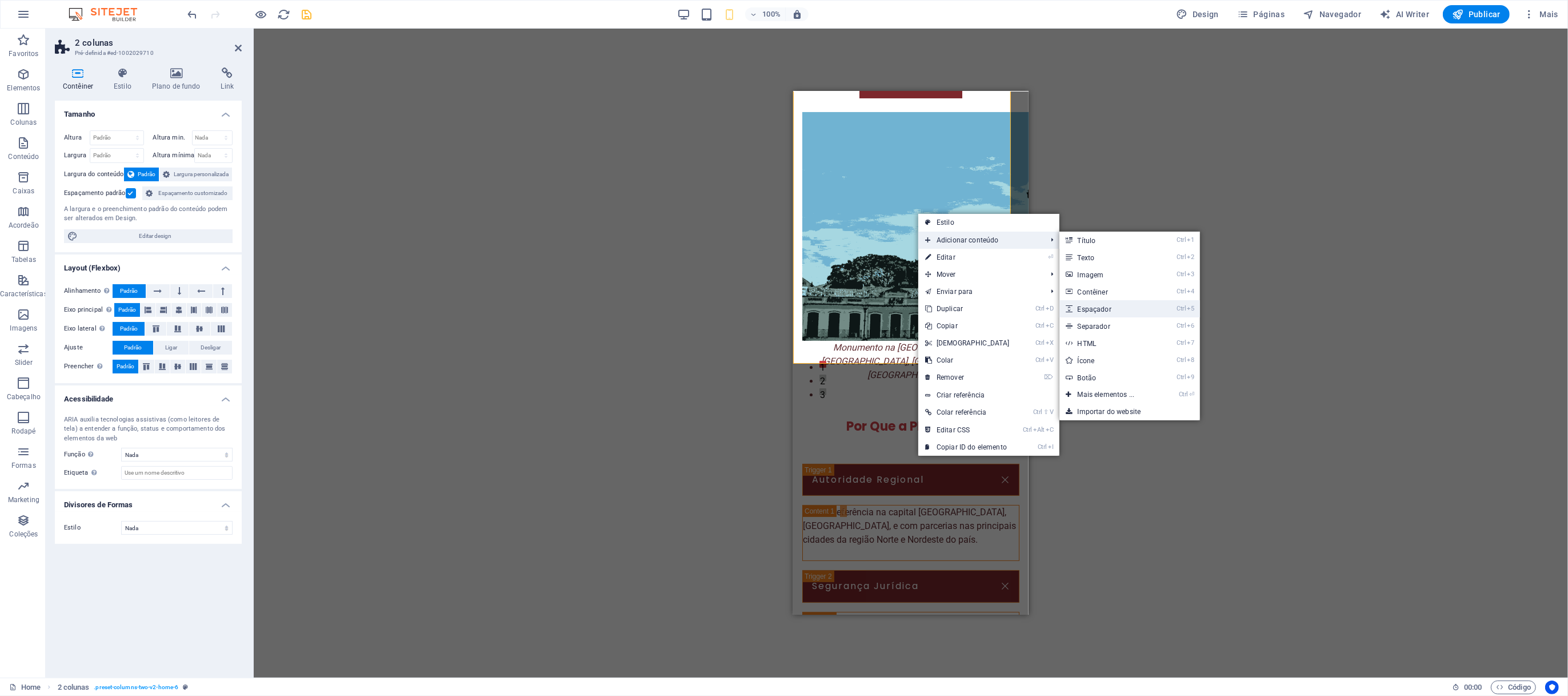
click at [1045, 306] on link "Ctrl 5 Espaçador" at bounding box center [1109, 309] width 98 height 17
select select "px"
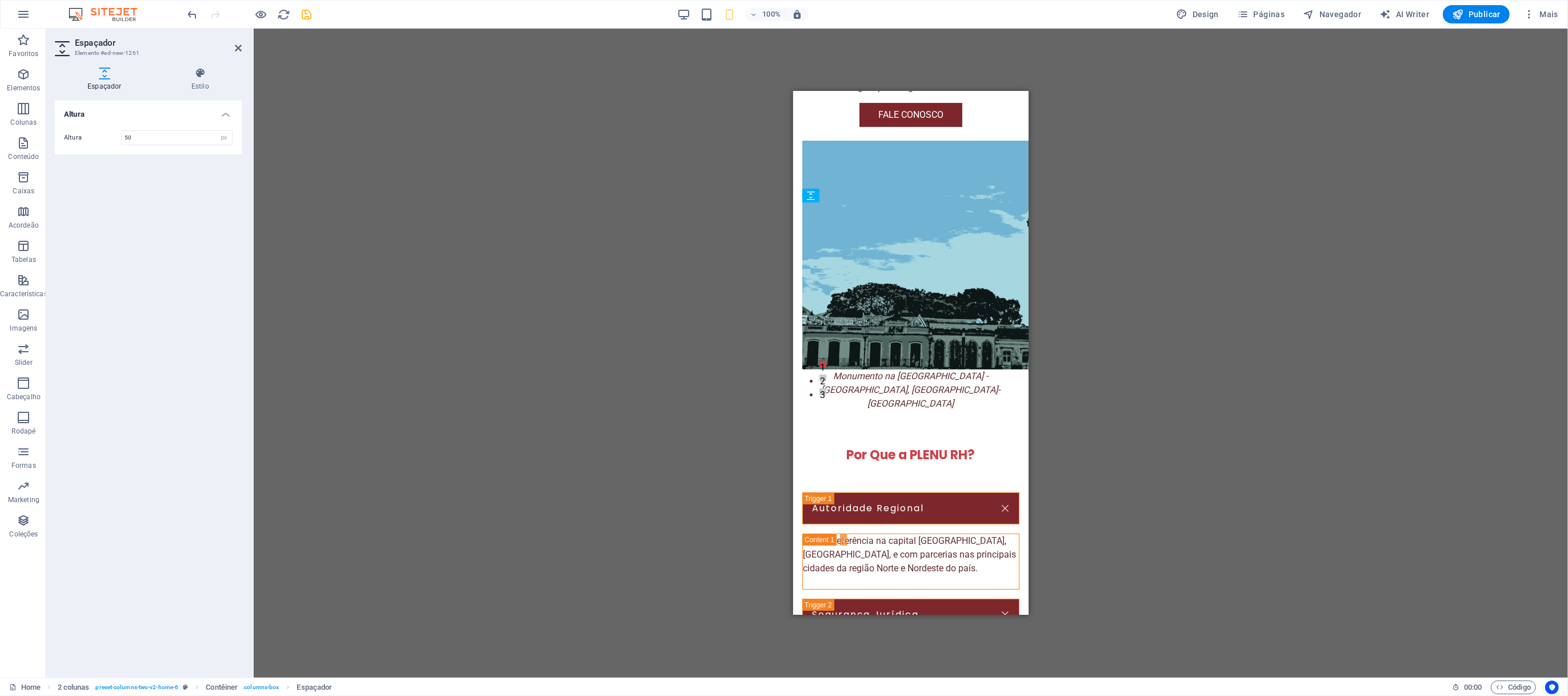
drag, startPoint x: 913, startPoint y: 218, endPoint x: 909, endPoint y: 254, distance: 36.2
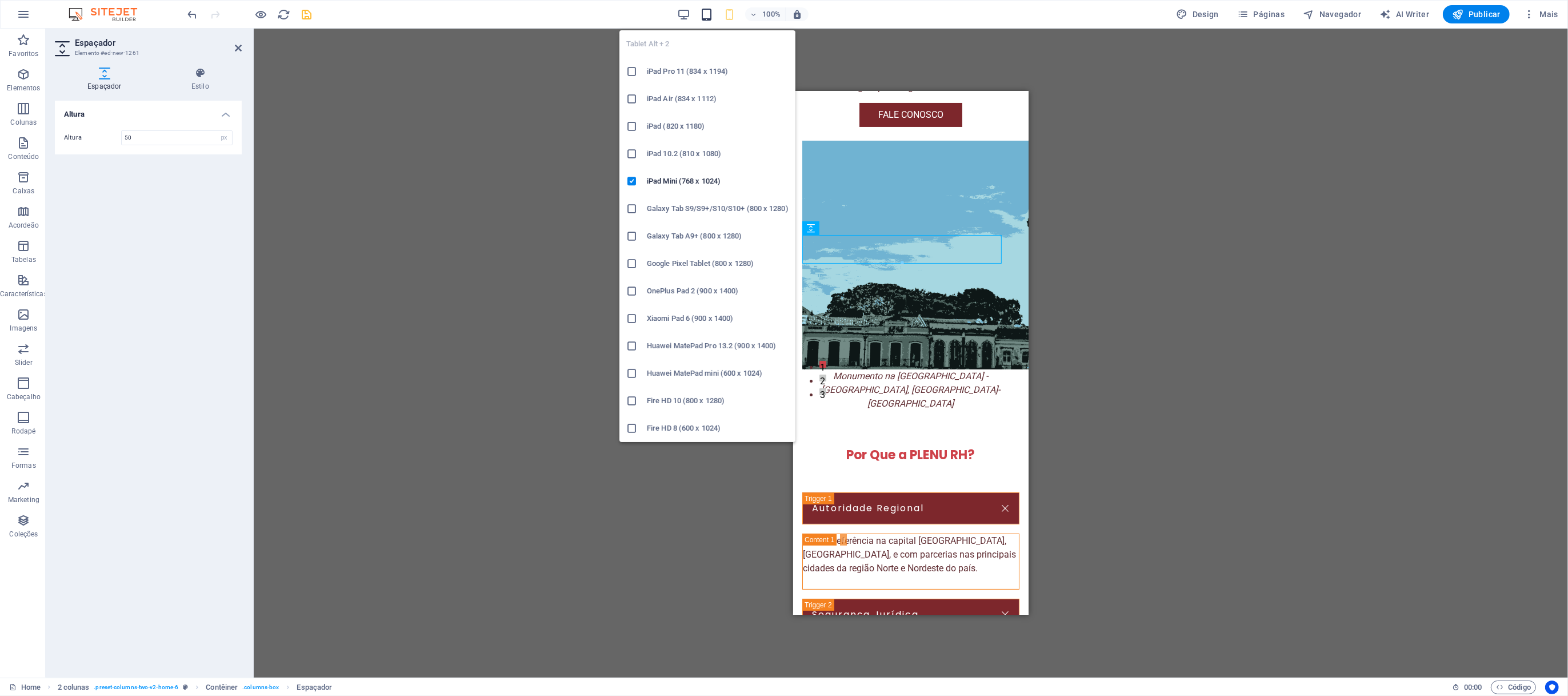
click at [704, 16] on icon "button" at bounding box center [706, 14] width 14 height 14
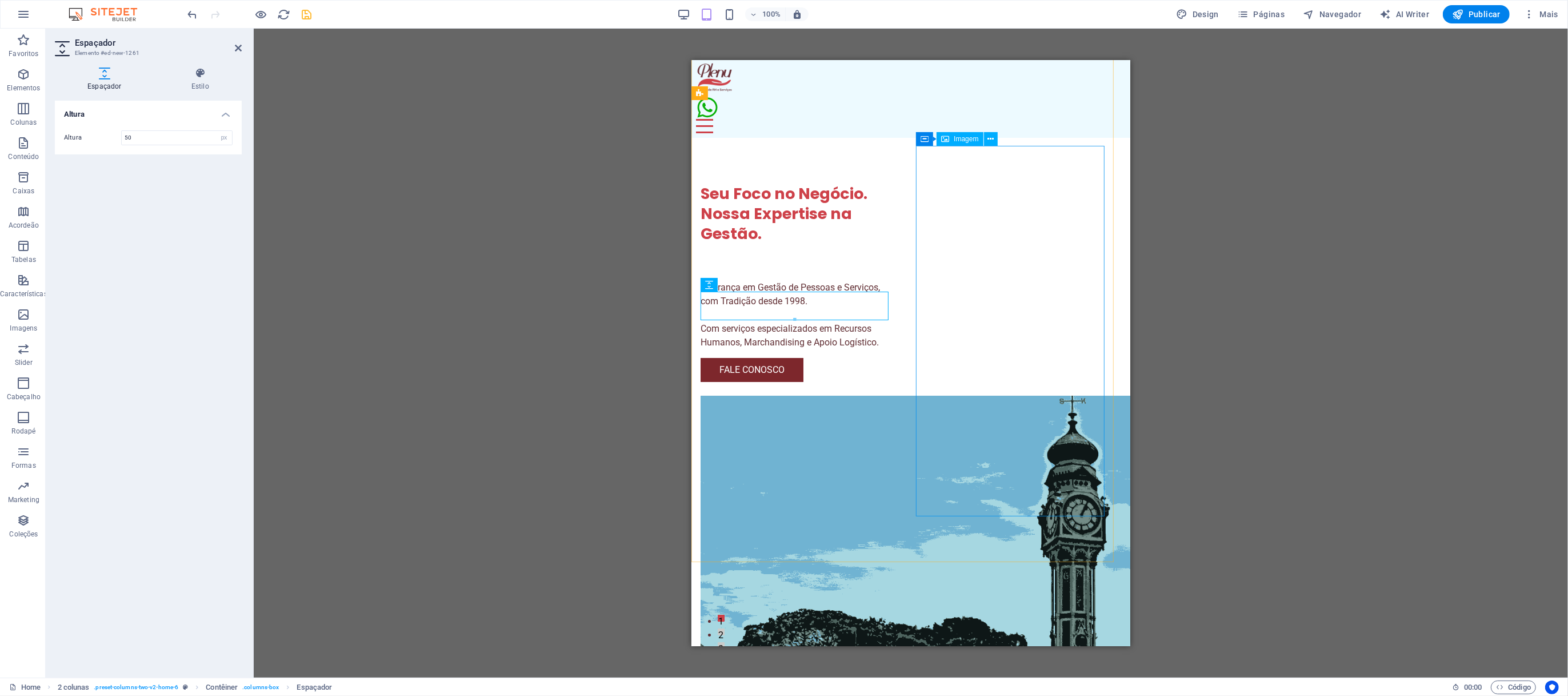
scroll to position [0, 0]
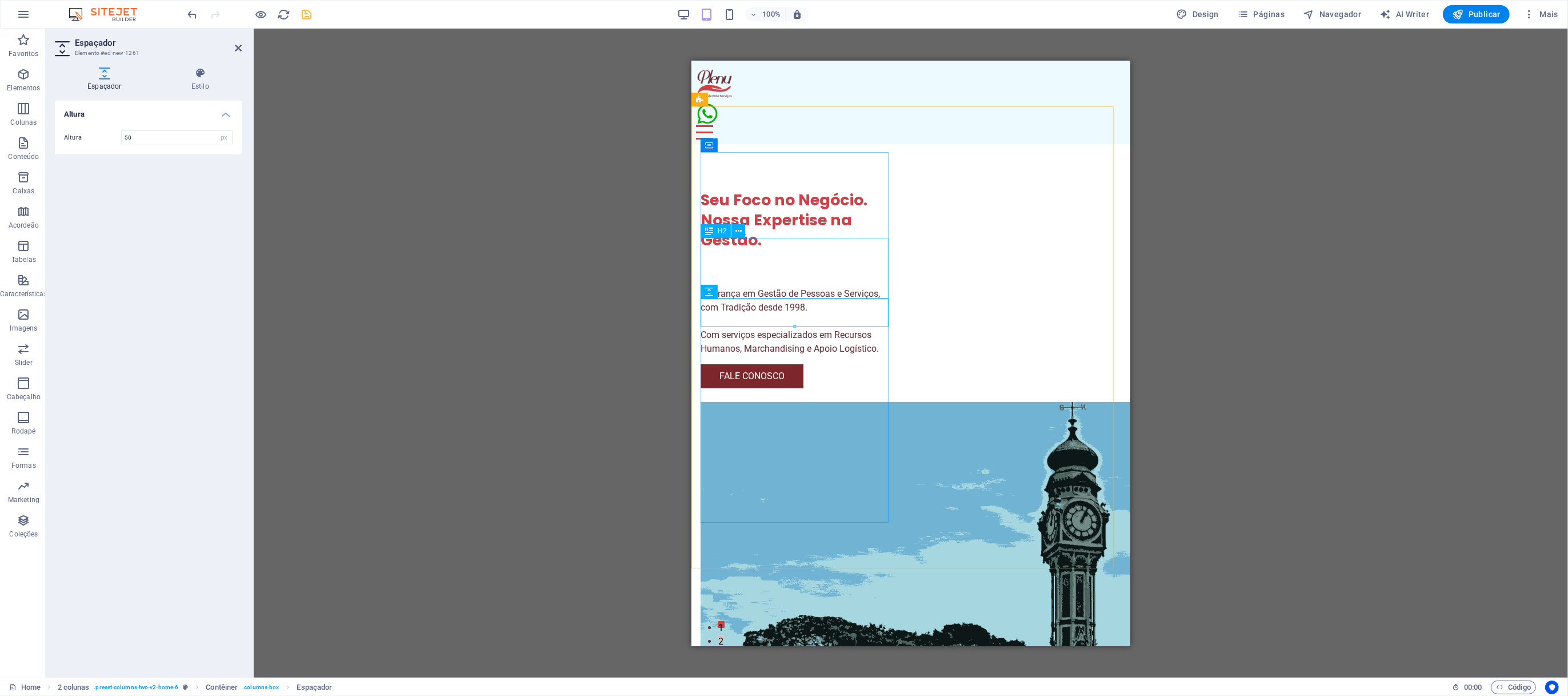
click at [819, 243] on div "Seu Foco no Negócio. Nossa Expertise na Gestão." at bounding box center [798, 219] width 197 height 60
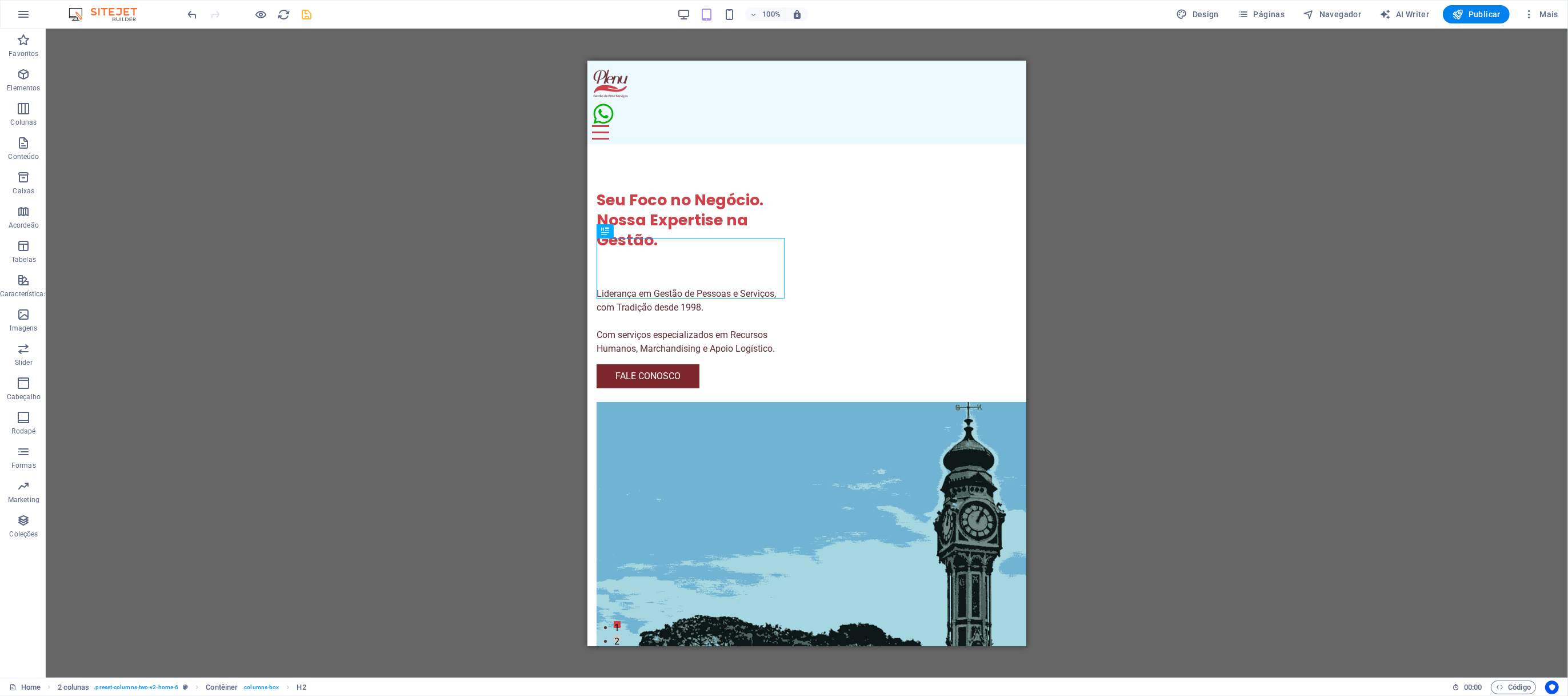
click at [1045, 255] on div "H2 2 colunas Contêiner Barra do Menu Logotipo Contêiner Imagem Contêiner H3 Aco…" at bounding box center [807, 353] width 1523 height 649
click at [701, 287] on div at bounding box center [695, 282] width 197 height 9
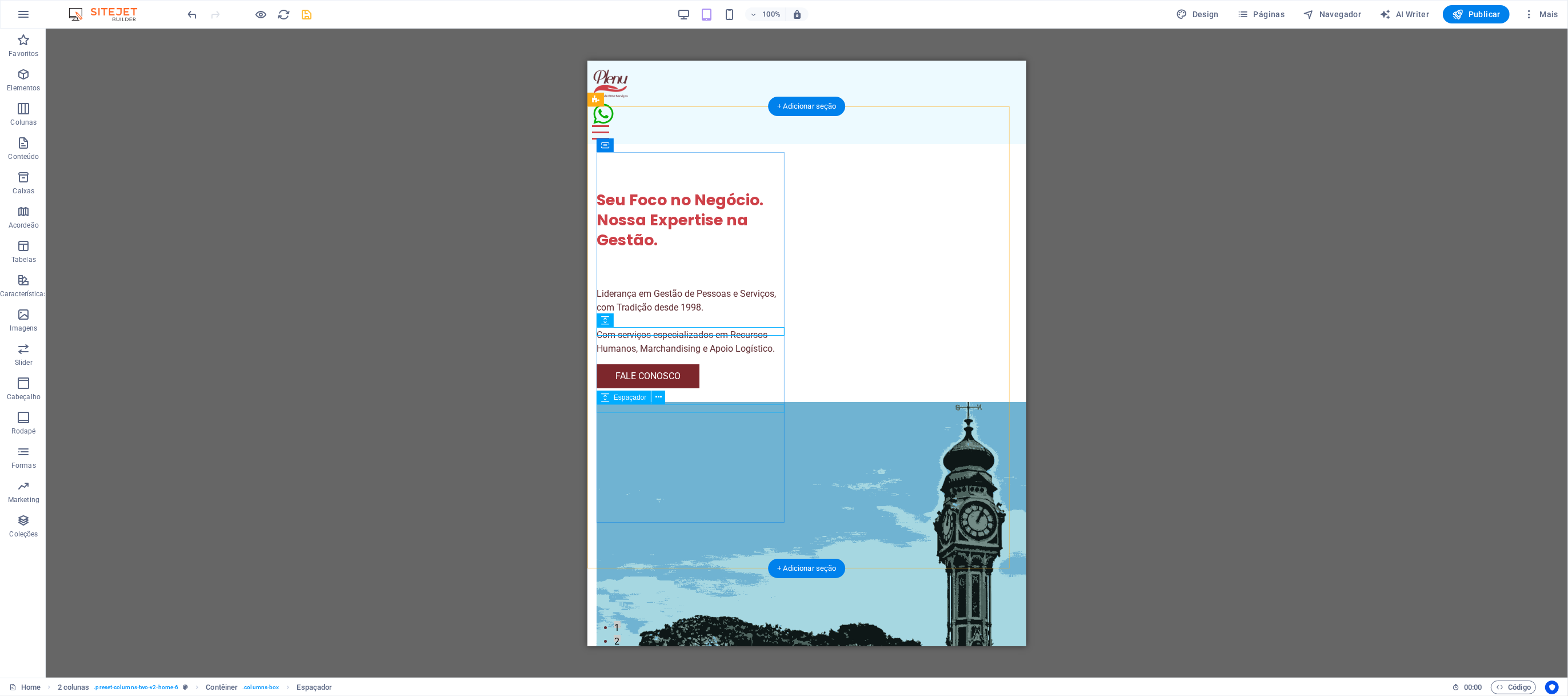
click at [704, 364] on div at bounding box center [695, 359] width 197 height 9
click at [698, 278] on div at bounding box center [695, 264] width 197 height 29
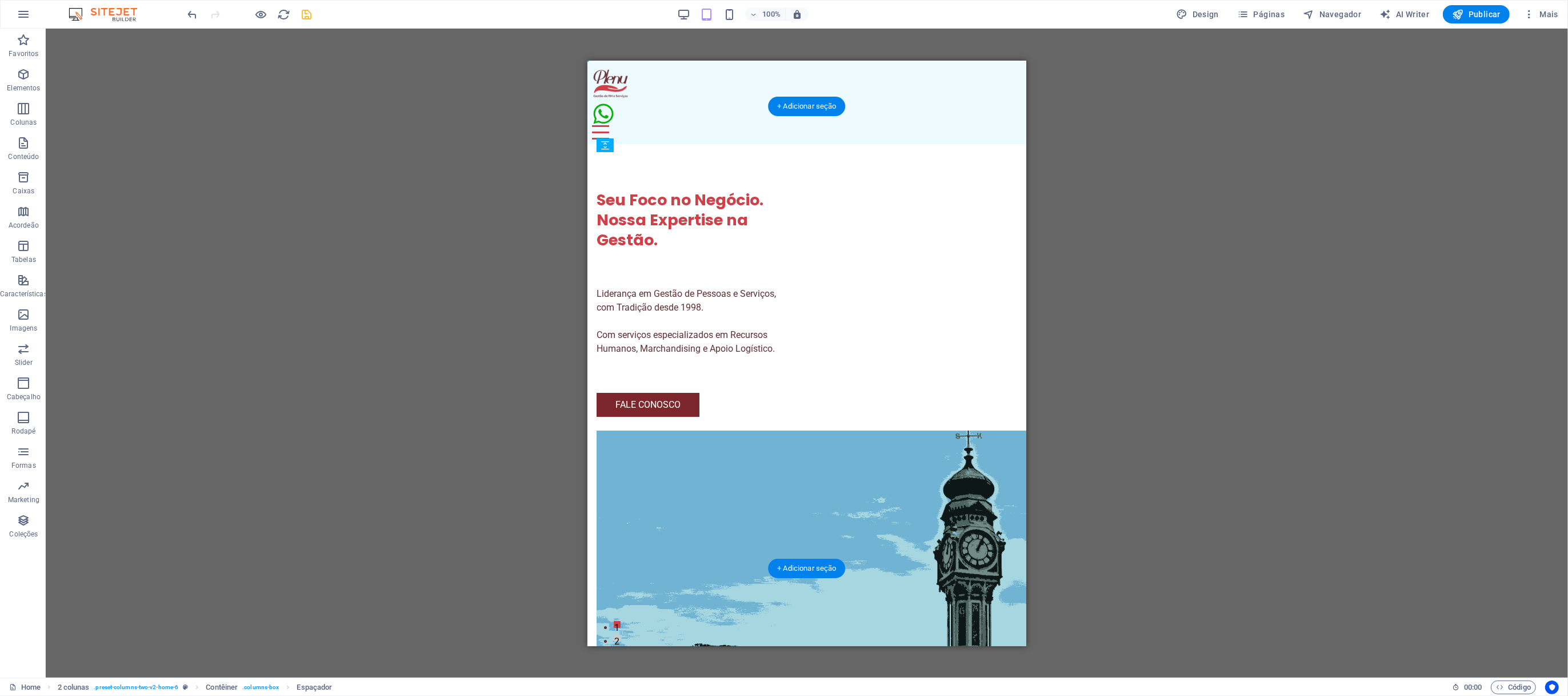
drag, startPoint x: 693, startPoint y: 336, endPoint x: 700, endPoint y: 421, distance: 85.3
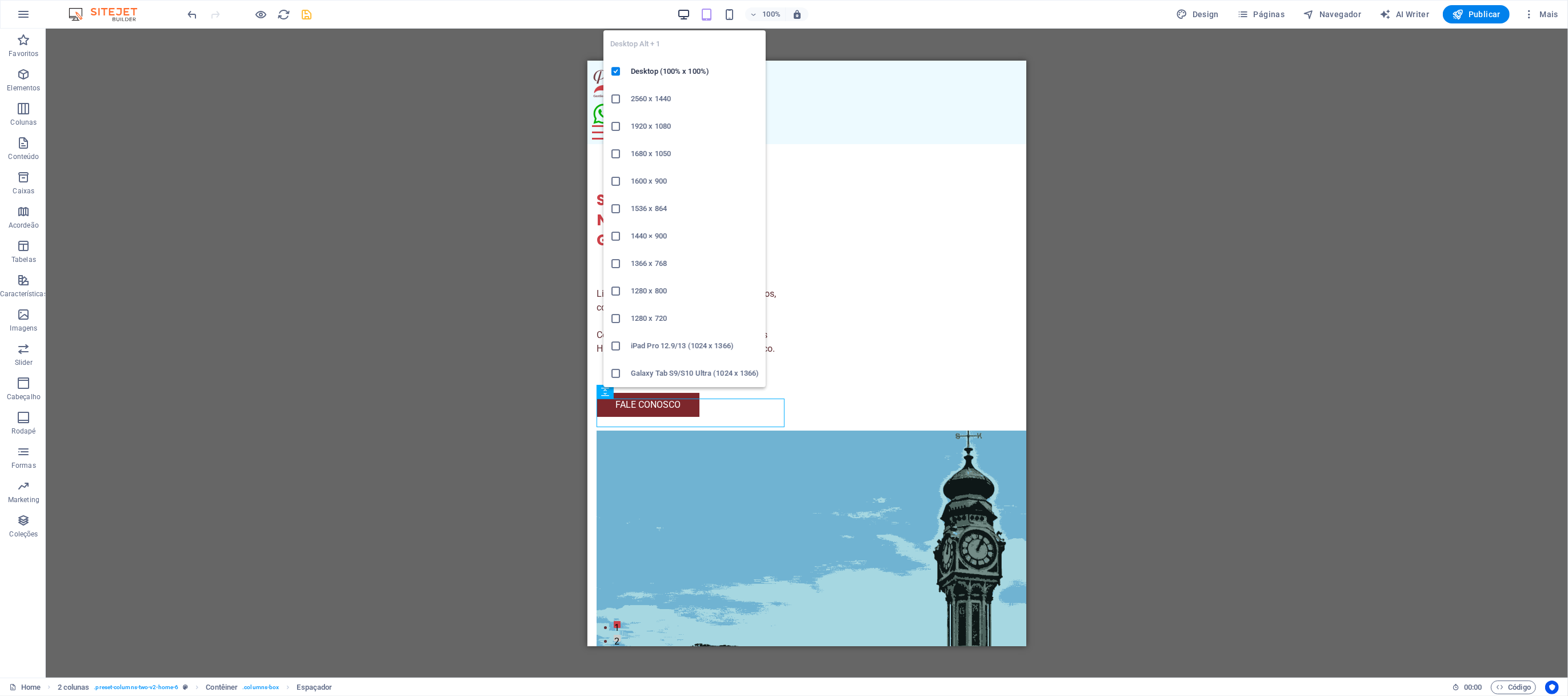
click at [690, 13] on icon "button" at bounding box center [684, 14] width 14 height 14
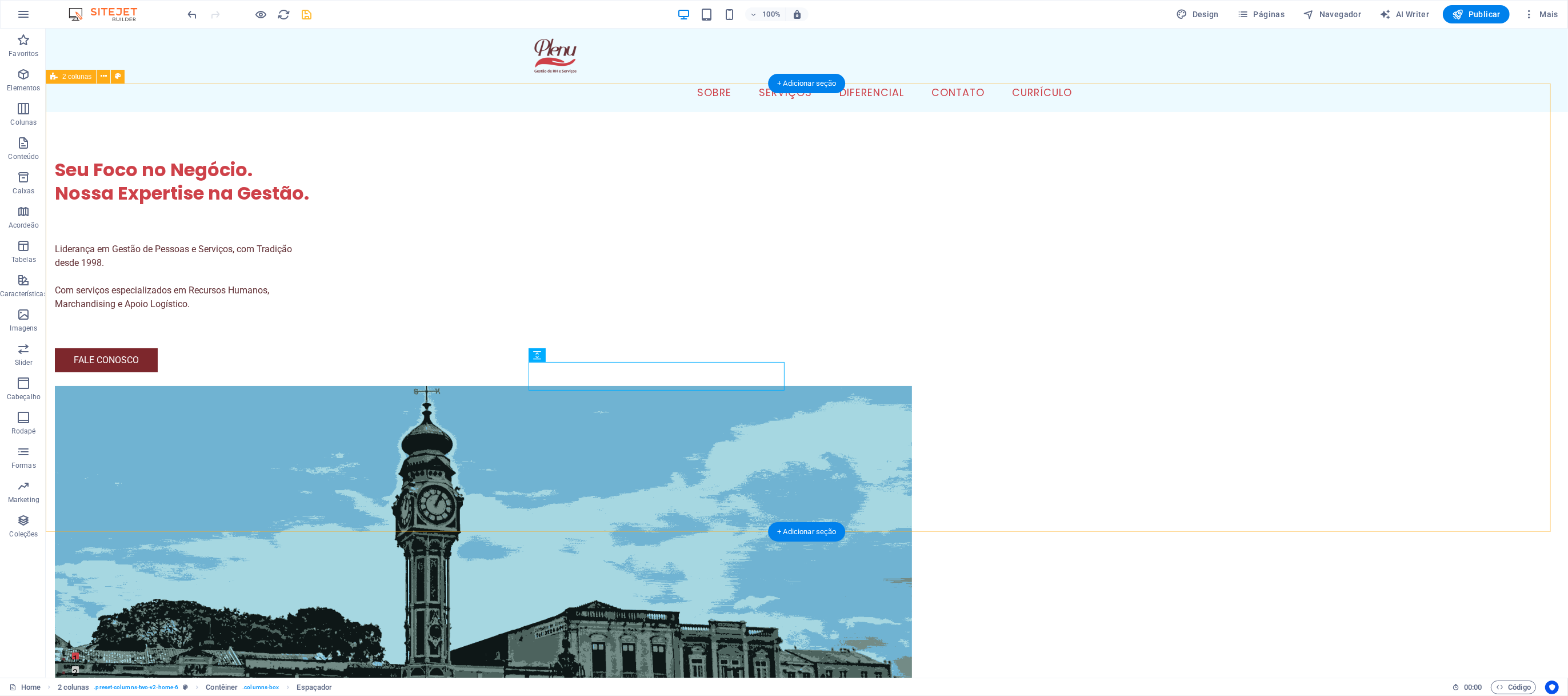
click at [1045, 318] on div "Seu Foco no Negócio. Nossa Expertise na Gestão. Liderança em Gestão de Pessoas …" at bounding box center [807, 457] width 1523 height 690
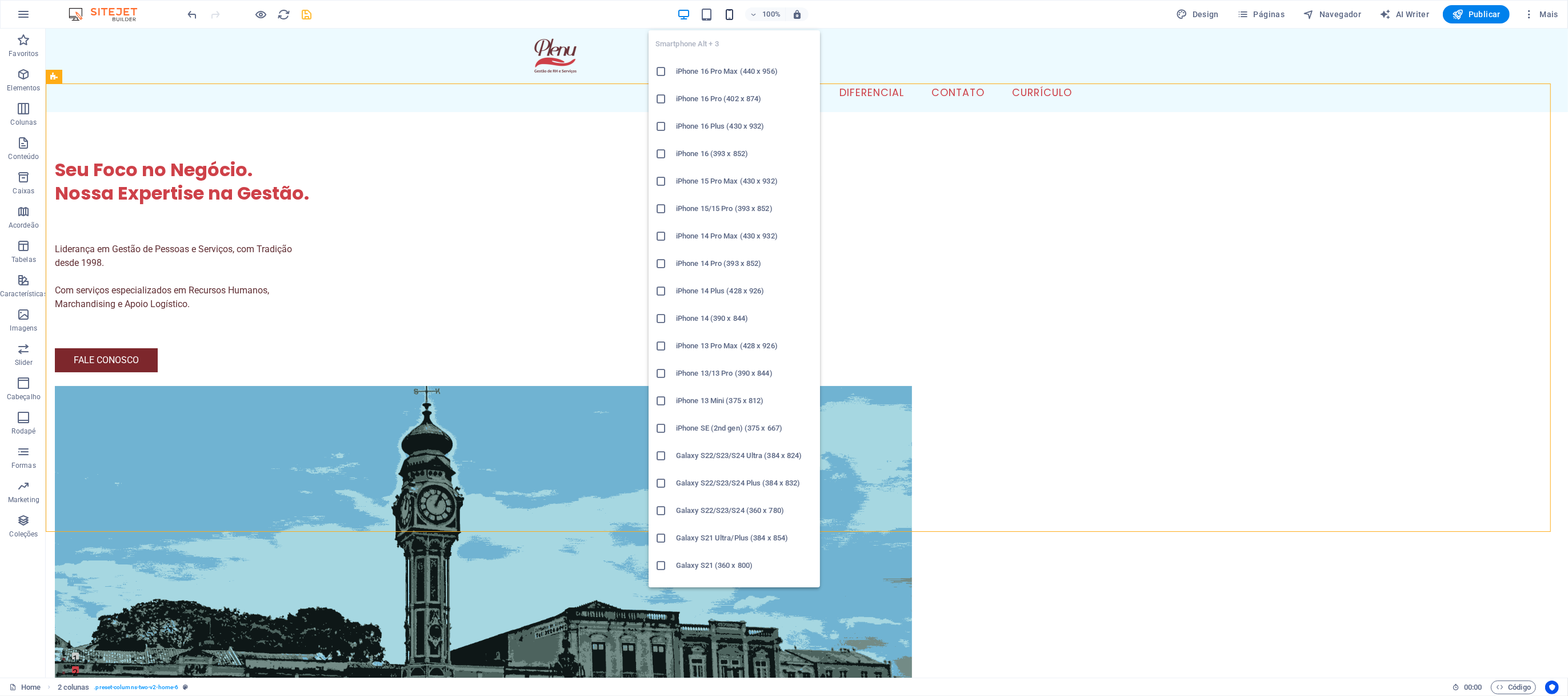
click at [731, 12] on icon "button" at bounding box center [729, 14] width 14 height 14
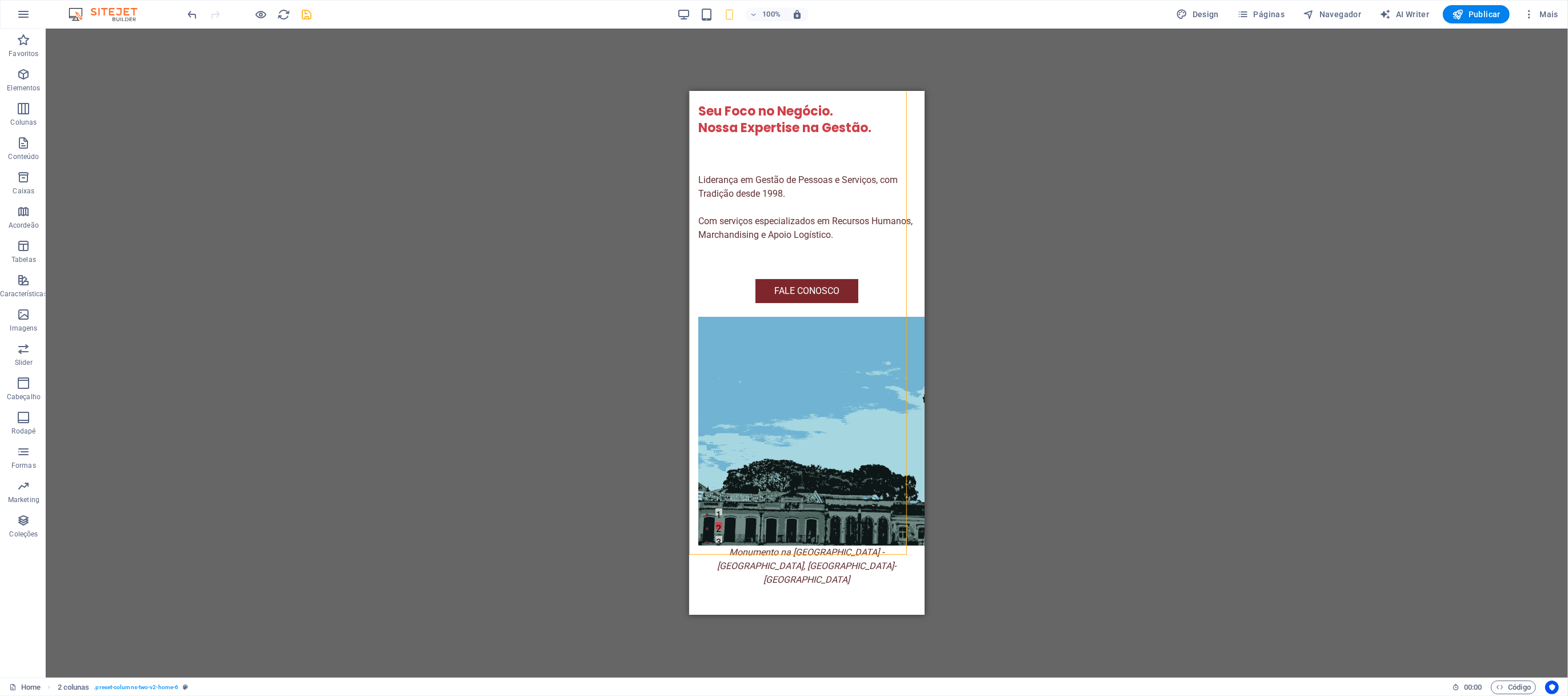
scroll to position [150, 0]
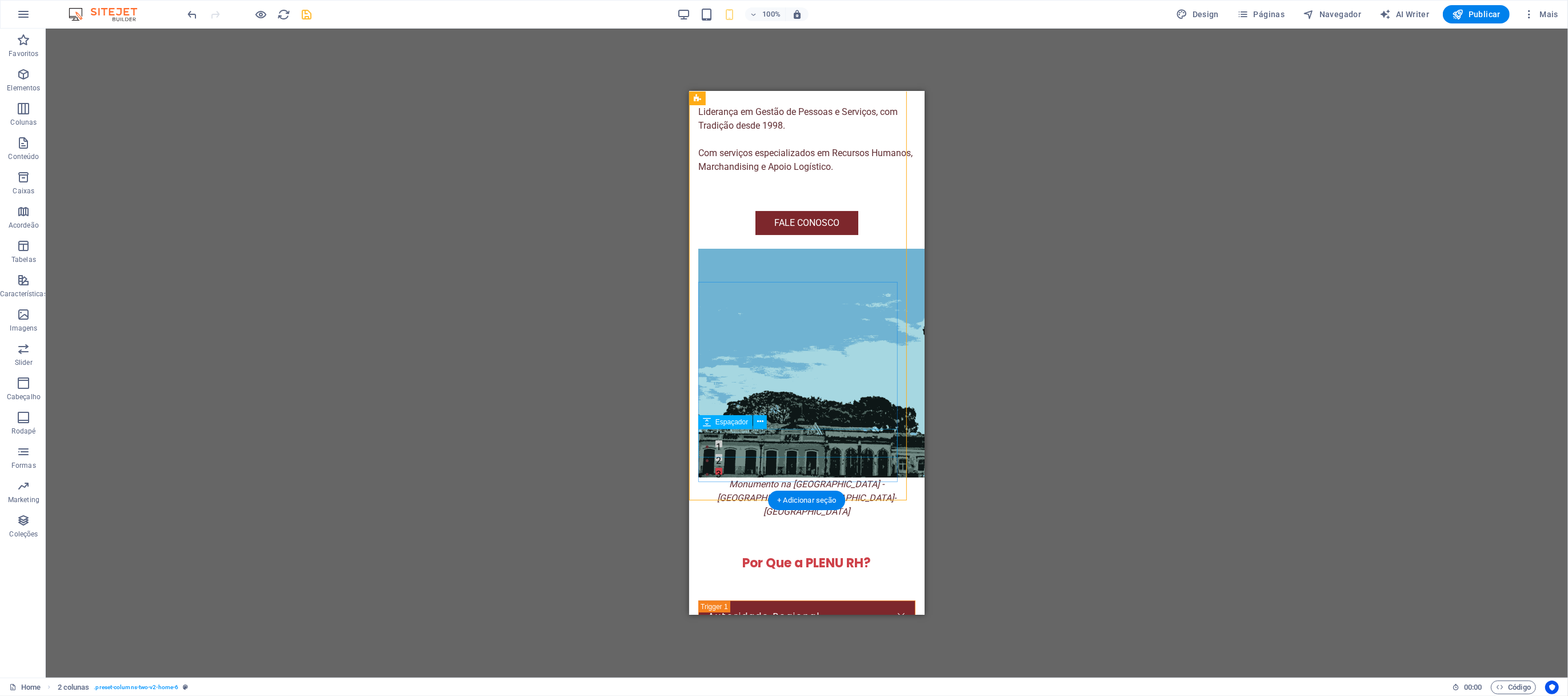
click at [840, 210] on div at bounding box center [806, 196] width 217 height 29
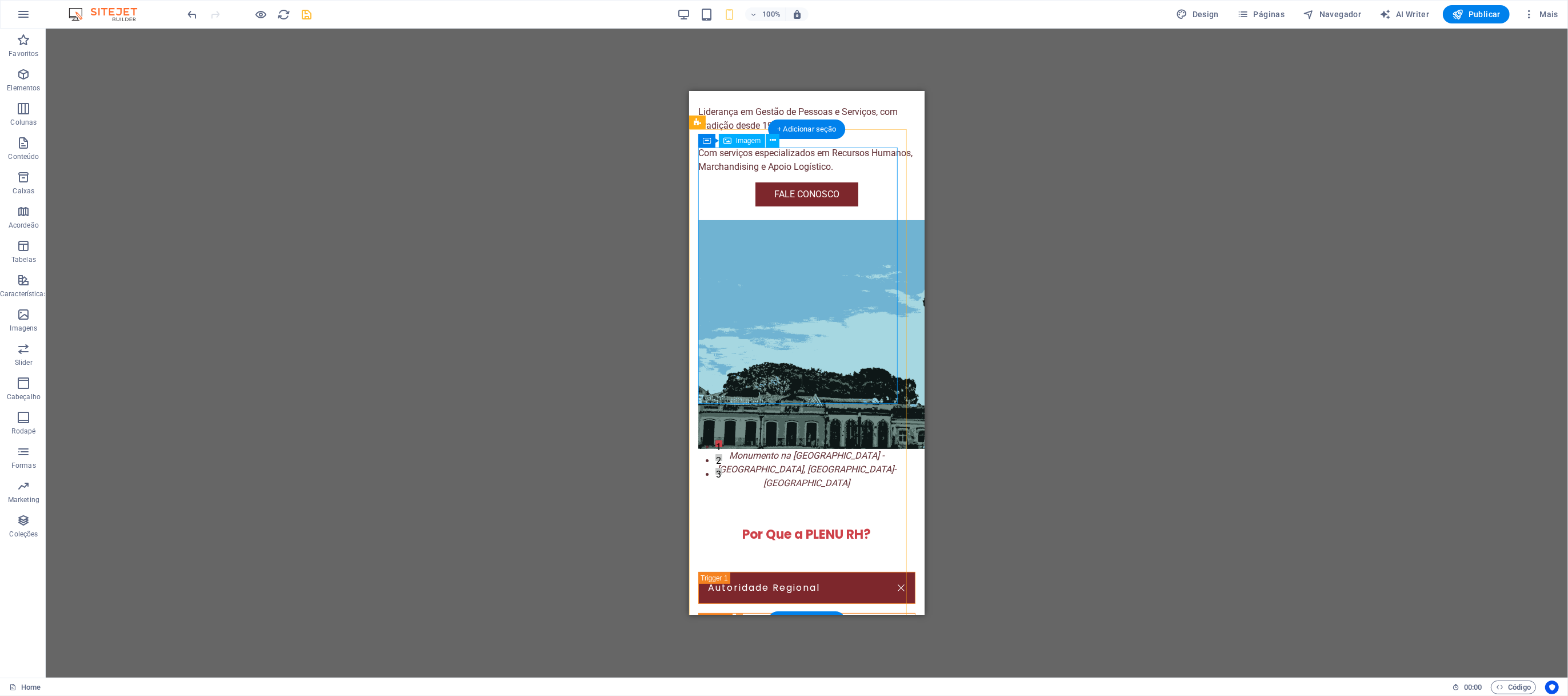
scroll to position [0, 0]
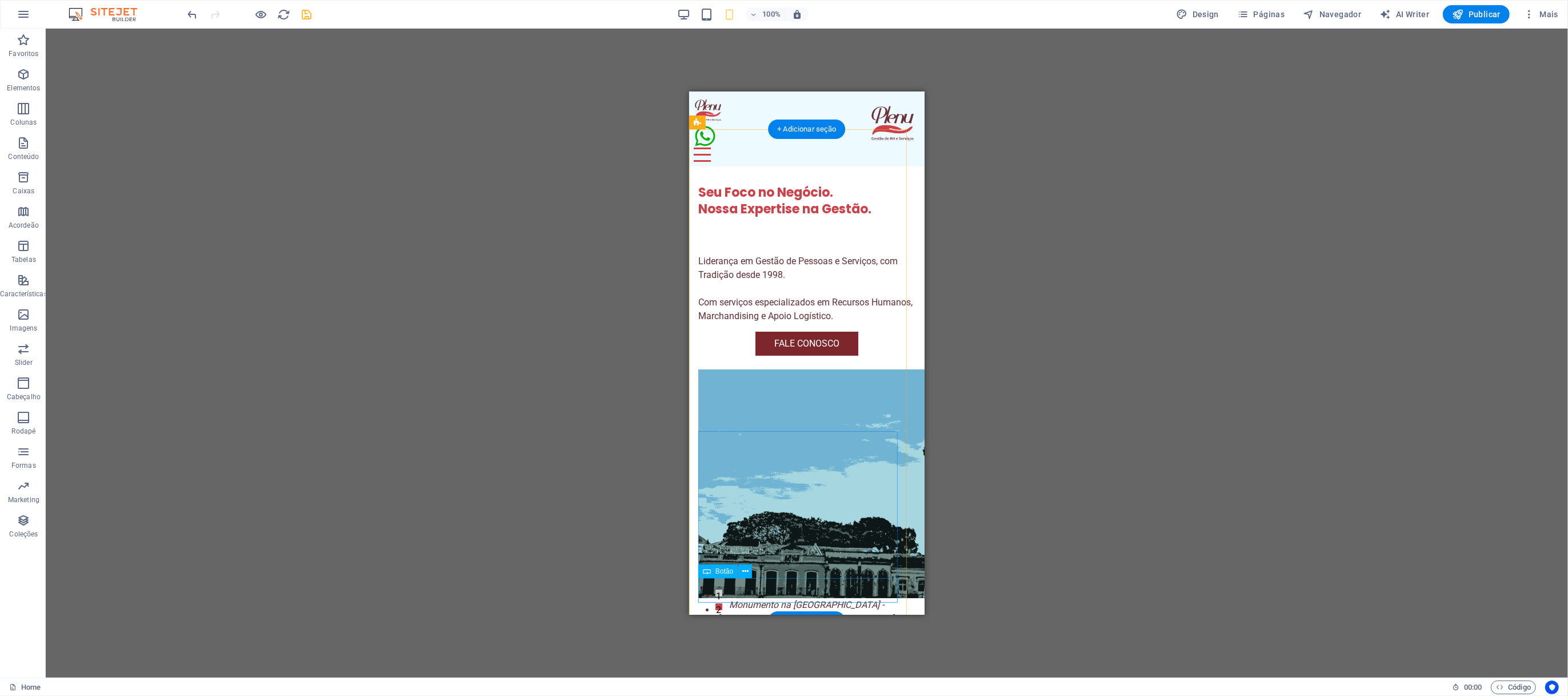
click at [799, 355] on div "FALE CONOSCO" at bounding box center [806, 343] width 217 height 24
click at [790, 355] on div "FALE CONOSCO" at bounding box center [806, 343] width 217 height 24
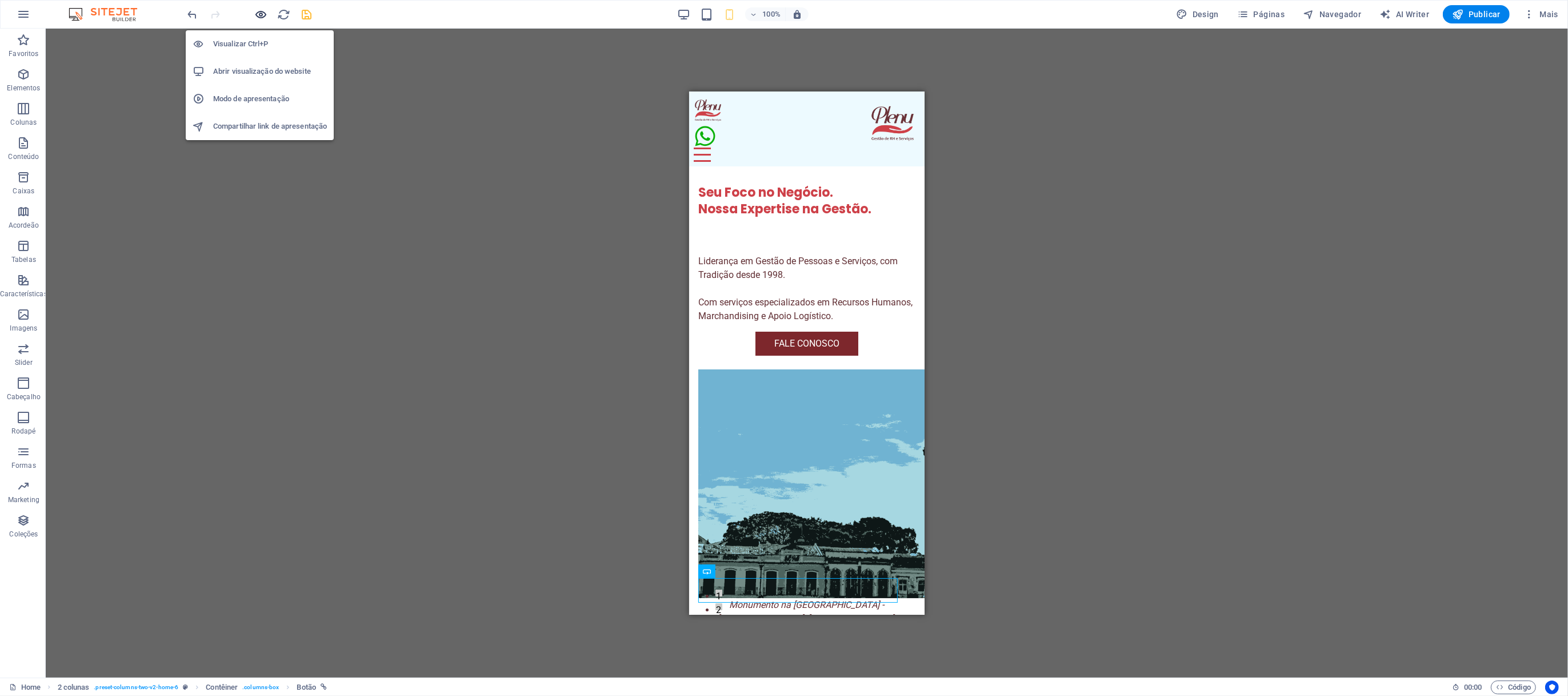
click at [261, 14] on icon "button" at bounding box center [261, 14] width 14 height 14
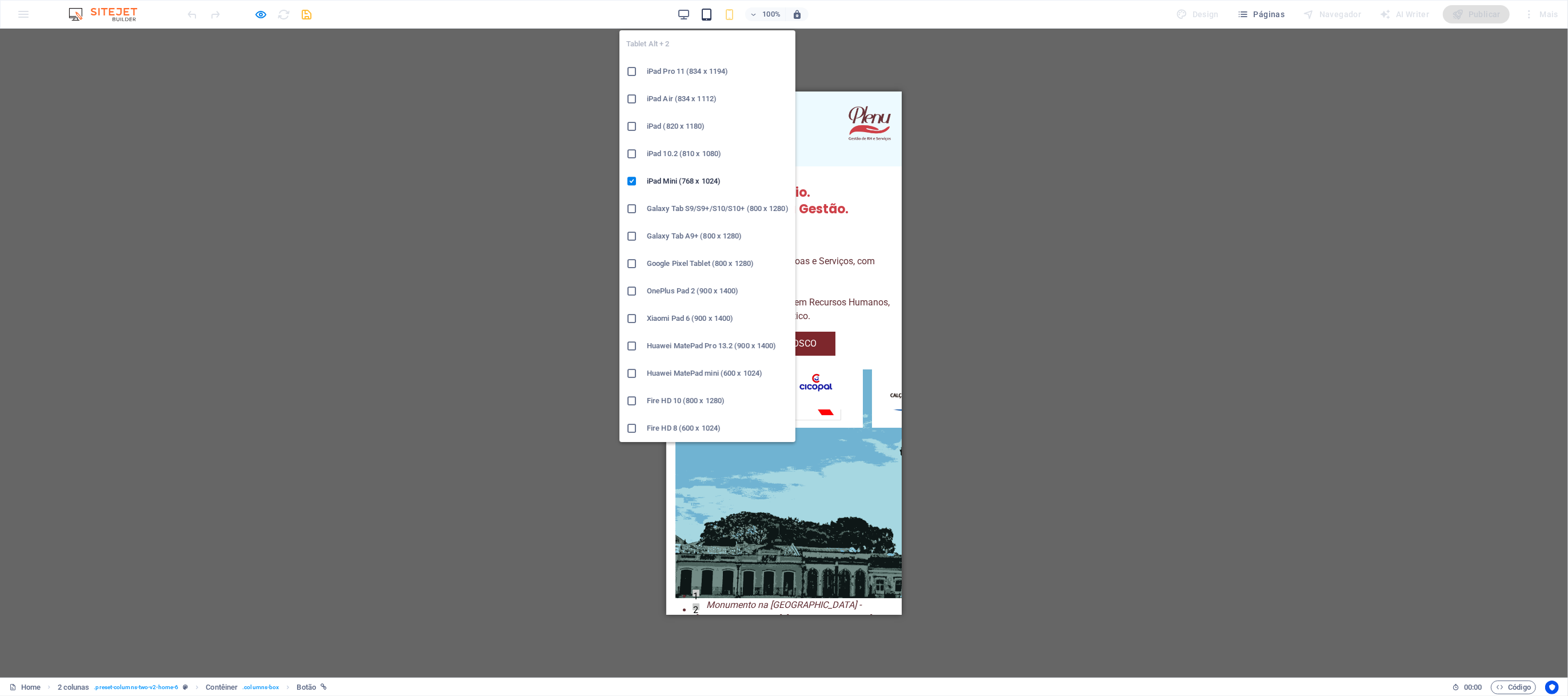
click at [708, 13] on icon "button" at bounding box center [706, 14] width 14 height 14
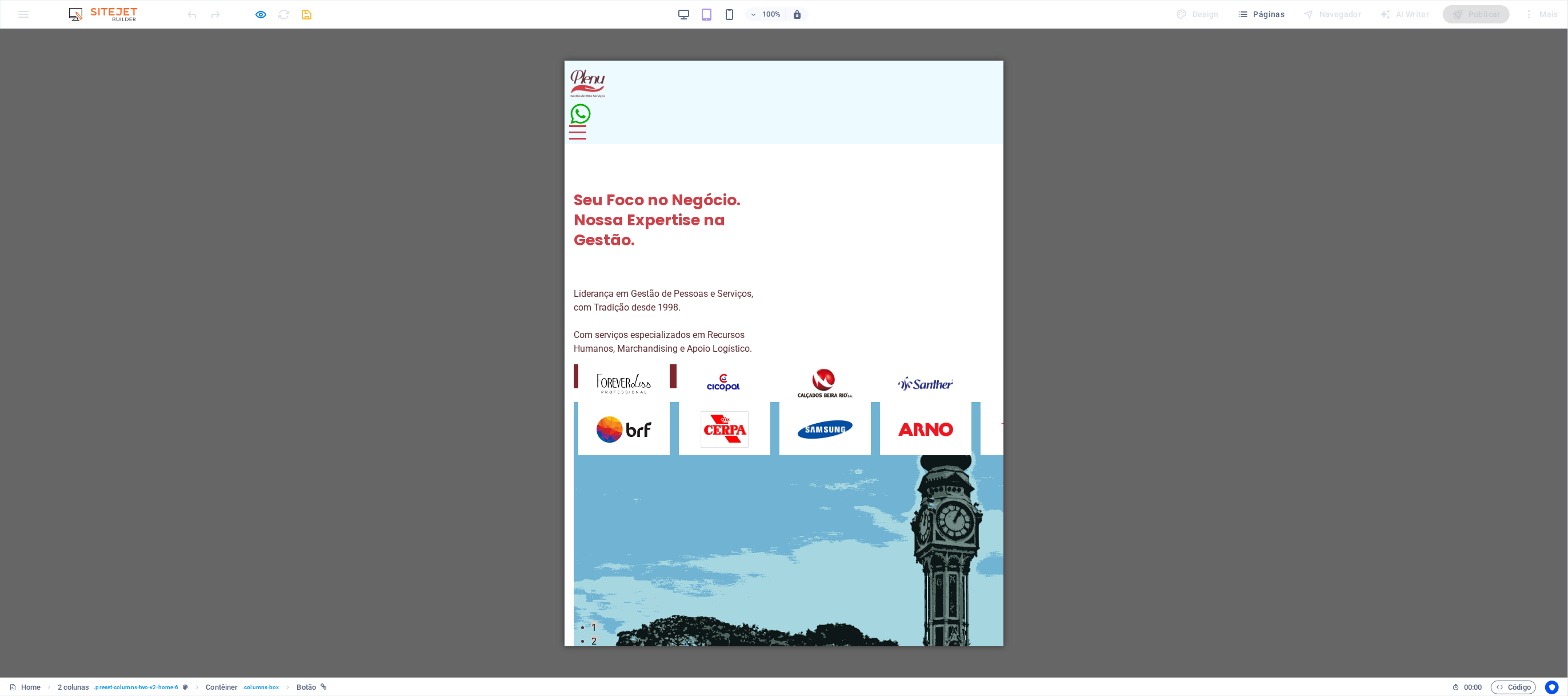
click at [974, 101] on div "Menu" at bounding box center [783, 120] width 429 height 37
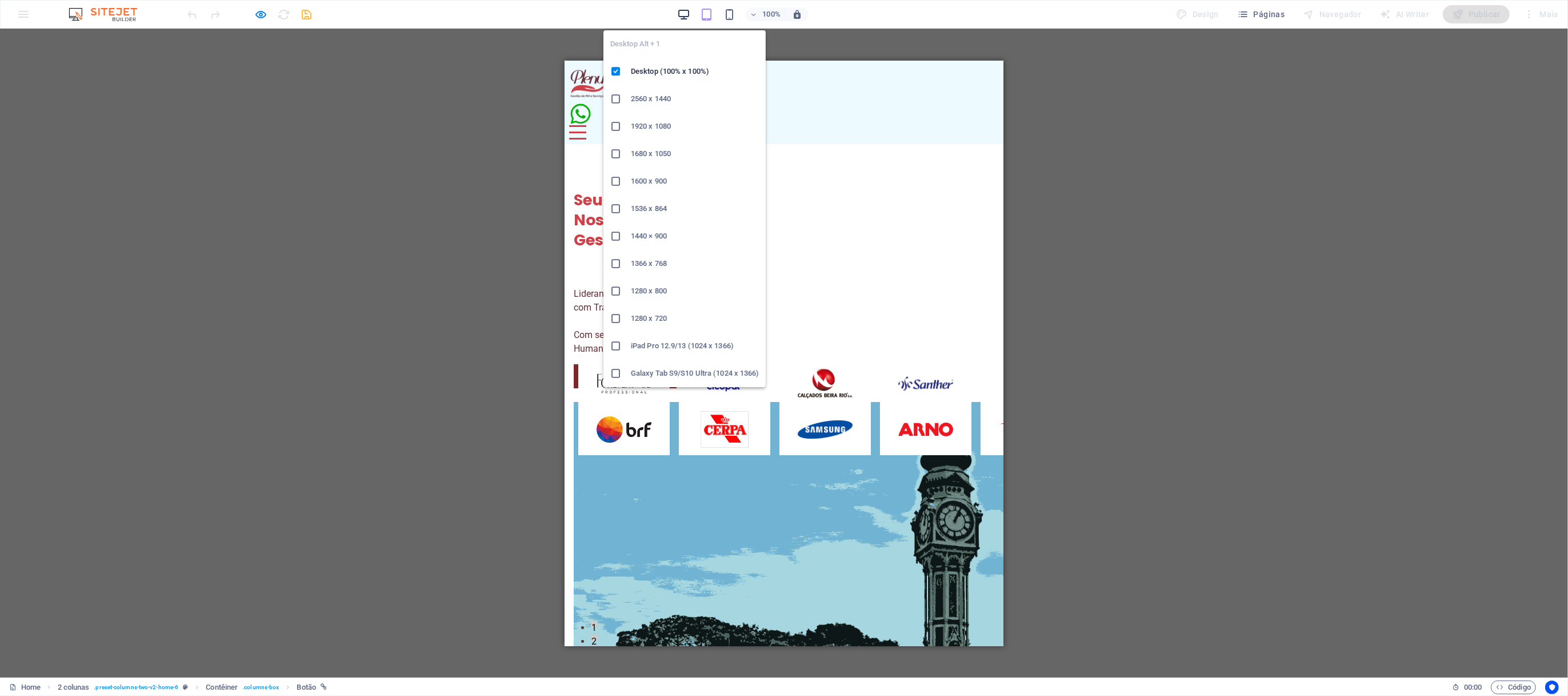
click at [684, 16] on icon "button" at bounding box center [684, 14] width 14 height 14
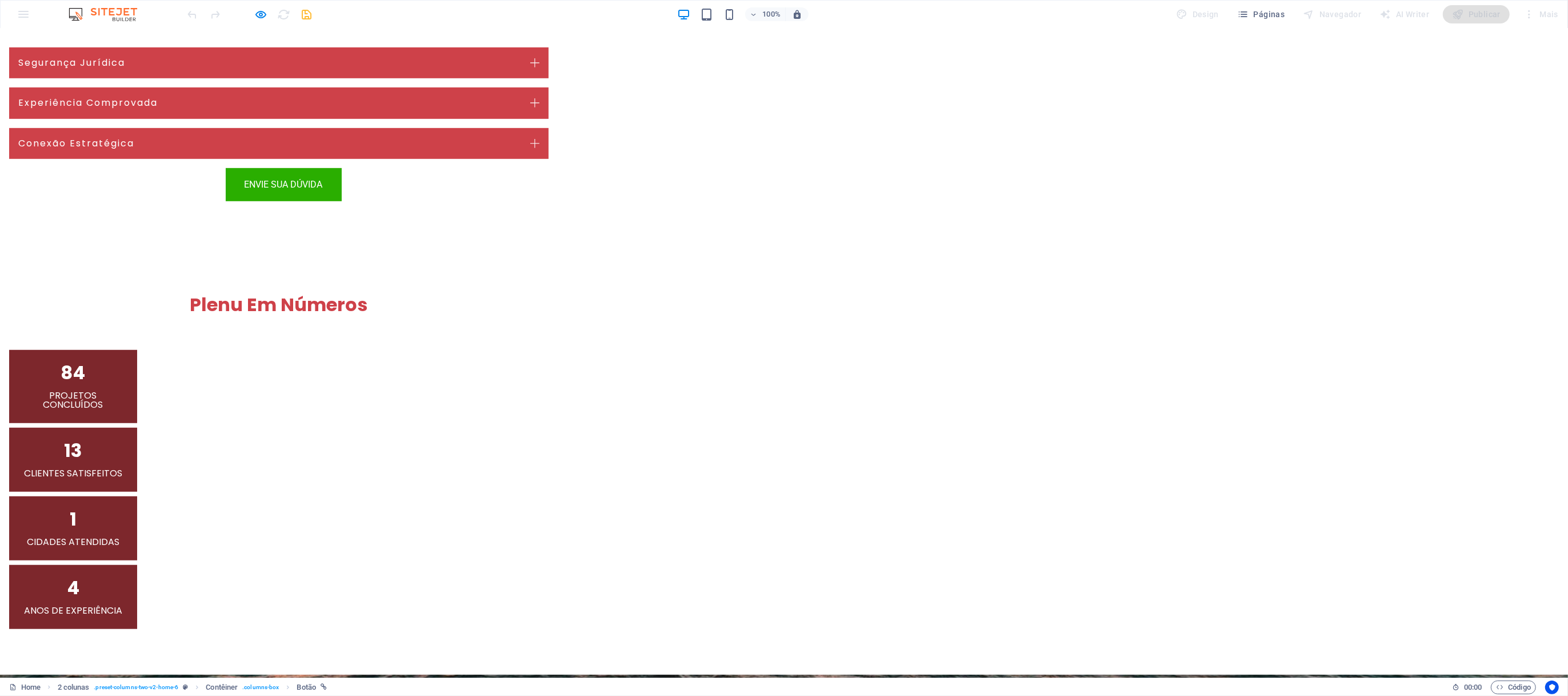
scroll to position [686, 0]
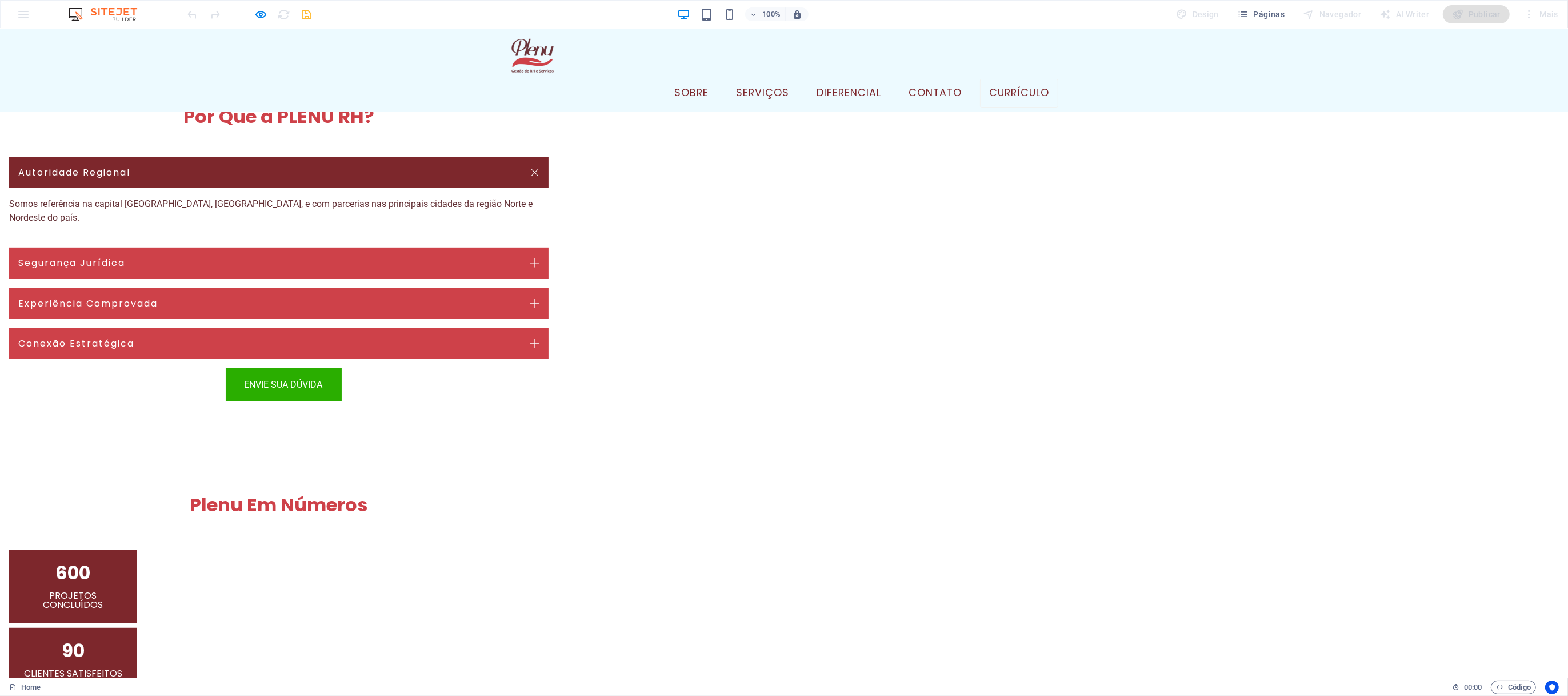
click at [1009, 79] on link "Currículo" at bounding box center [1019, 94] width 78 height 29
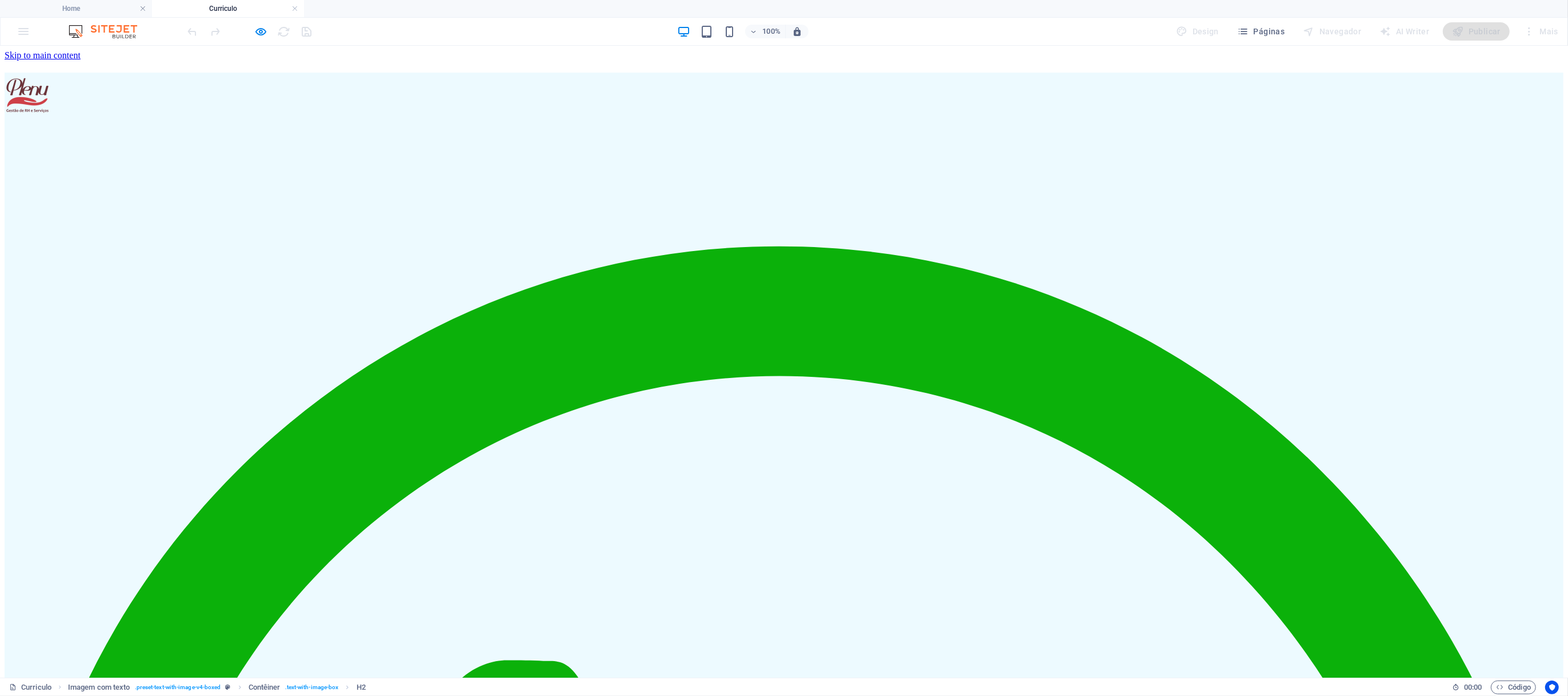
scroll to position [0, 0]
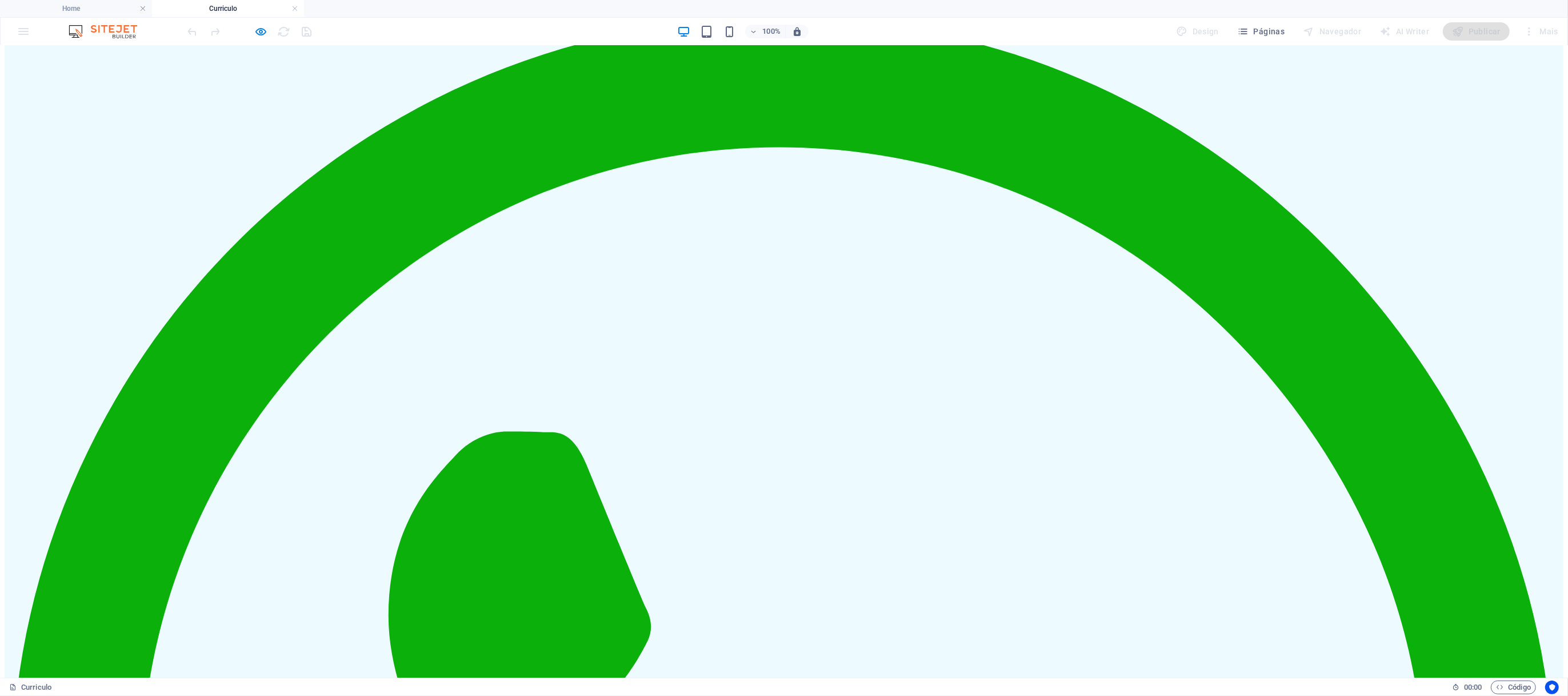
click at [97, 9] on h4 "Home" at bounding box center [76, 8] width 152 height 13
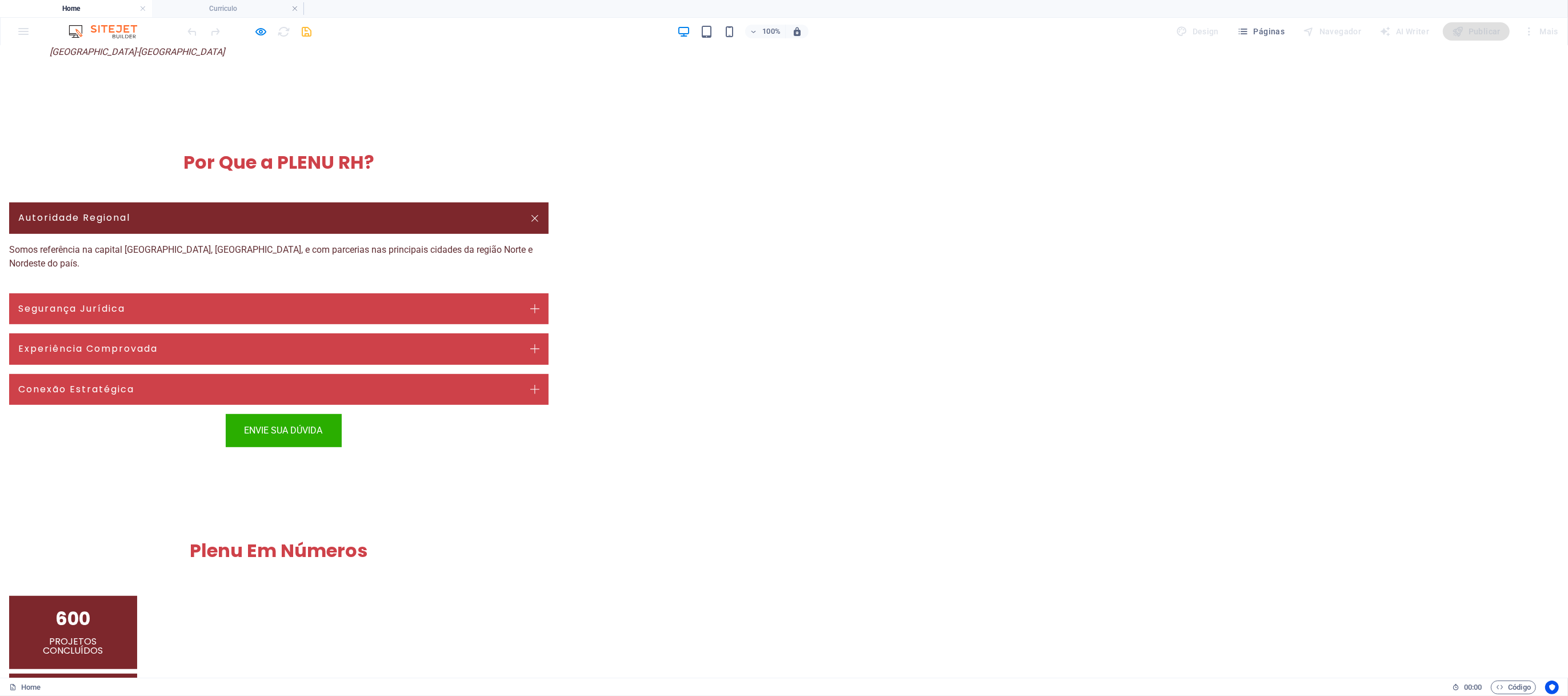
scroll to position [0, 0]
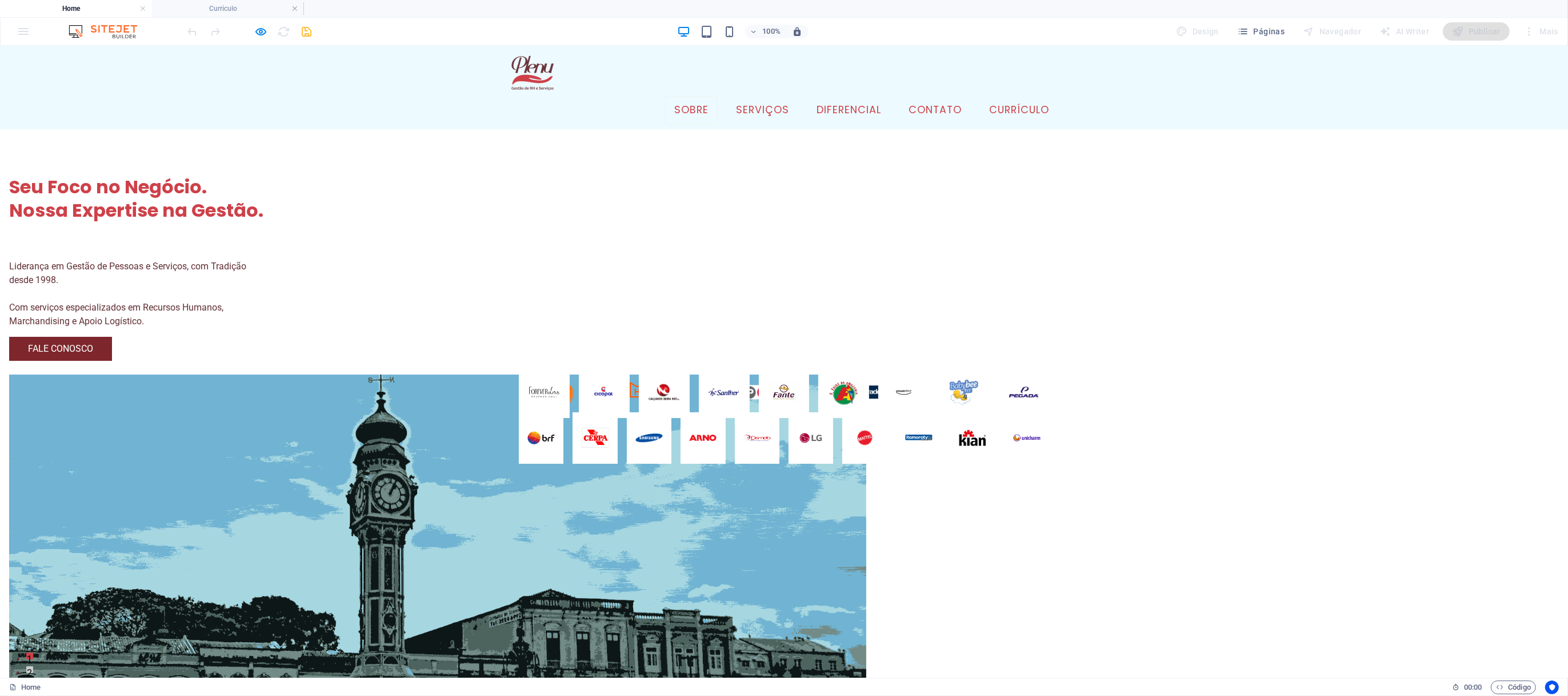
click at [676, 96] on link "Sobre" at bounding box center [691, 110] width 52 height 29
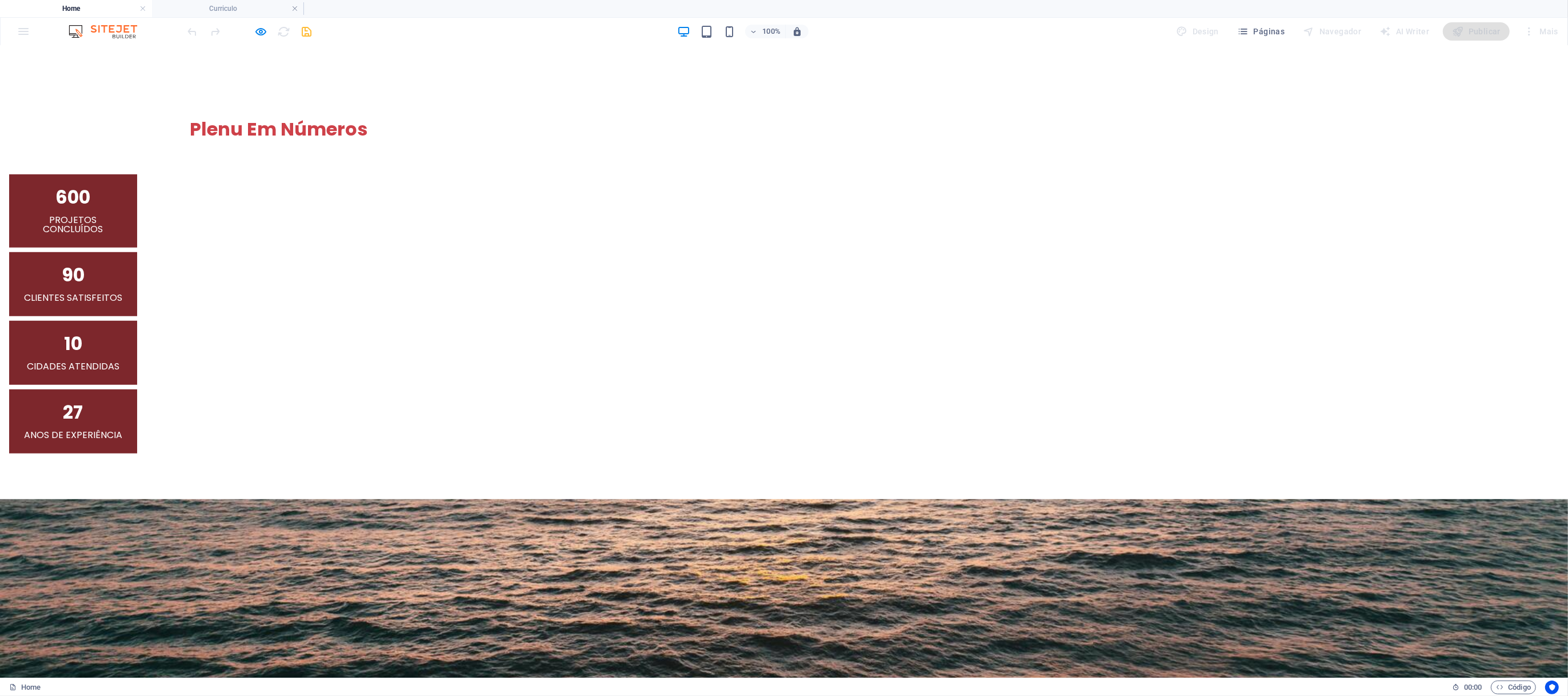
scroll to position [1109, 0]
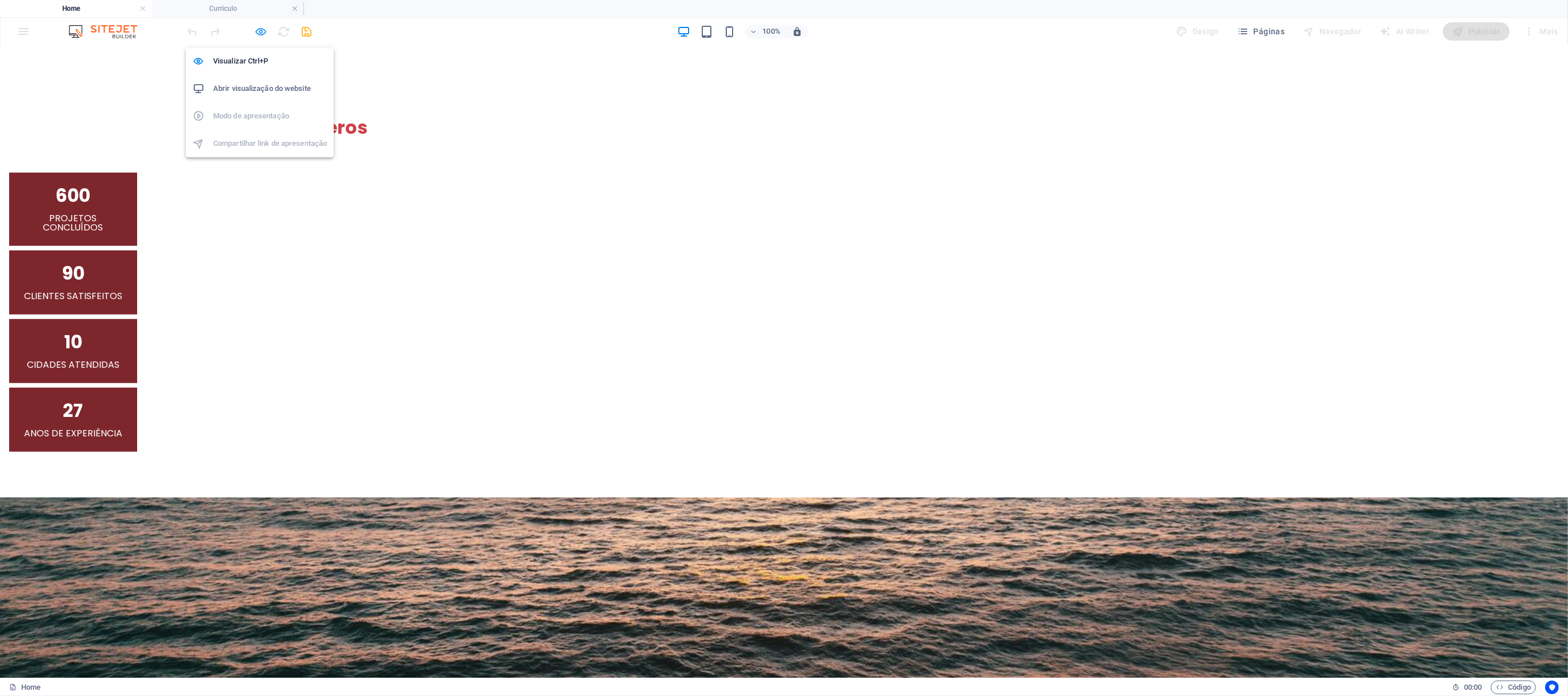
click at [260, 27] on icon "button" at bounding box center [261, 32] width 14 height 14
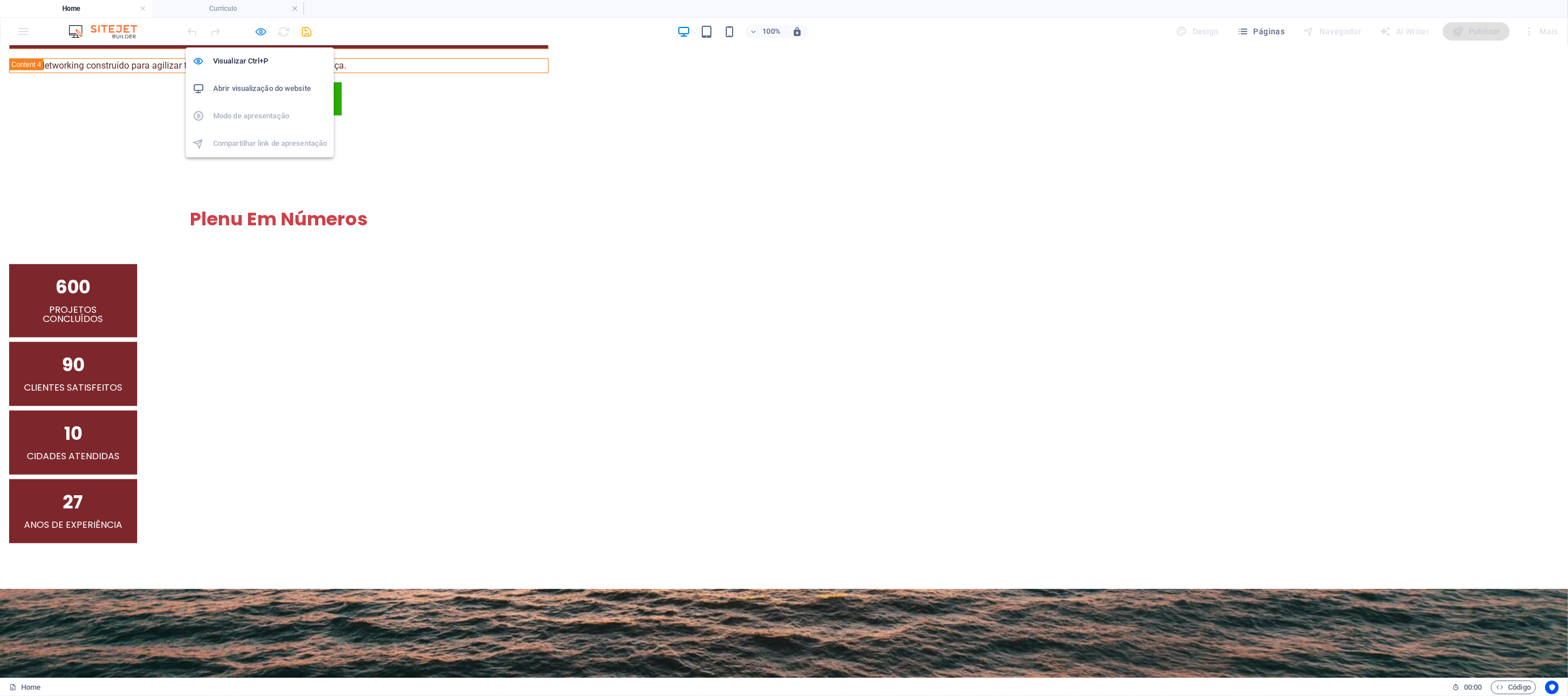
scroll to position [1204, 0]
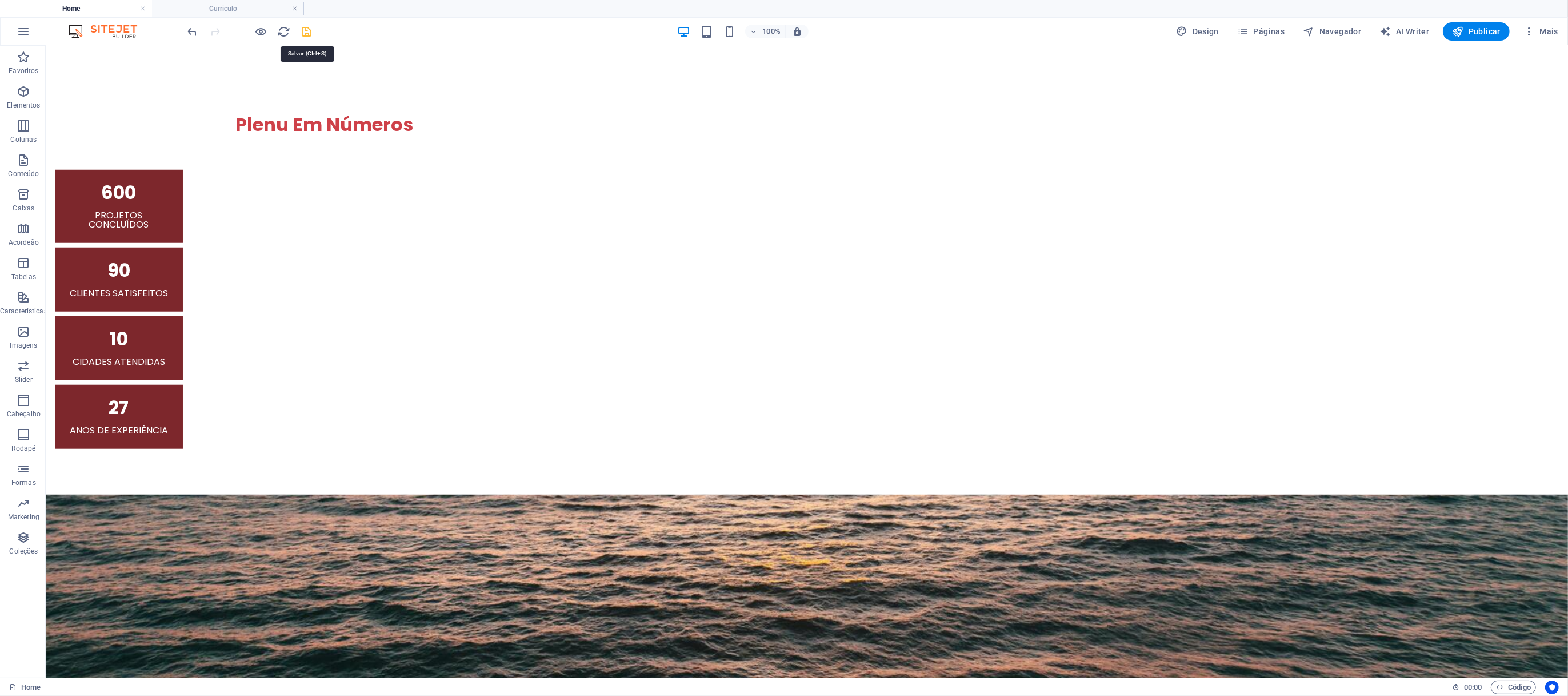
click at [309, 35] on icon "save" at bounding box center [308, 32] width 14 height 14
checkbox input "false"
click at [220, 6] on h4 "Curriculo" at bounding box center [229, 8] width 152 height 13
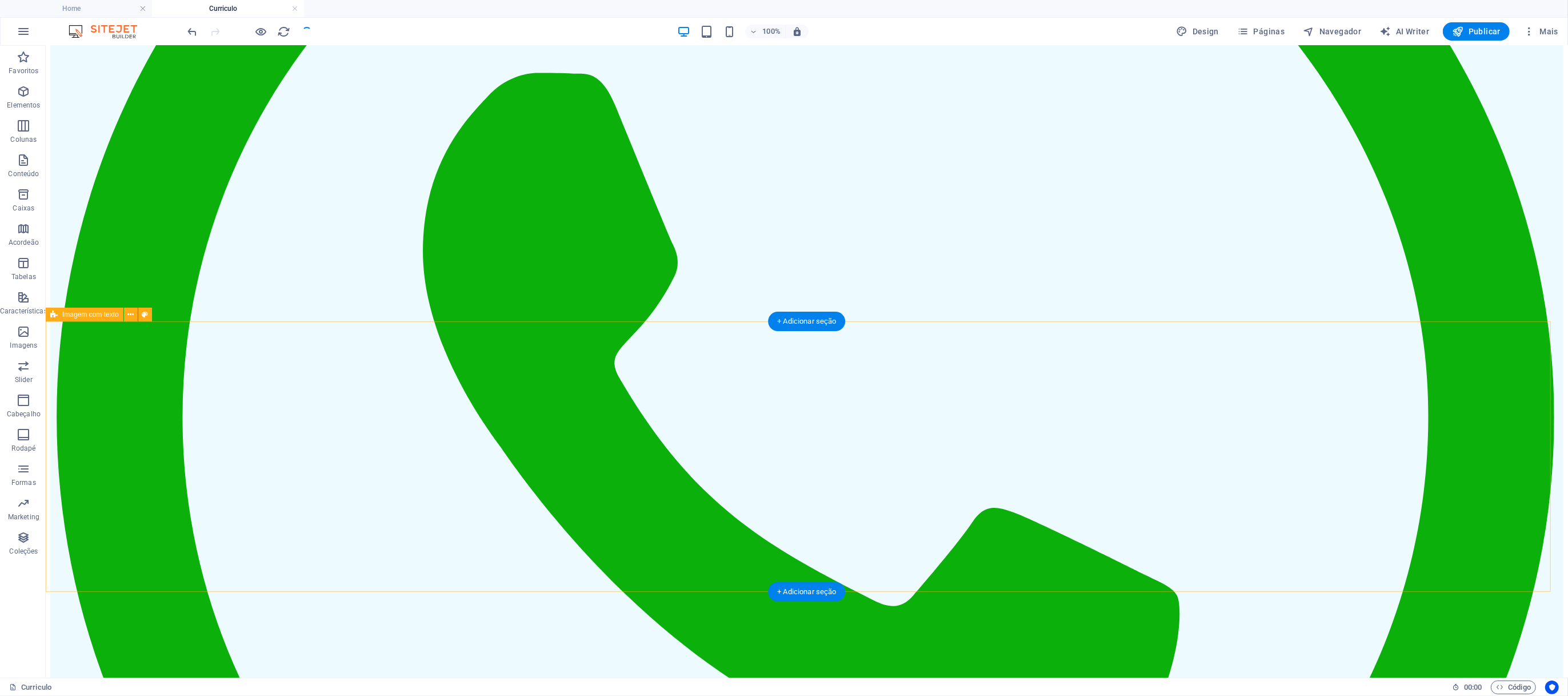
scroll to position [626, 0]
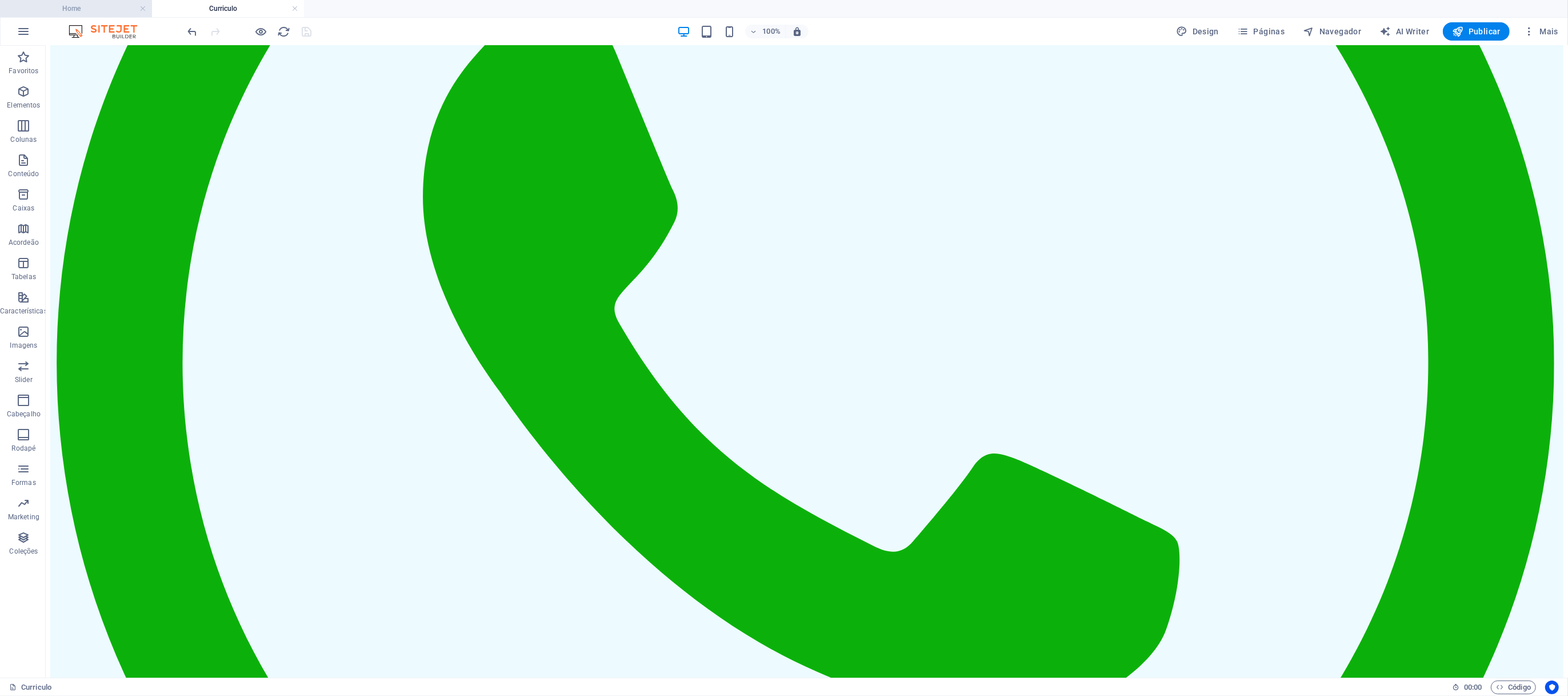
click at [71, 9] on h4 "Home" at bounding box center [76, 8] width 152 height 13
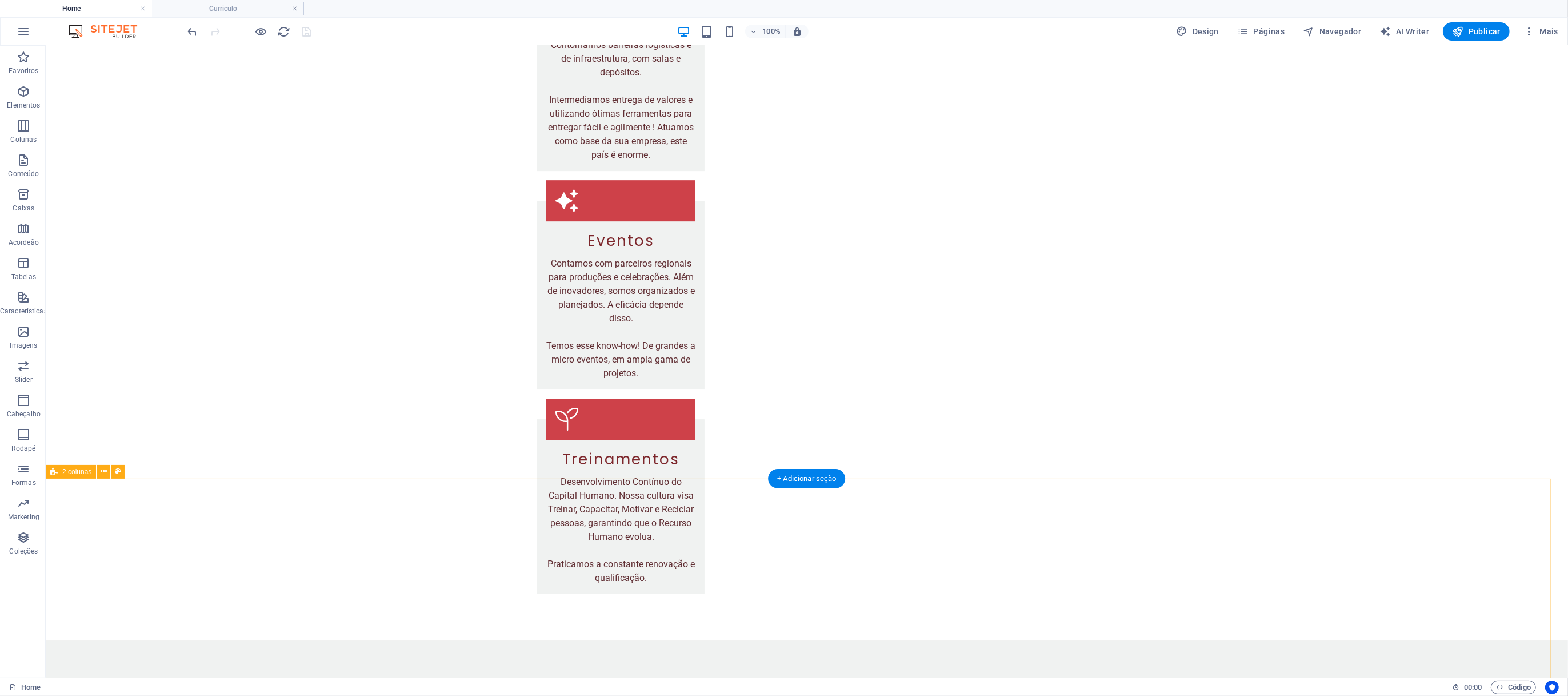
scroll to position [4861, 0]
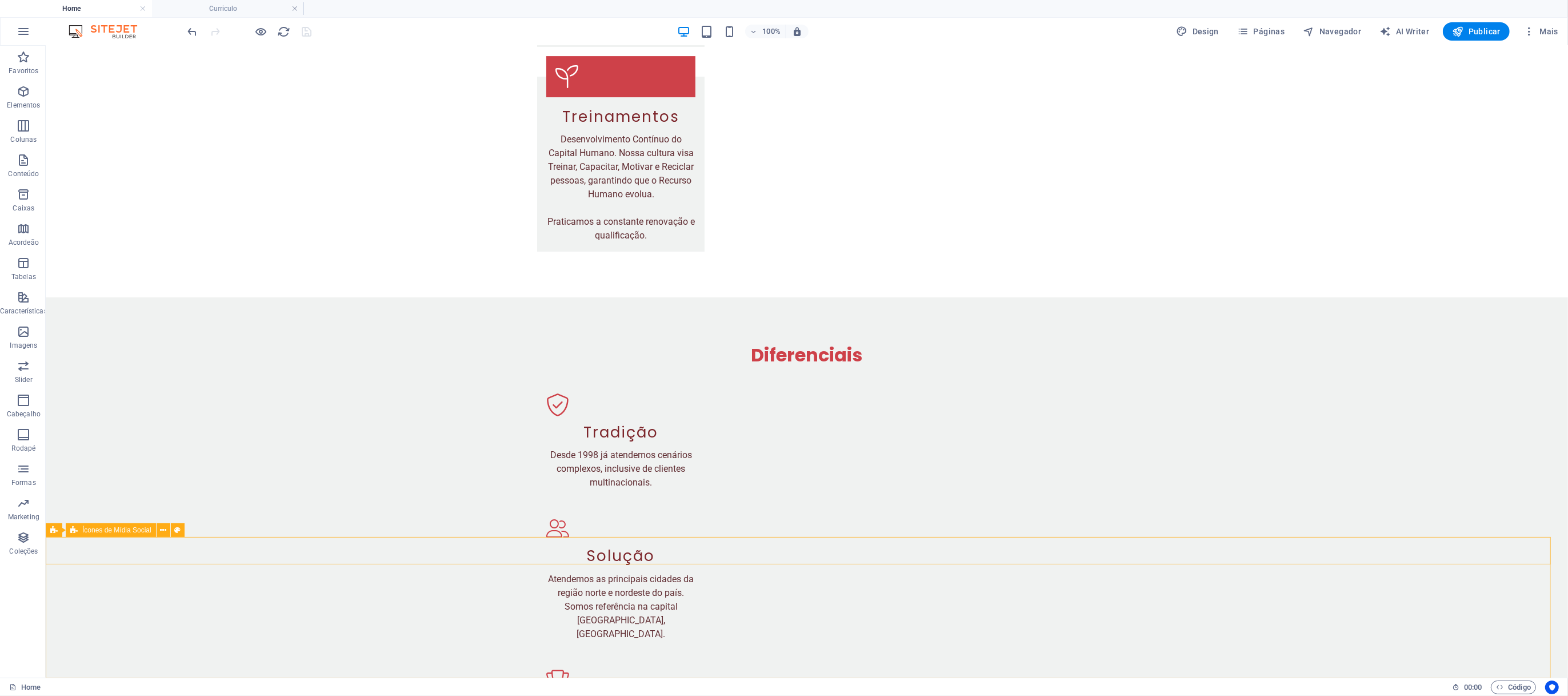
click at [86, 463] on span "Ícones de Mídia Social" at bounding box center [117, 529] width 69 height 7
select select "rem"
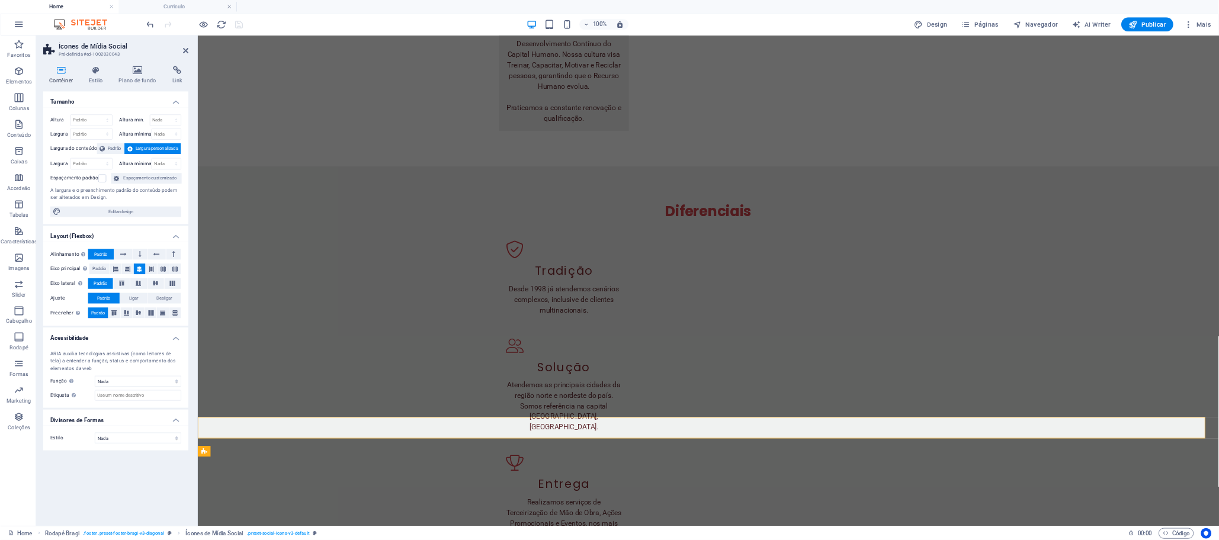
scroll to position [5084, 0]
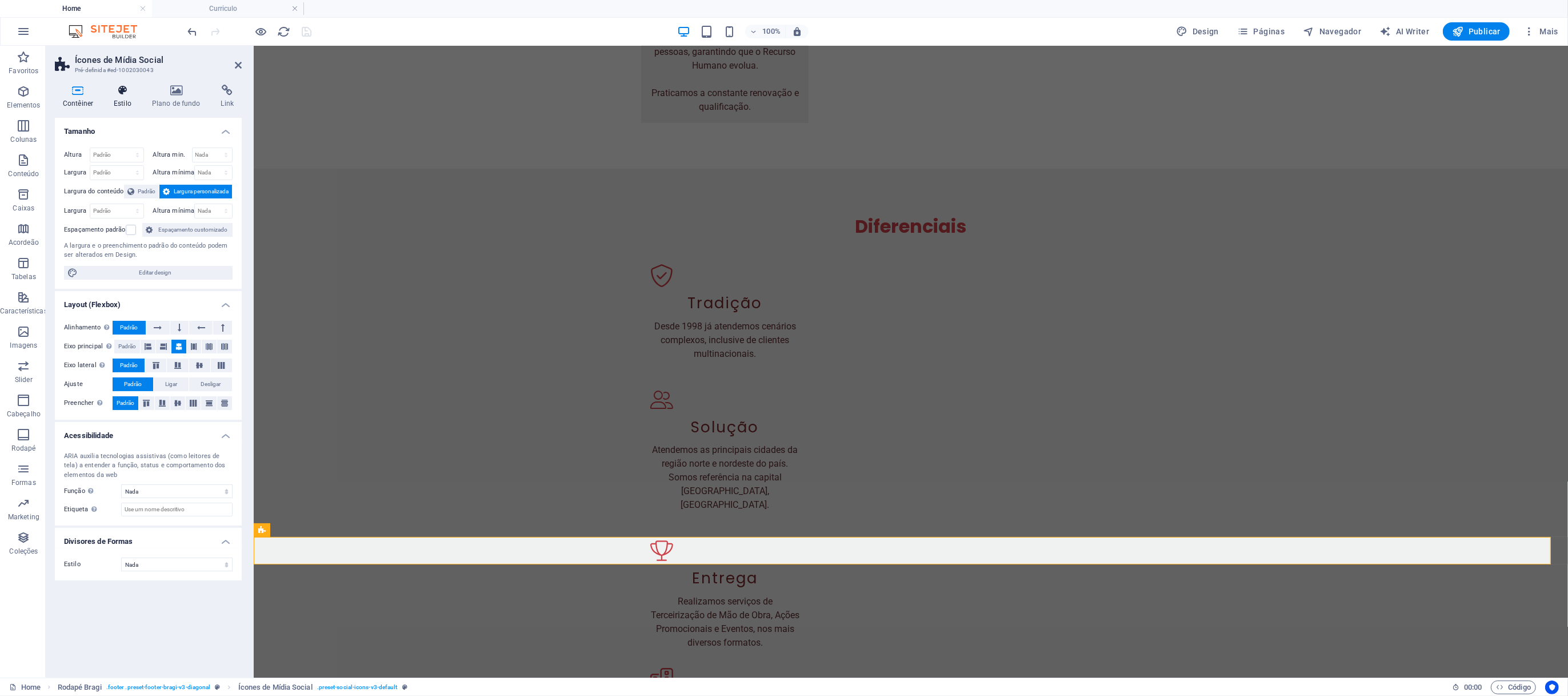
click at [124, 95] on icon at bounding box center [123, 91] width 34 height 12
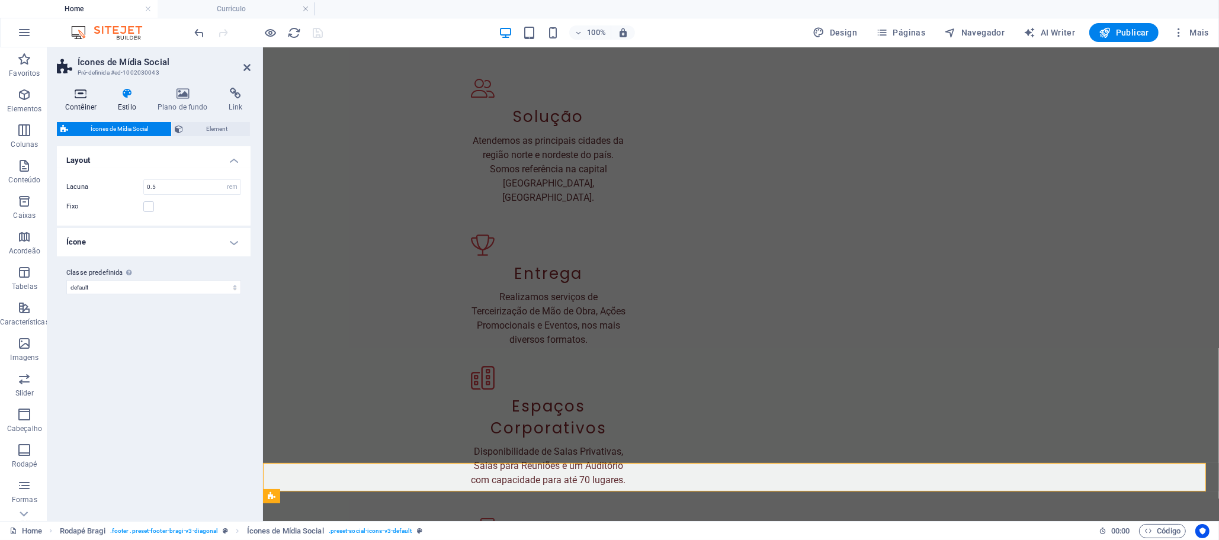
click at [84, 104] on h4 "Contêiner" at bounding box center [83, 100] width 53 height 25
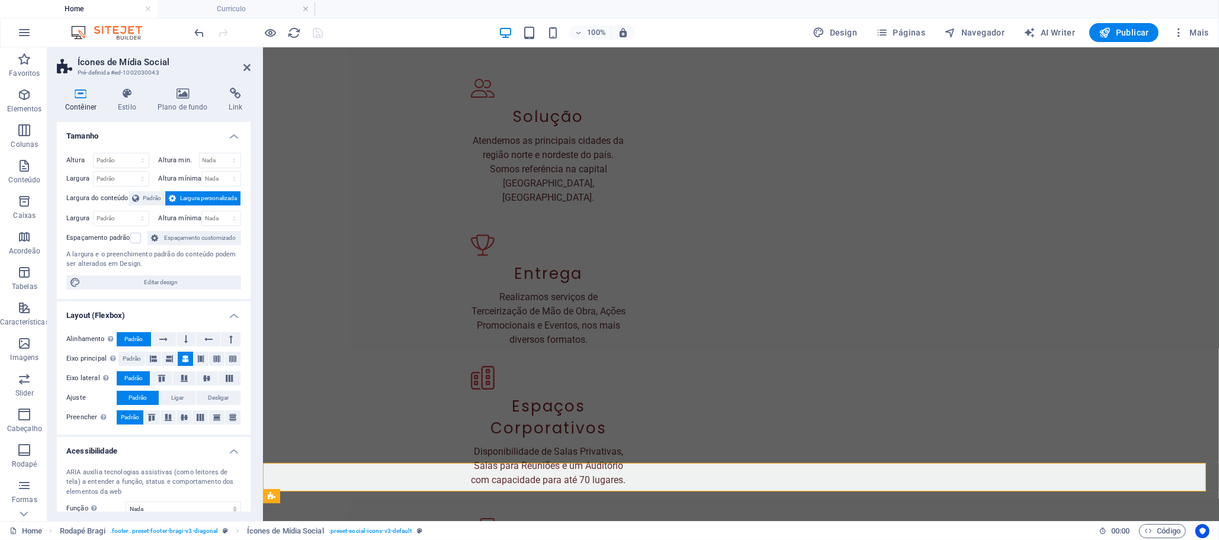
scroll to position [89, 0]
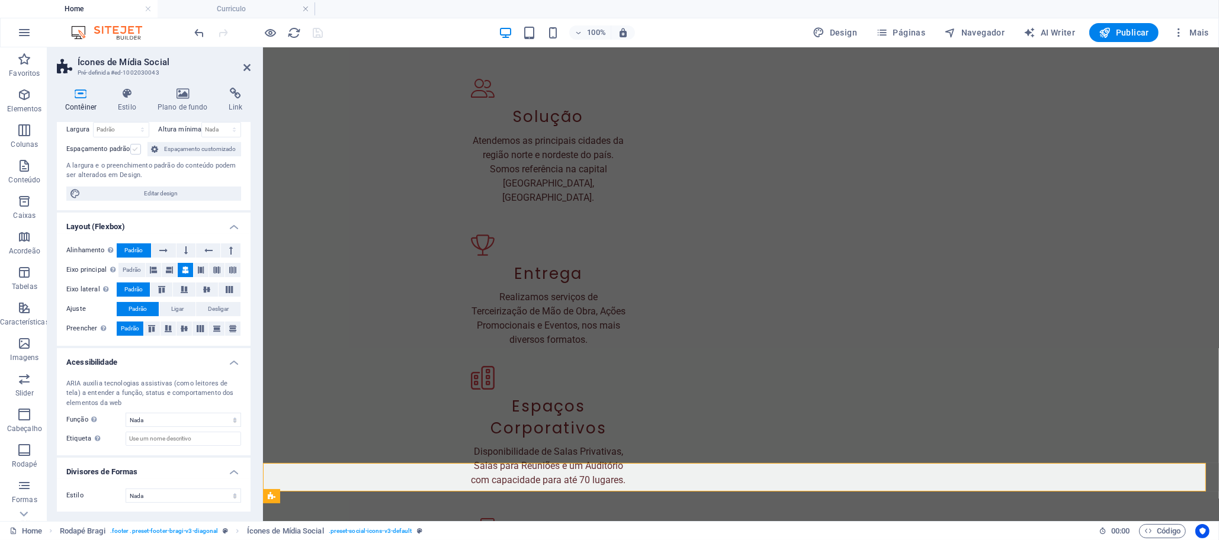
click at [136, 151] on label at bounding box center [135, 149] width 11 height 11
click at [0, 0] on input "Espaçamento padrão" at bounding box center [0, 0] width 0 height 0
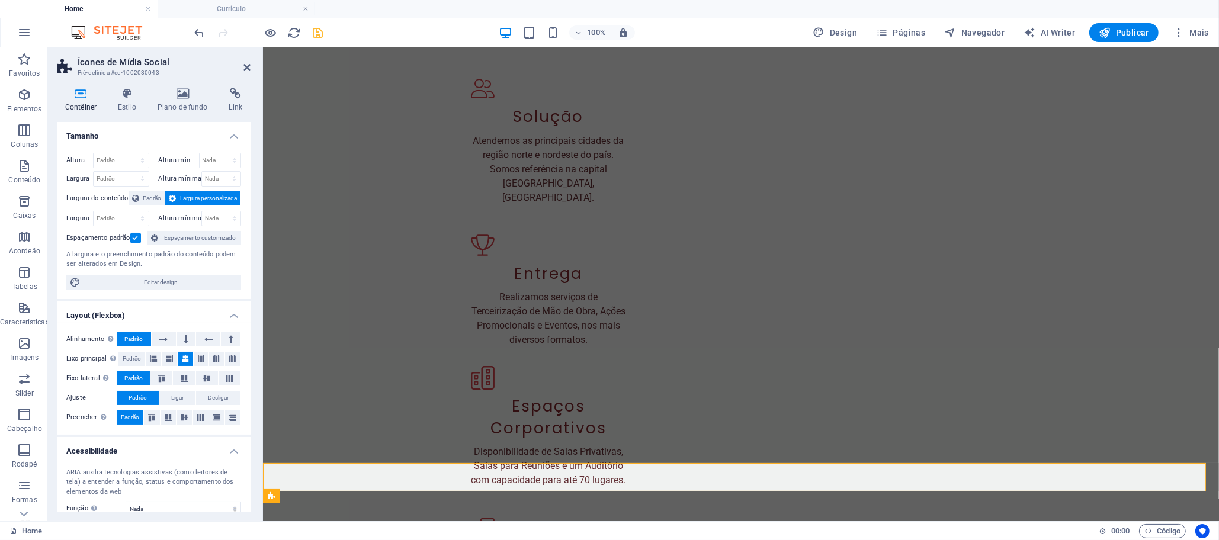
click at [156, 238] on icon at bounding box center [154, 238] width 7 height 14
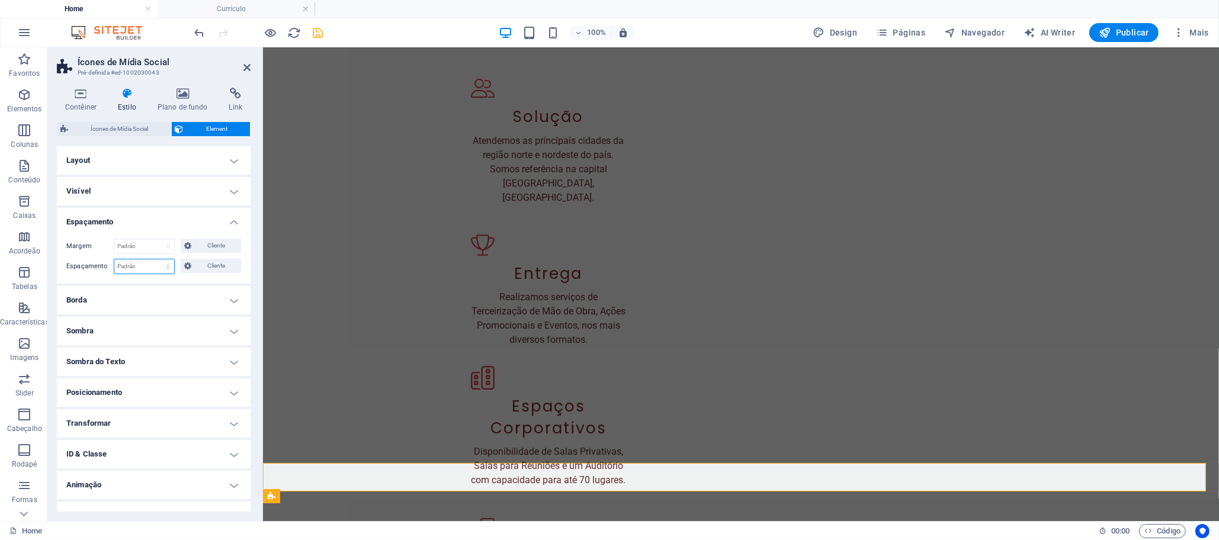
click at [149, 269] on select "Padrão px rem % vh vw Cliente" at bounding box center [144, 266] width 60 height 14
select select "rem"
click at [156, 259] on select "Padrão px rem % vh vw Cliente" at bounding box center [144, 266] width 60 height 14
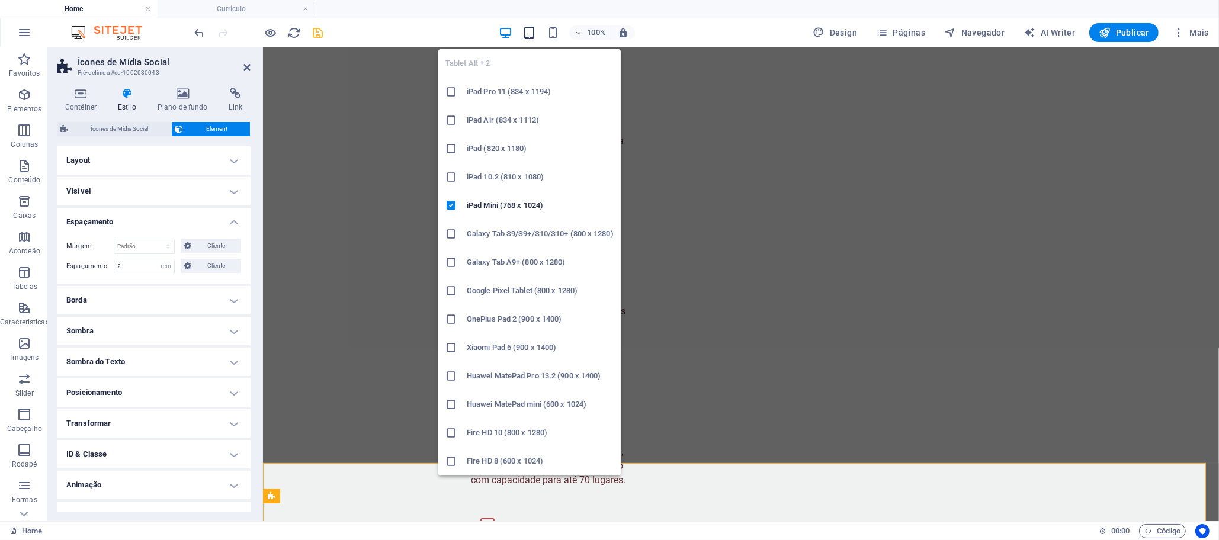
click at [529, 28] on icon "button" at bounding box center [529, 33] width 14 height 14
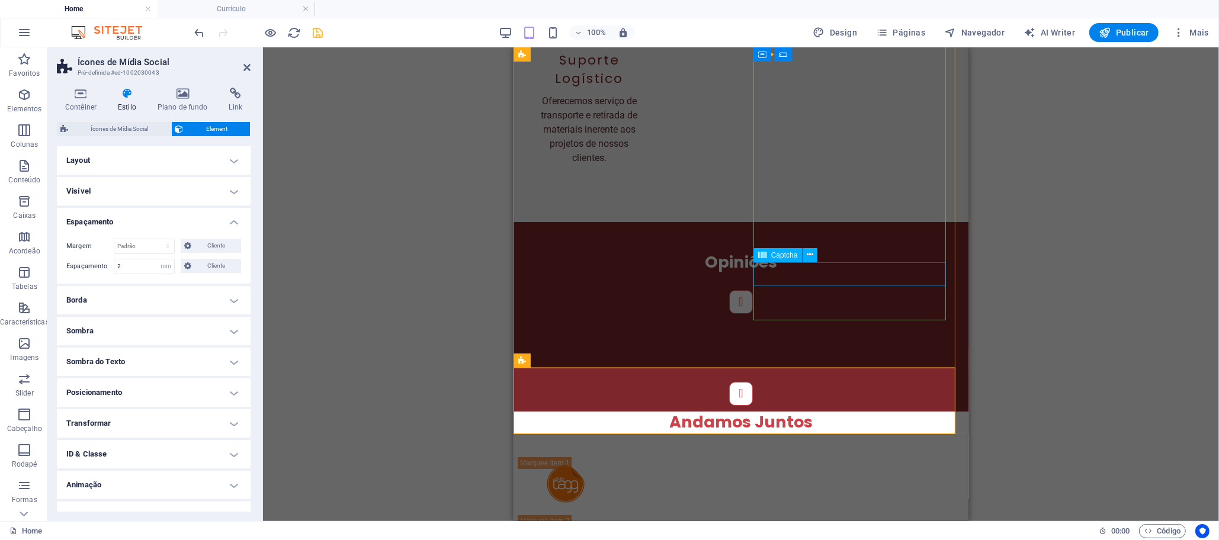
scroll to position [5542, 0]
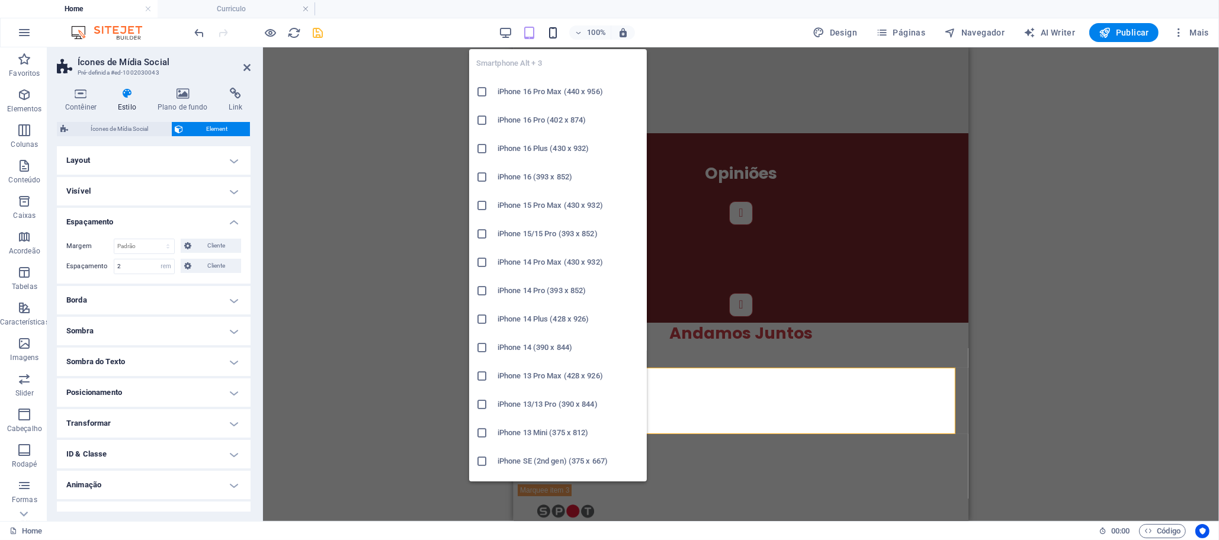
click at [554, 33] on icon "button" at bounding box center [553, 33] width 14 height 14
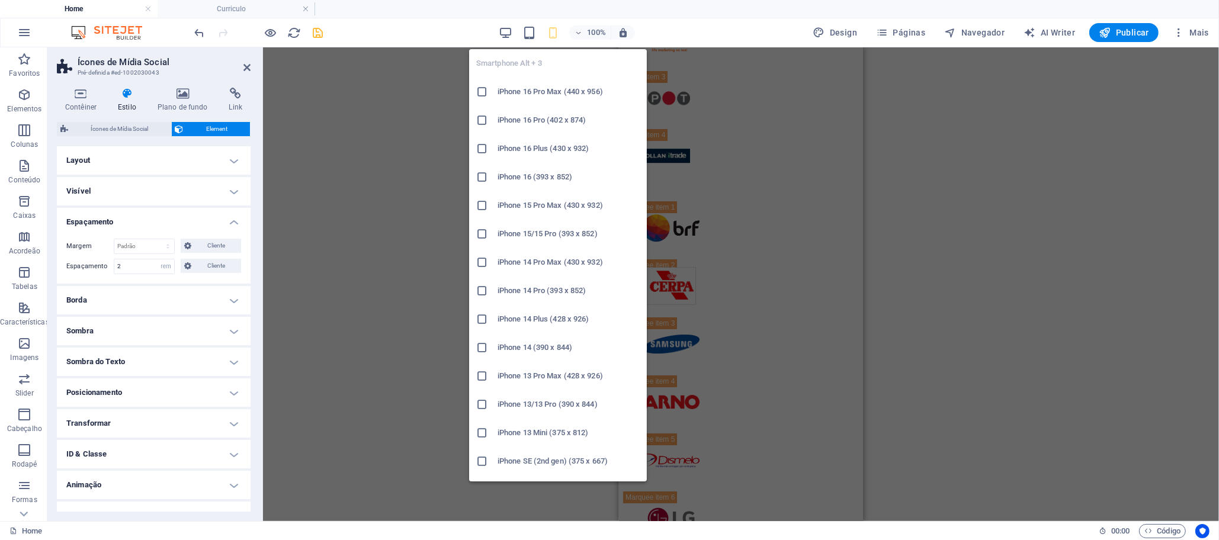
scroll to position [7715, 0]
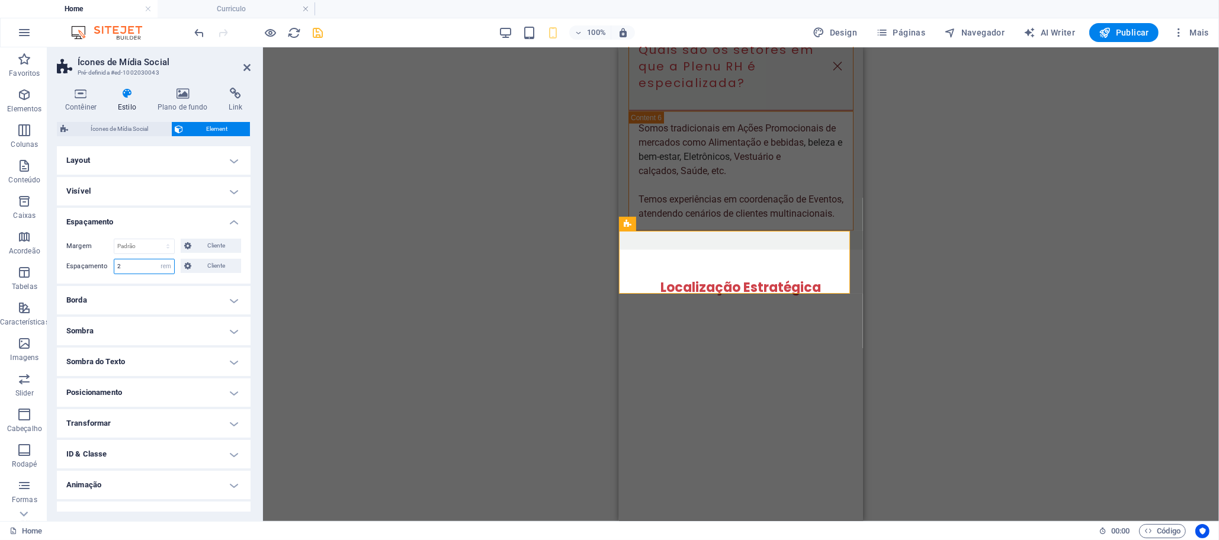
drag, startPoint x: 126, startPoint y: 266, endPoint x: 103, endPoint y: 270, distance: 22.9
click at [102, 266] on div "Espaçamento 2 Padrão px rem % vh vw Cliente Cliente" at bounding box center [153, 266] width 175 height 15
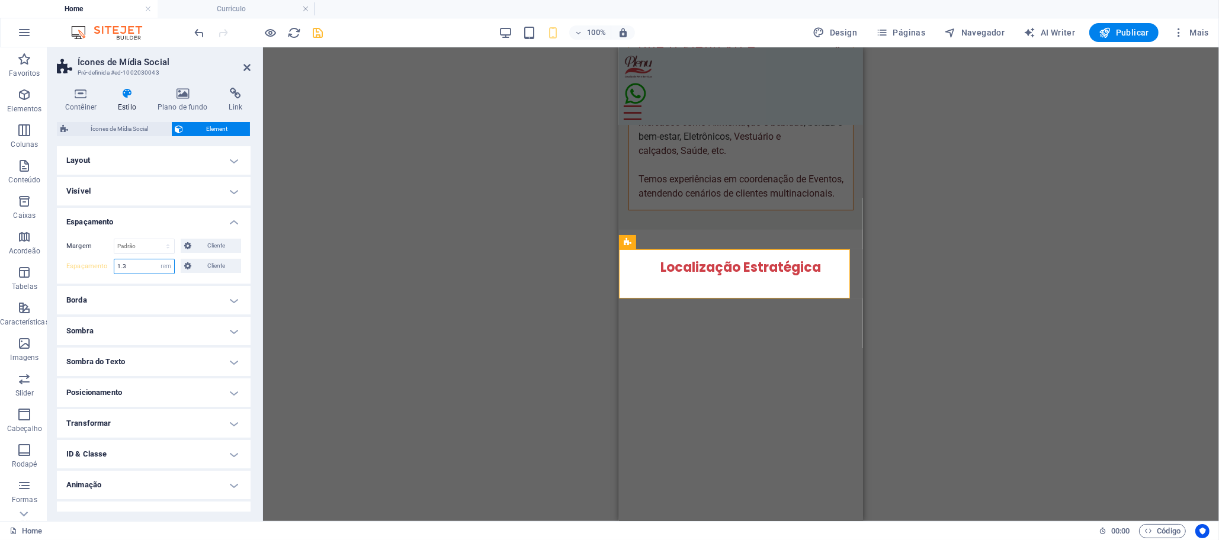
type input "1.3"
click at [319, 30] on icon "save" at bounding box center [319, 33] width 14 height 14
checkbox input "false"
